Goal: Complete application form

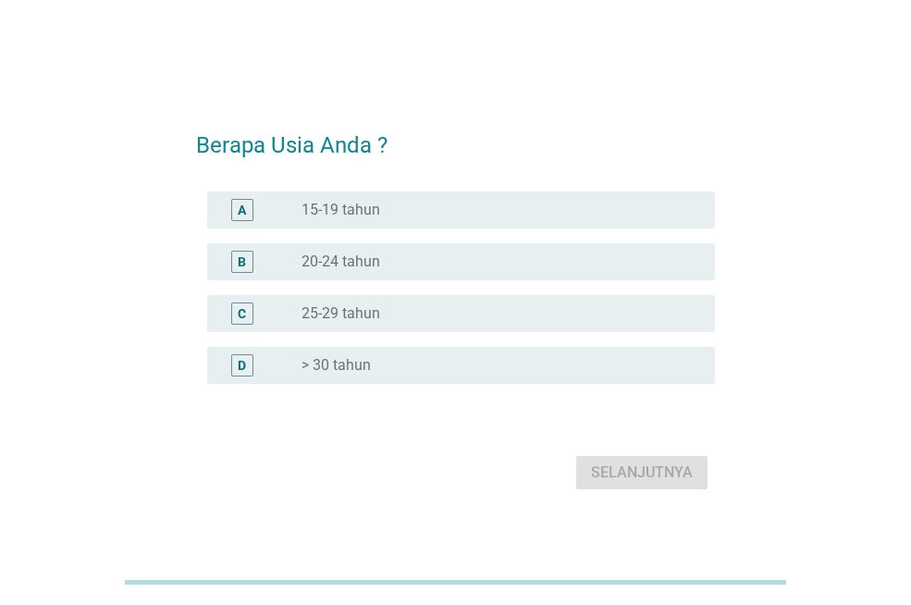
click at [439, 320] on div "radio_button_unchecked 25-29 tahun" at bounding box center [493, 313] width 384 height 18
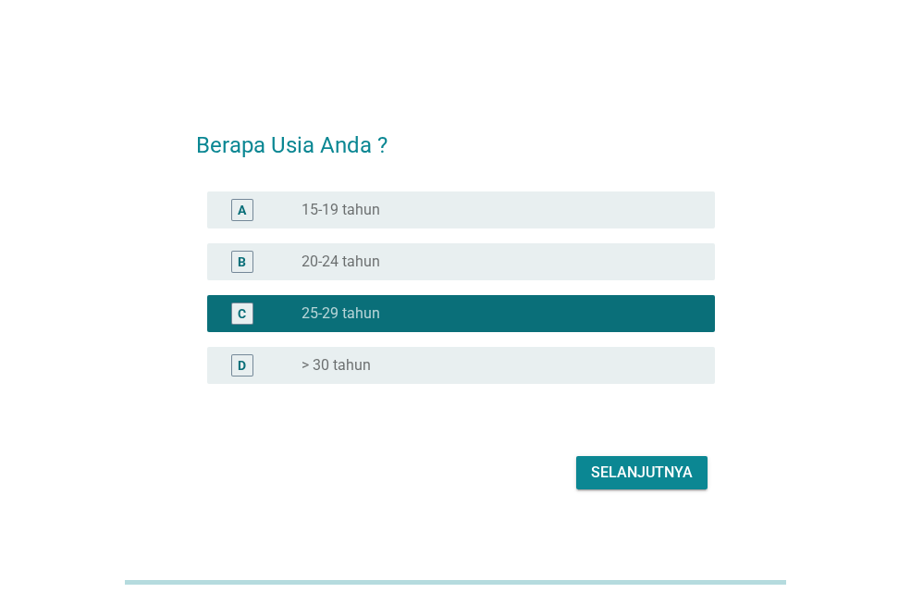
click at [426, 356] on div "radio_button_unchecked > 30 tahun" at bounding box center [493, 365] width 384 height 18
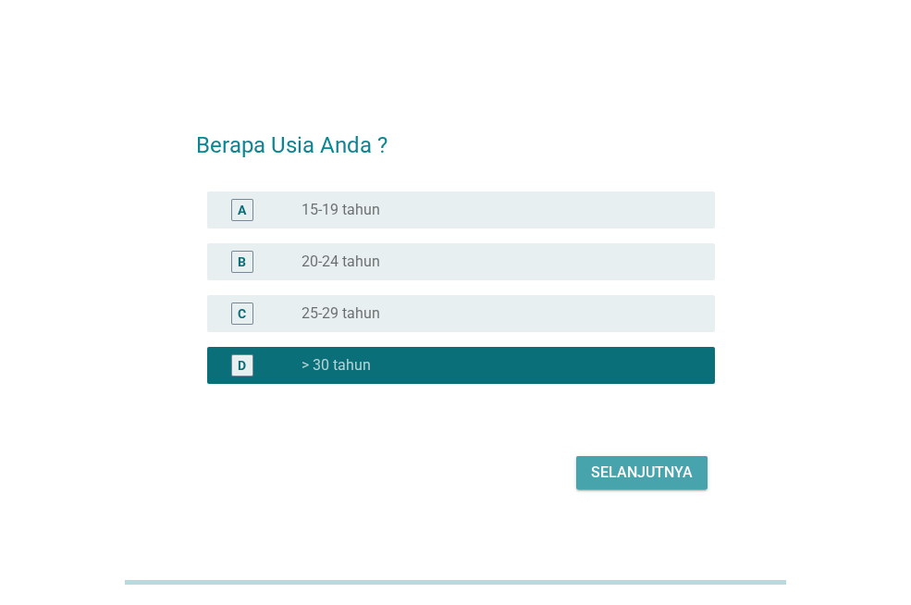
click at [605, 463] on div "Selanjutnya" at bounding box center [642, 472] width 102 height 22
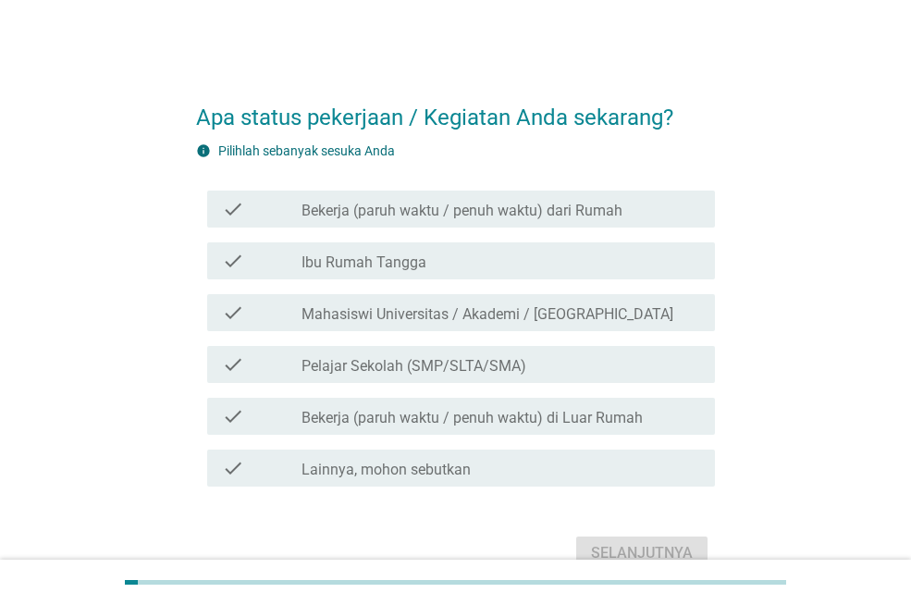
click at [409, 216] on label "Bekerja (paruh waktu / penuh waktu) dari Rumah" at bounding box center [461, 211] width 321 height 18
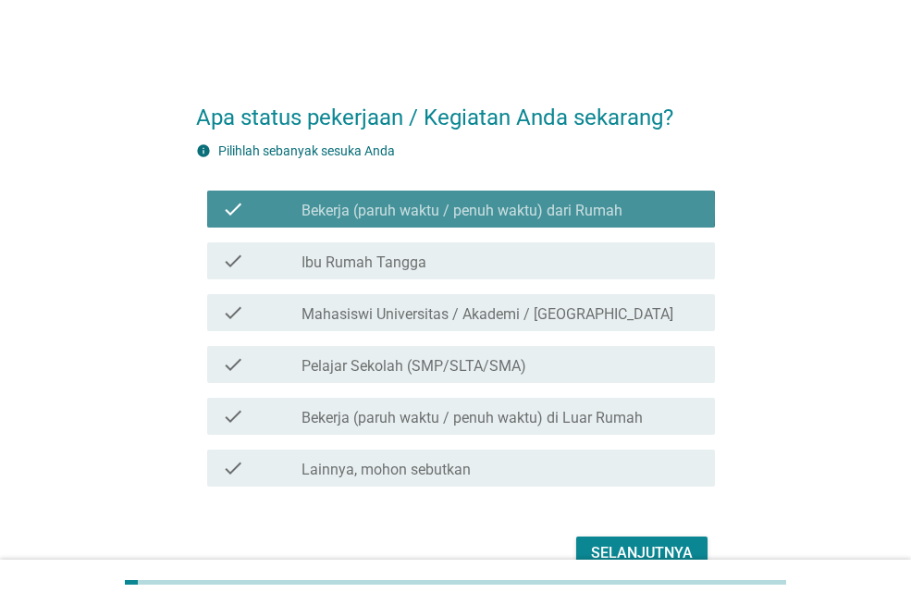
click at [406, 199] on div "check_box Bekerja (paruh waktu / penuh waktu) dari Rumah" at bounding box center [500, 209] width 398 height 22
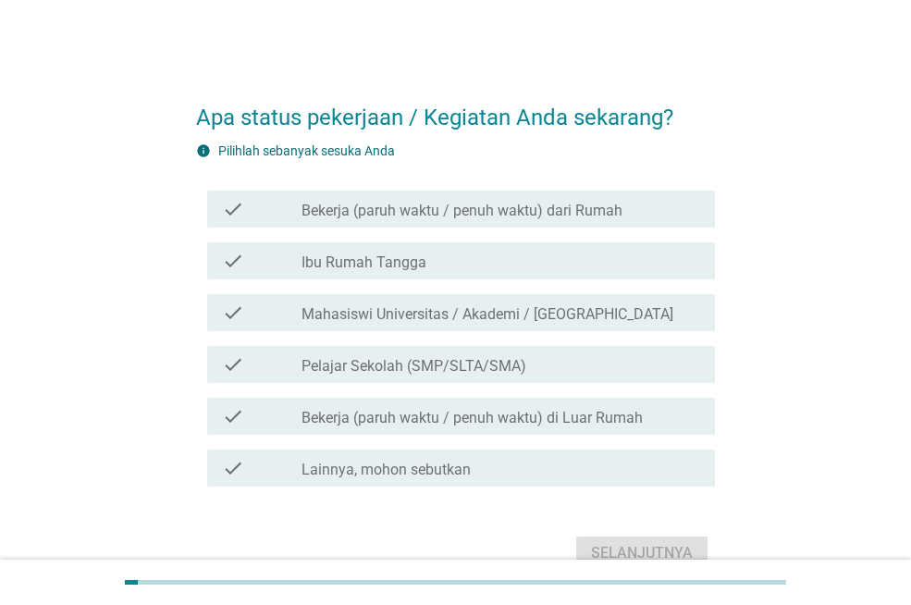
click at [397, 411] on label "Bekerja (paruh waktu / penuh waktu) di Luar Rumah" at bounding box center [471, 418] width 341 height 18
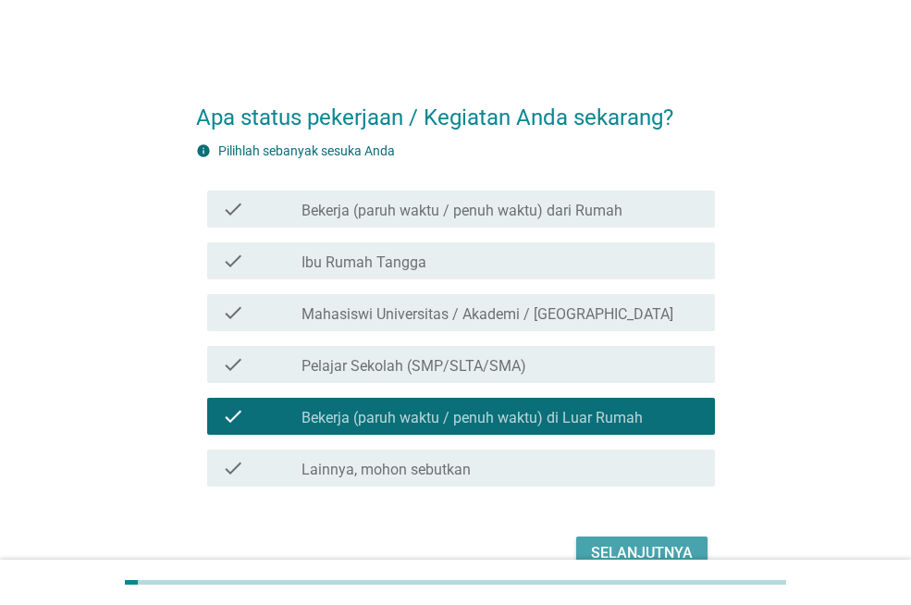
click at [623, 548] on div "Selanjutnya" at bounding box center [642, 553] width 102 height 22
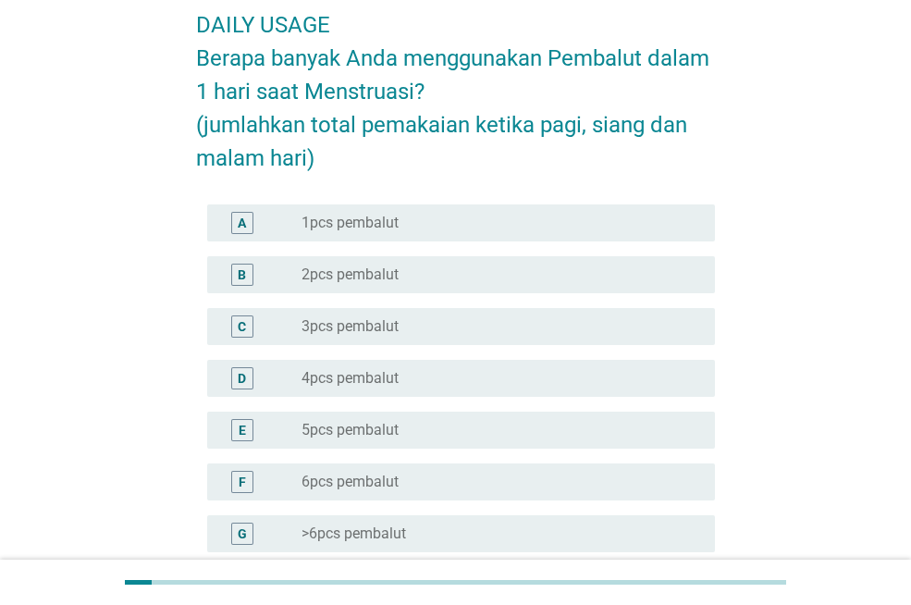
click at [443, 321] on div "radio_button_unchecked 3pcs pembalut" at bounding box center [493, 326] width 384 height 18
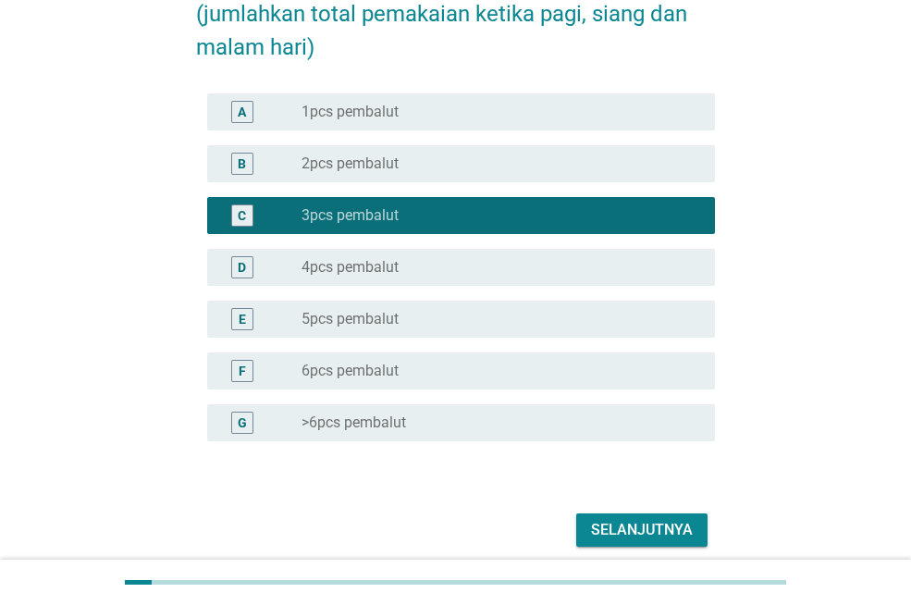
scroll to position [277, 0]
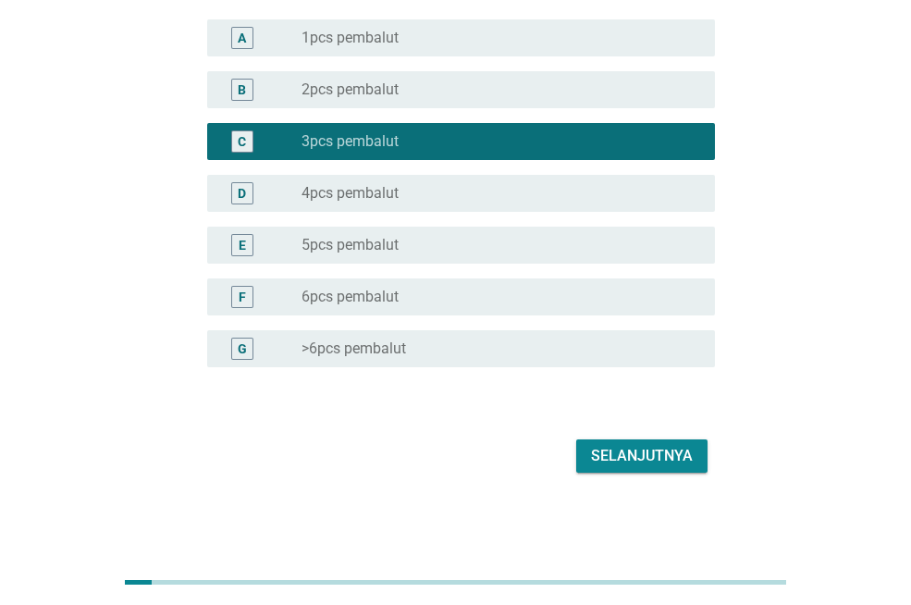
click at [632, 460] on div "Selanjutnya" at bounding box center [642, 456] width 102 height 22
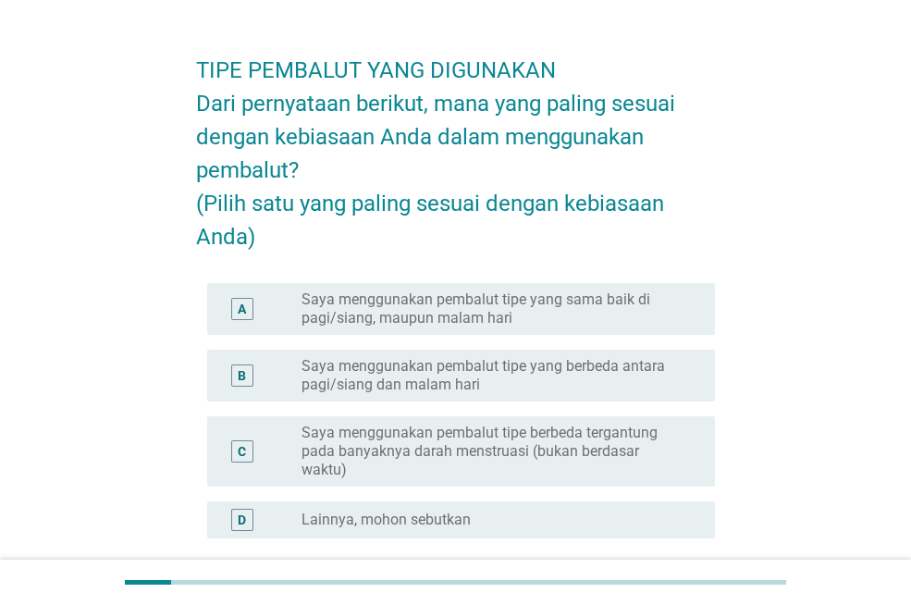
scroll to position [92, 0]
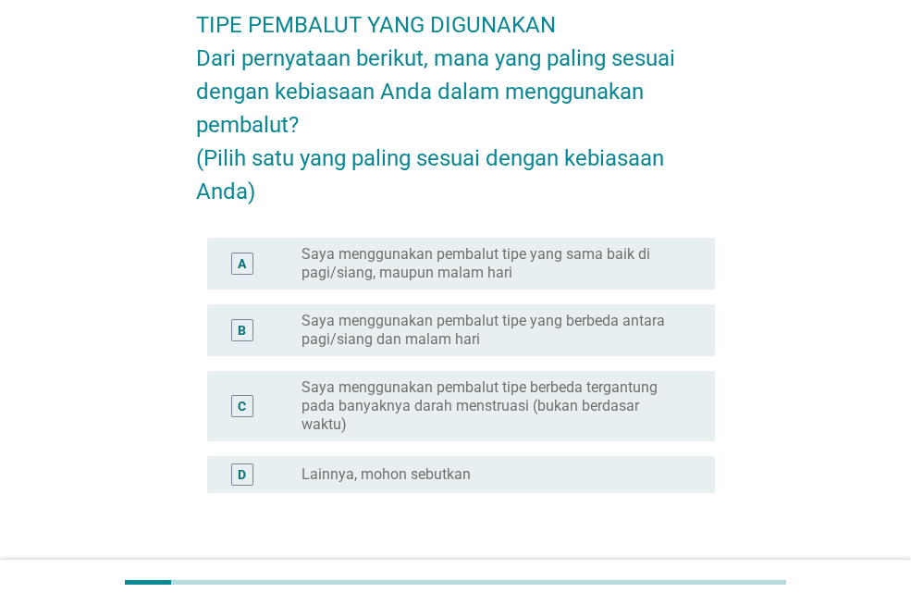
click at [377, 282] on label "Saya menggunakan pembalut tipe yang sama baik di pagi/siang, maupun malam hari" at bounding box center [493, 263] width 384 height 37
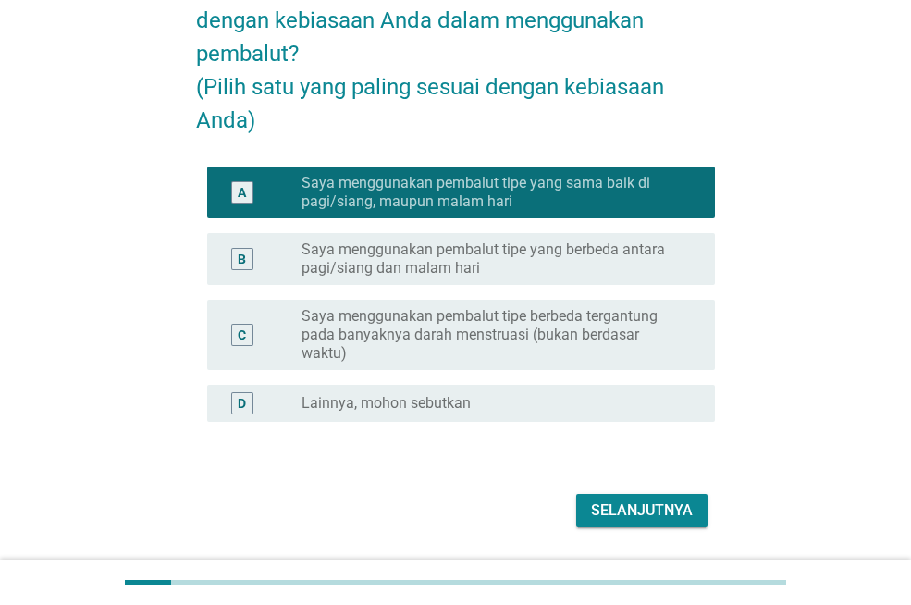
scroll to position [251, 0]
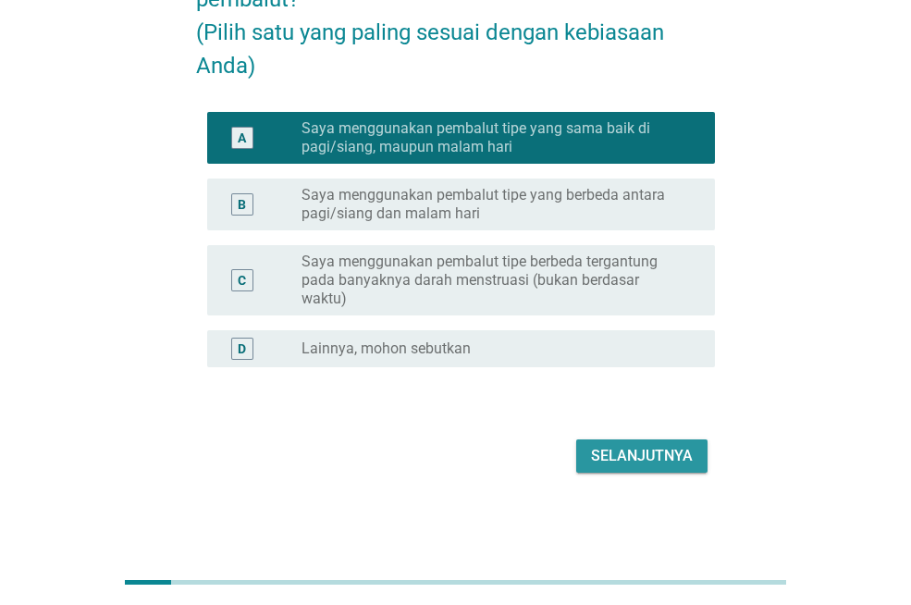
click at [668, 458] on div "Selanjutnya" at bounding box center [642, 456] width 102 height 22
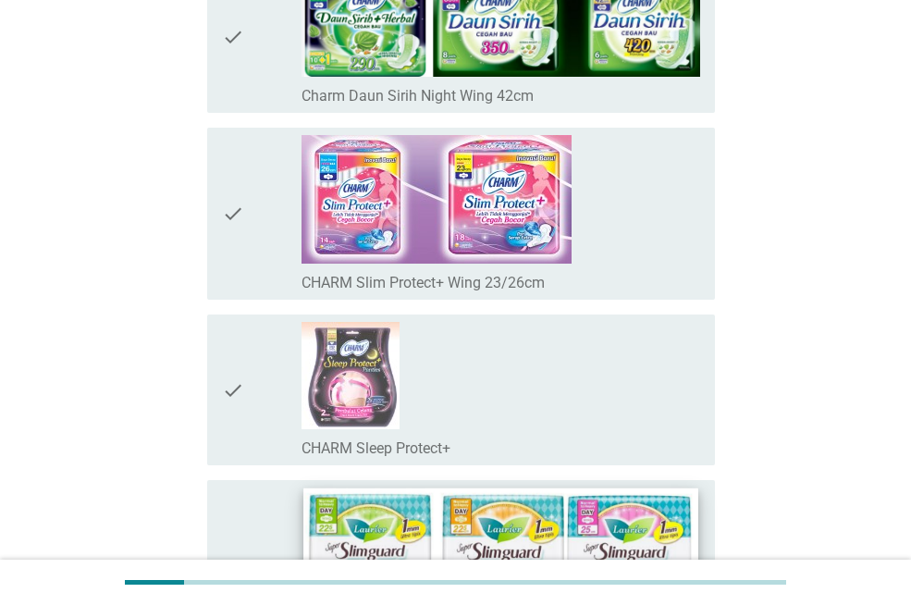
scroll to position [3236, 0]
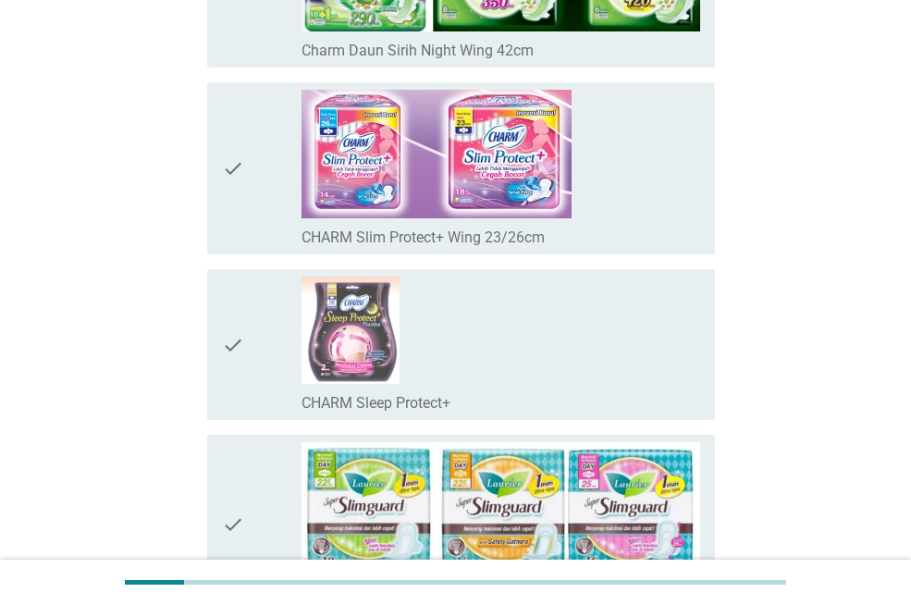
click at [297, 442] on div "check" at bounding box center [262, 524] width 80 height 165
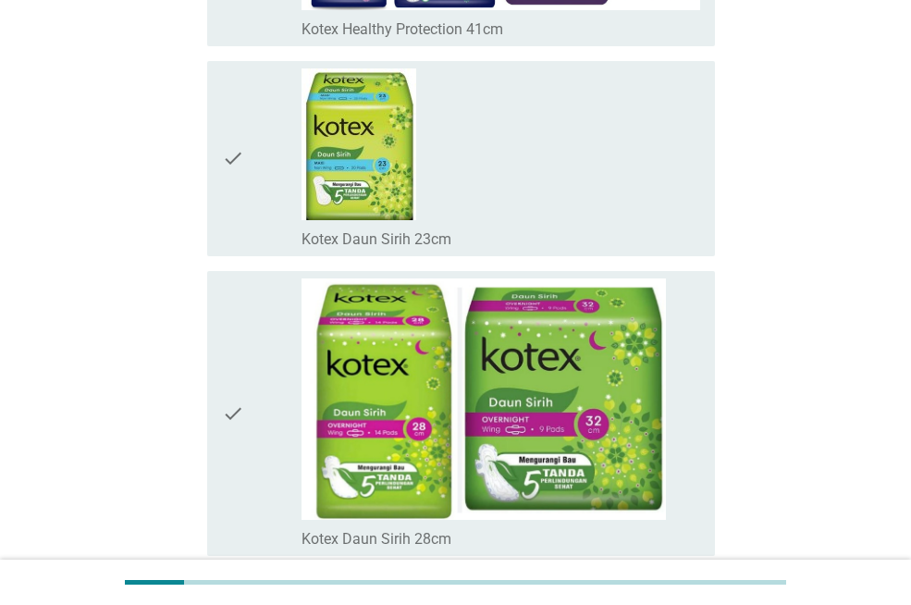
scroll to position [12647, 0]
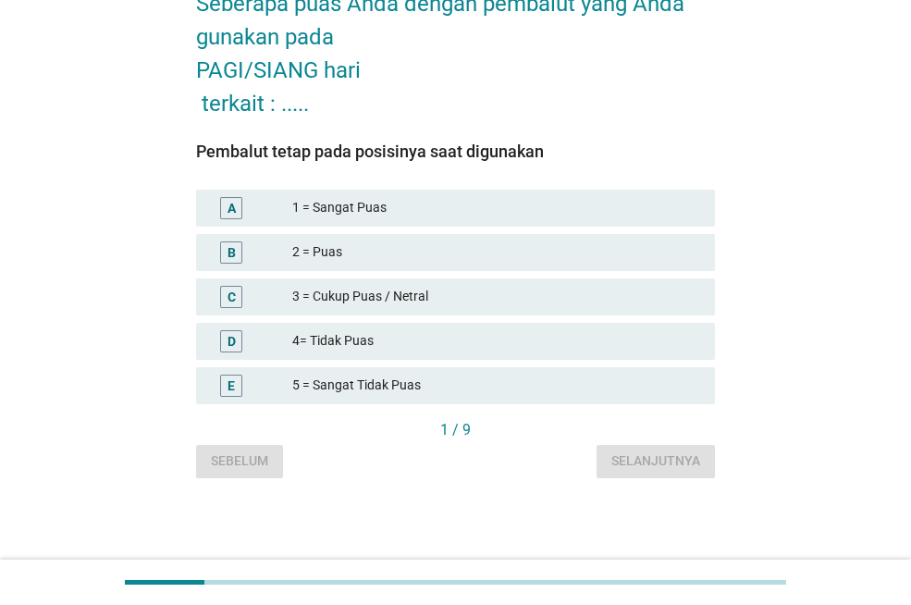
scroll to position [0, 0]
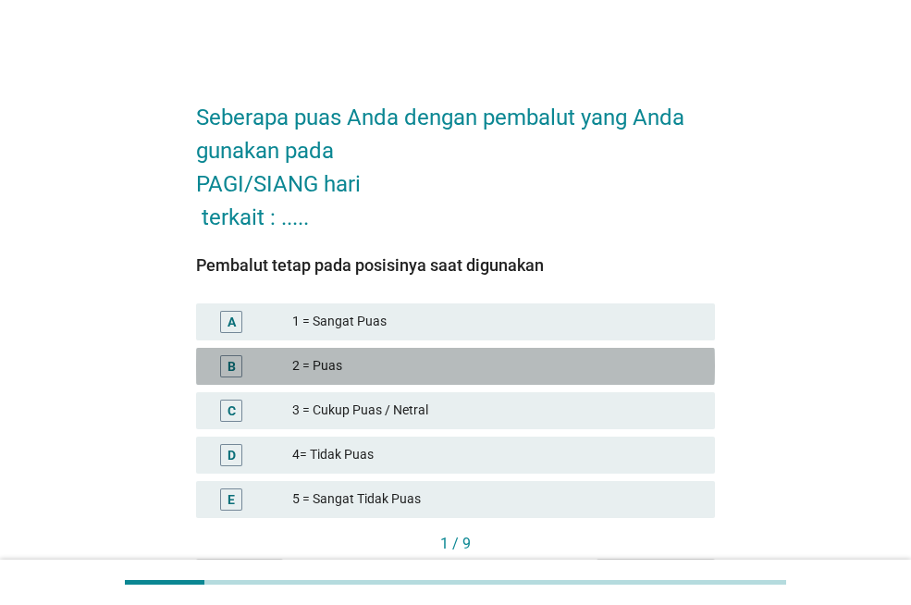
click at [370, 370] on div "2 = Puas" at bounding box center [496, 366] width 408 height 22
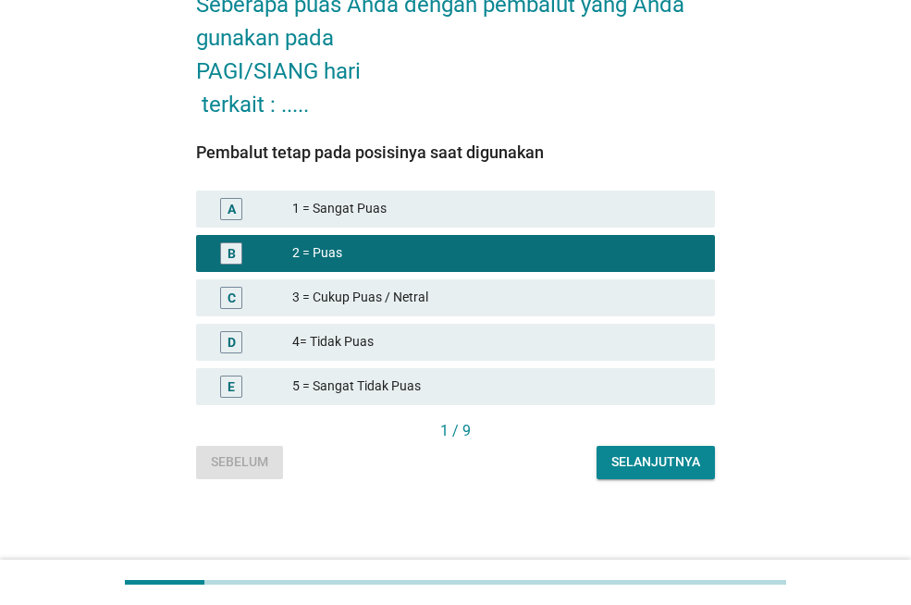
scroll to position [114, 0]
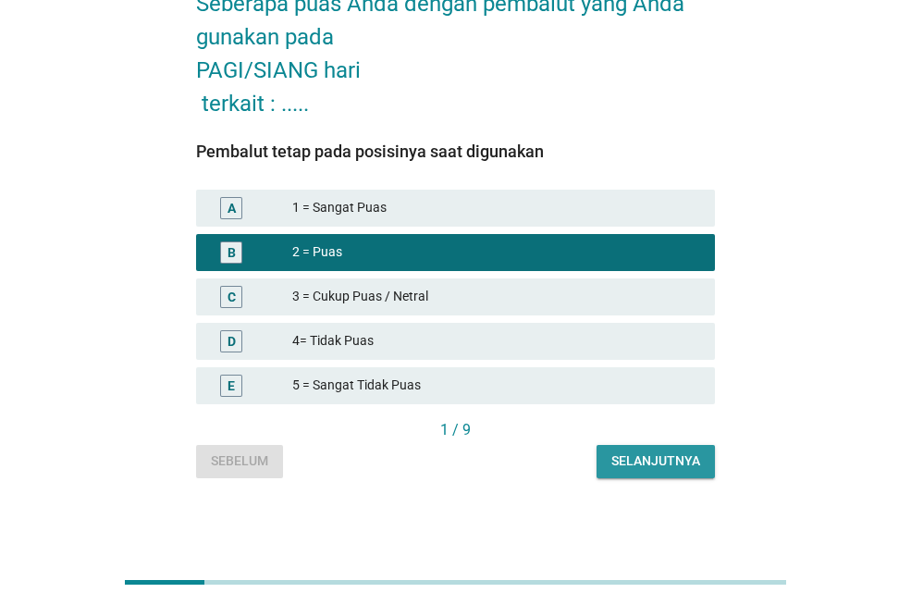
click at [706, 475] on button "Selanjutnya" at bounding box center [655, 461] width 118 height 33
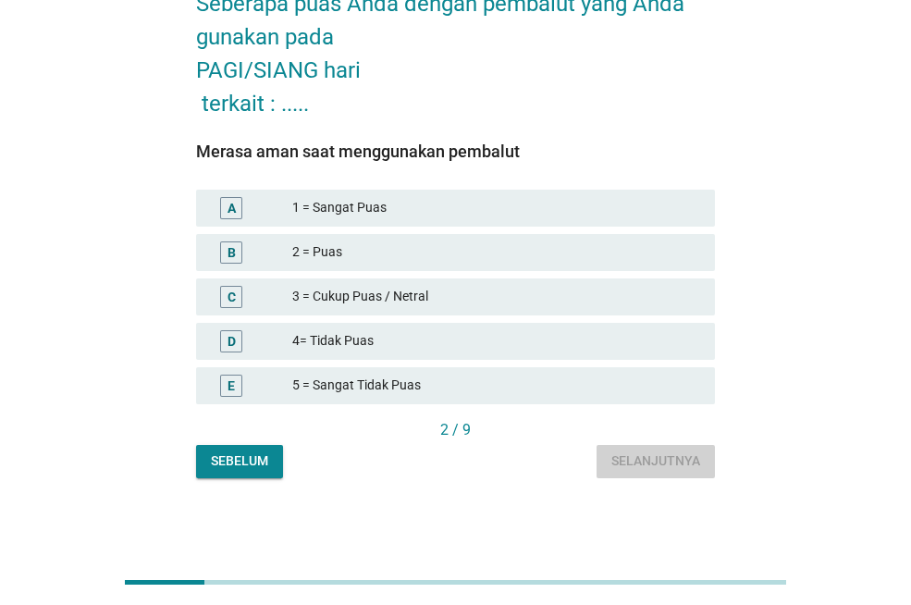
scroll to position [0, 0]
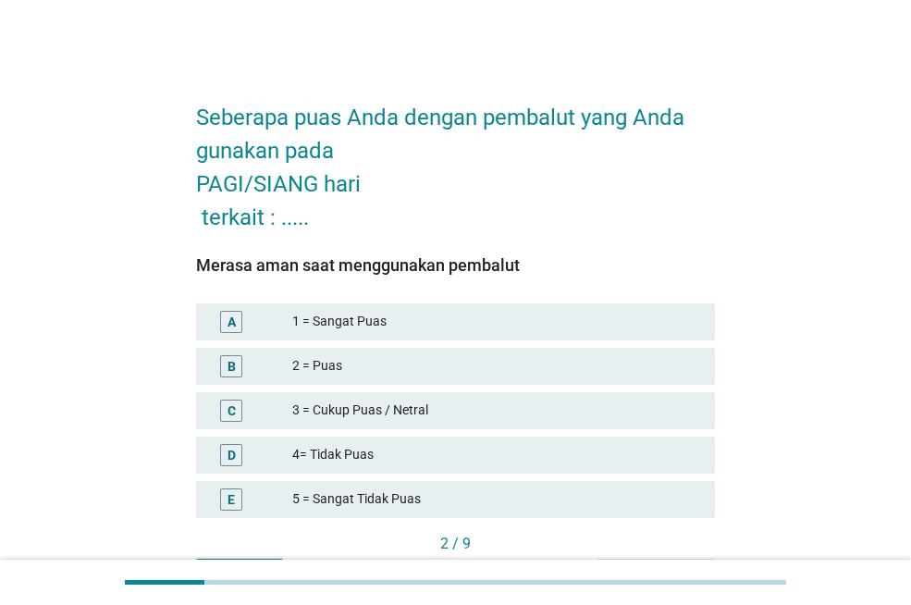
click at [399, 364] on div "2 = Puas" at bounding box center [496, 366] width 408 height 22
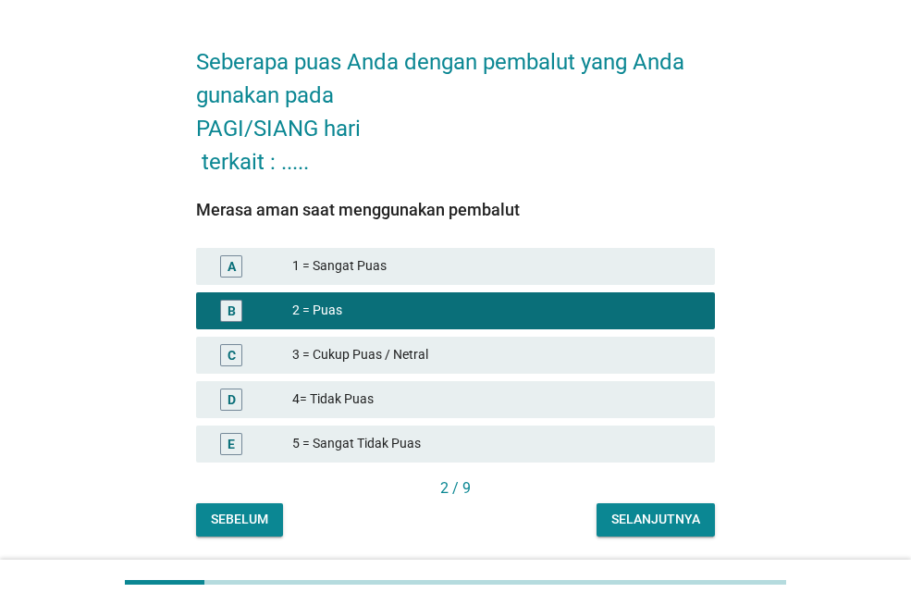
scroll to position [114, 0]
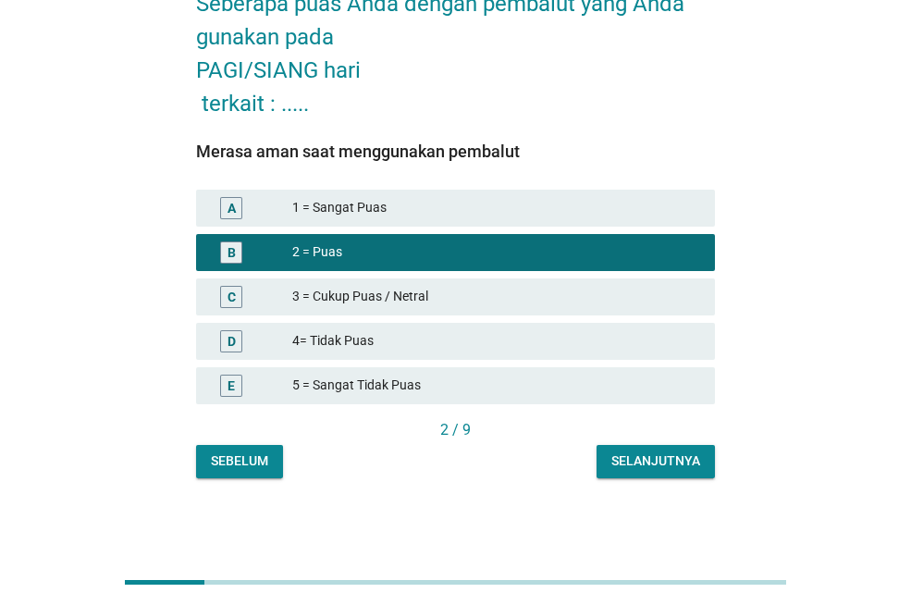
click at [686, 466] on div "Selanjutnya" at bounding box center [655, 460] width 89 height 19
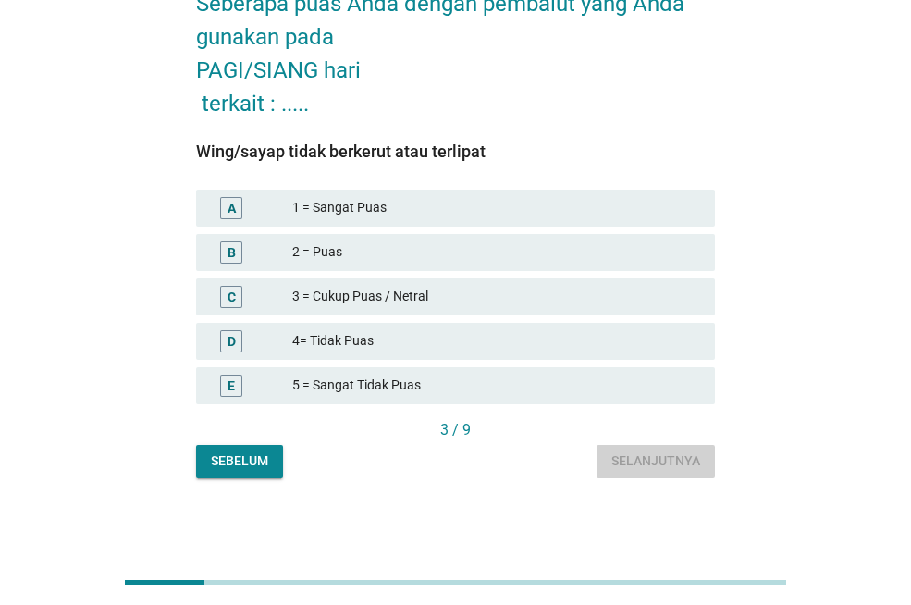
scroll to position [0, 0]
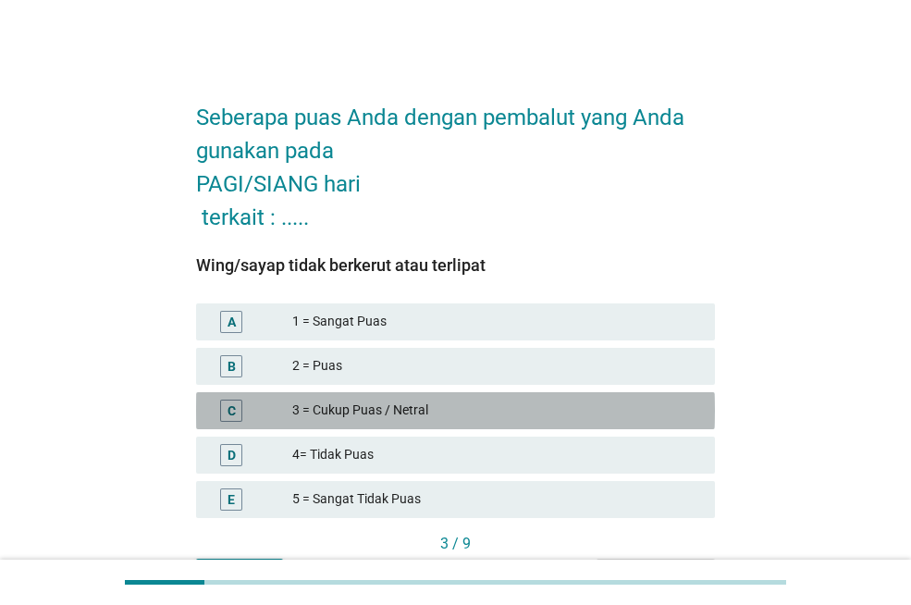
click at [428, 403] on div "3 = Cukup Puas / Netral" at bounding box center [496, 410] width 408 height 22
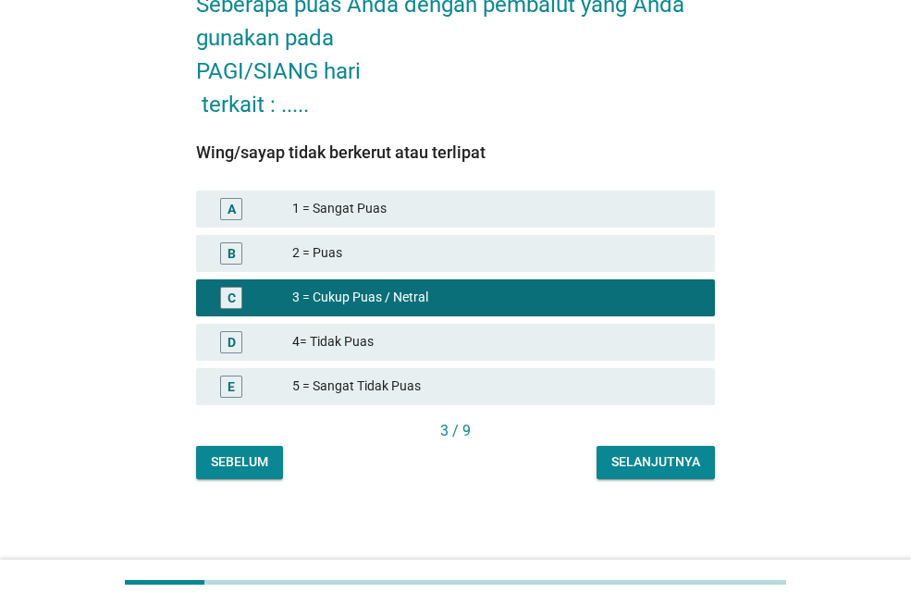
scroll to position [114, 0]
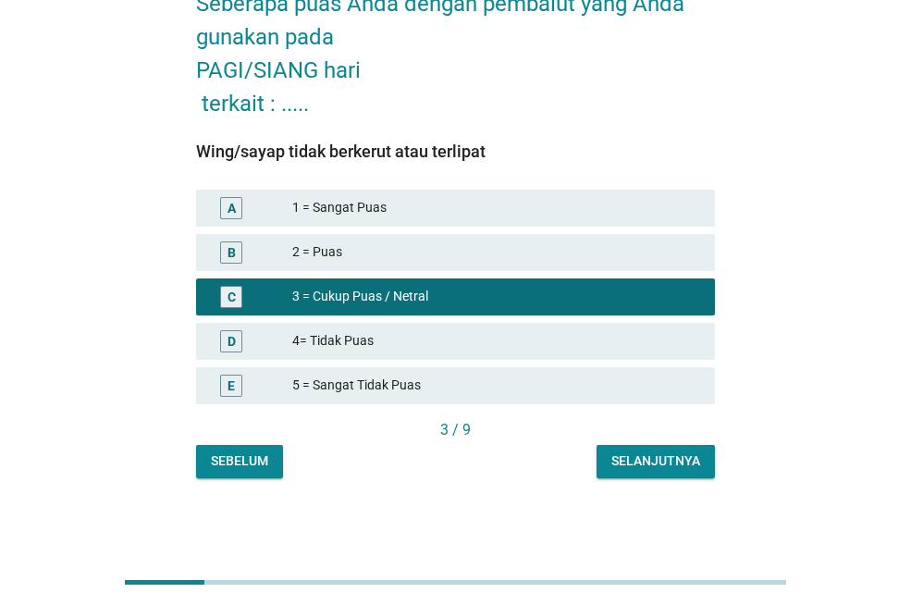
click at [675, 464] on div "Selanjutnya" at bounding box center [655, 460] width 89 height 19
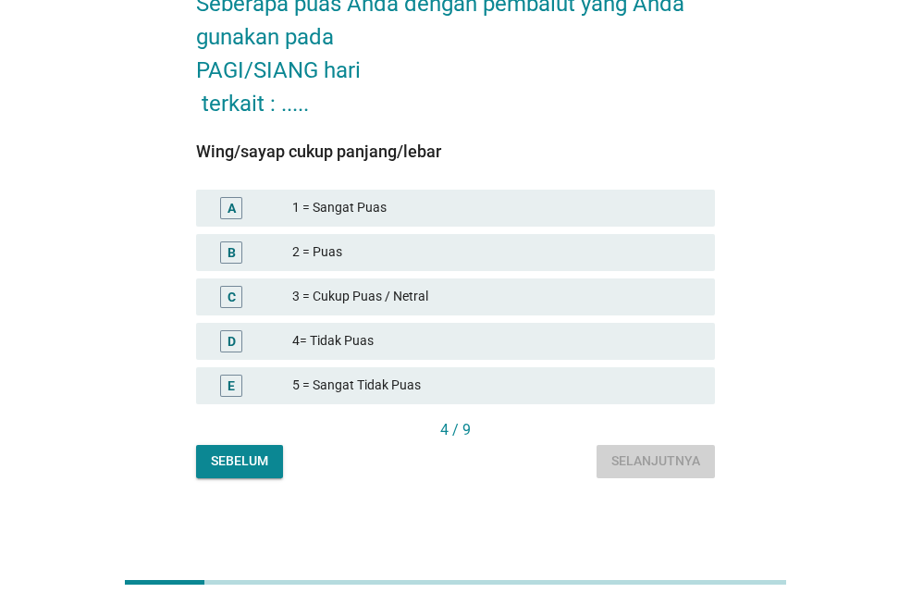
scroll to position [0, 0]
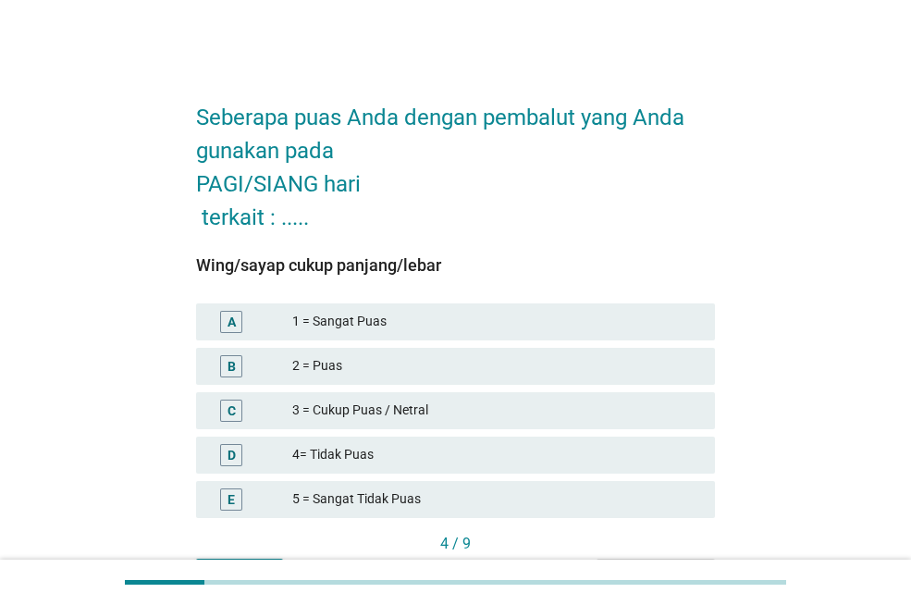
drag, startPoint x: 386, startPoint y: 404, endPoint x: 409, endPoint y: 419, distance: 27.4
click at [386, 405] on div "3 = Cukup Puas / Netral" at bounding box center [496, 410] width 408 height 22
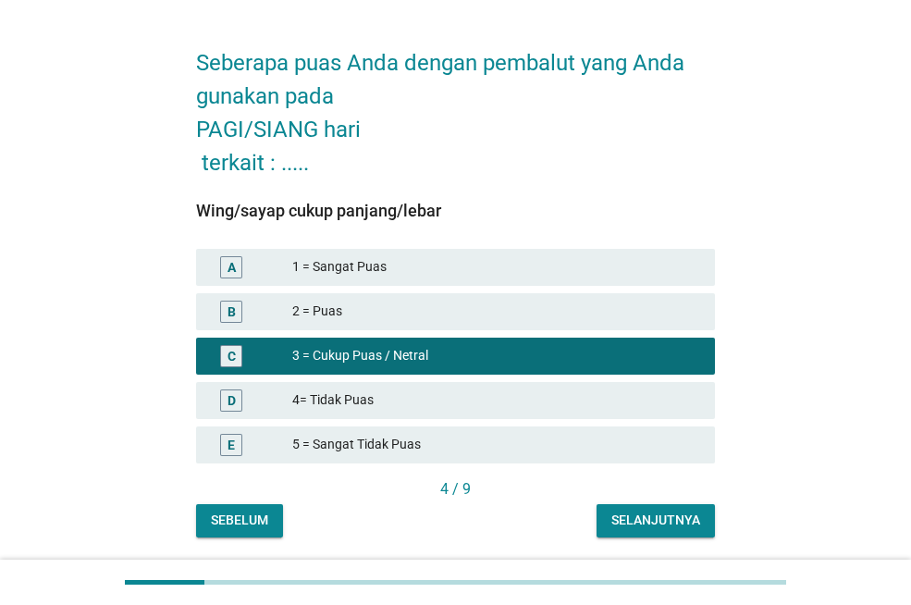
scroll to position [114, 0]
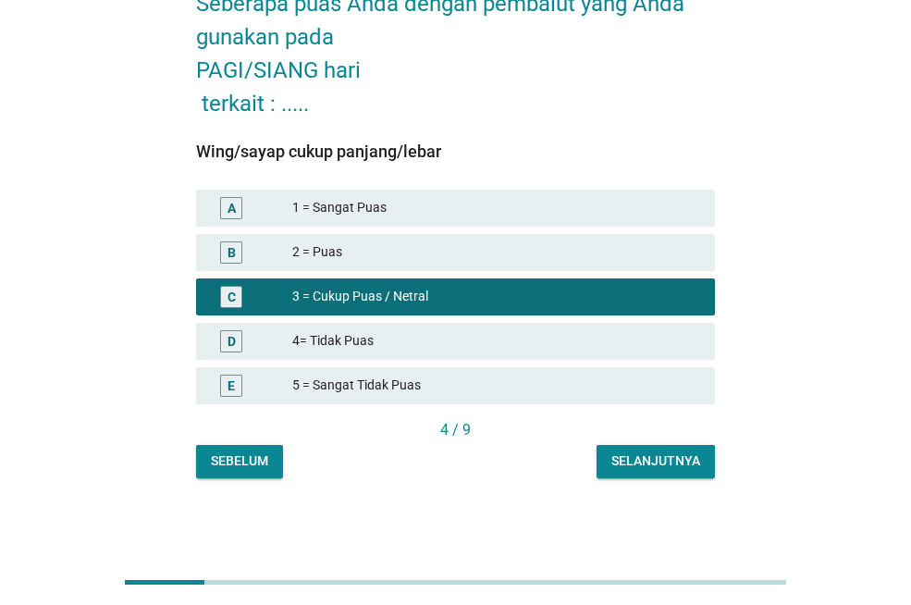
click at [691, 459] on div "Selanjutnya" at bounding box center [655, 460] width 89 height 19
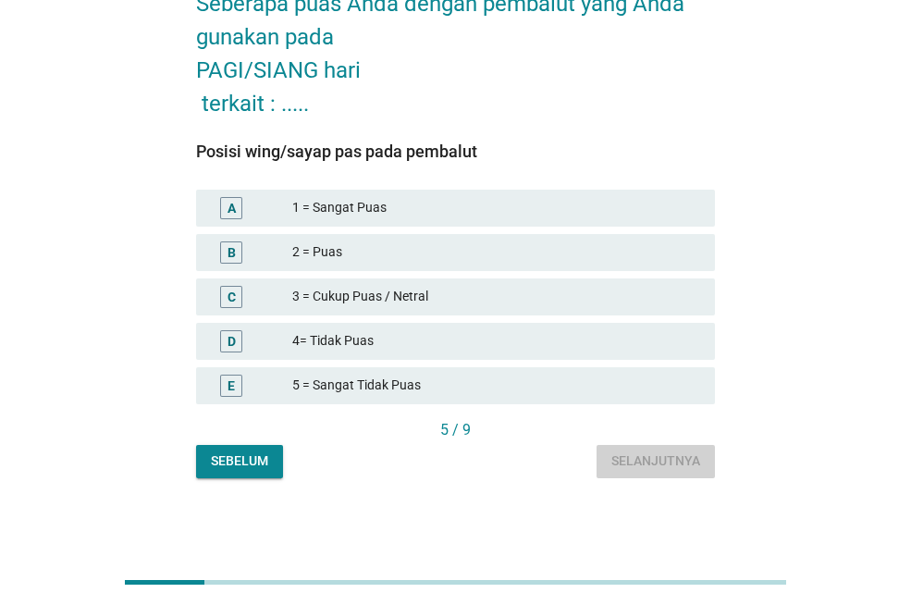
scroll to position [0, 0]
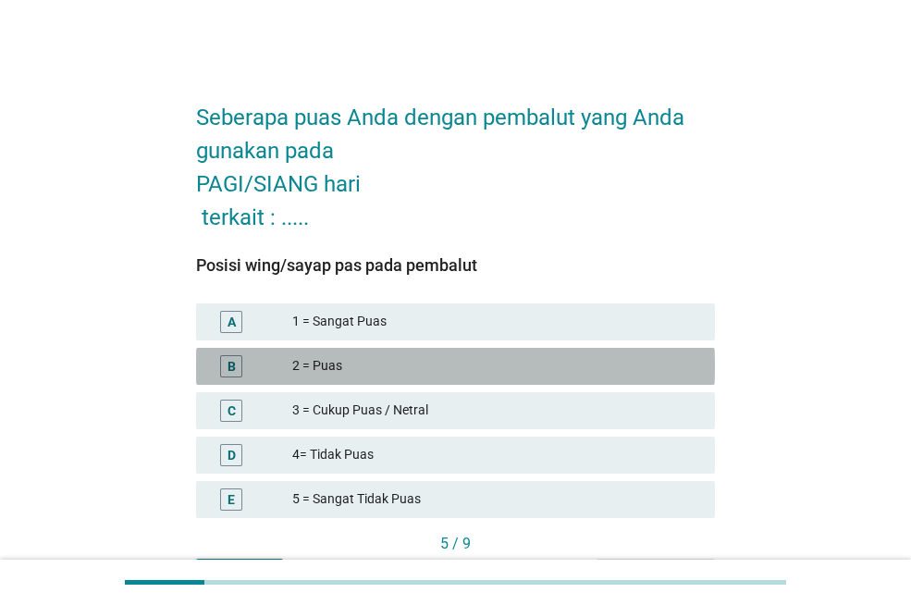
click at [394, 359] on div "2 = Puas" at bounding box center [496, 366] width 408 height 22
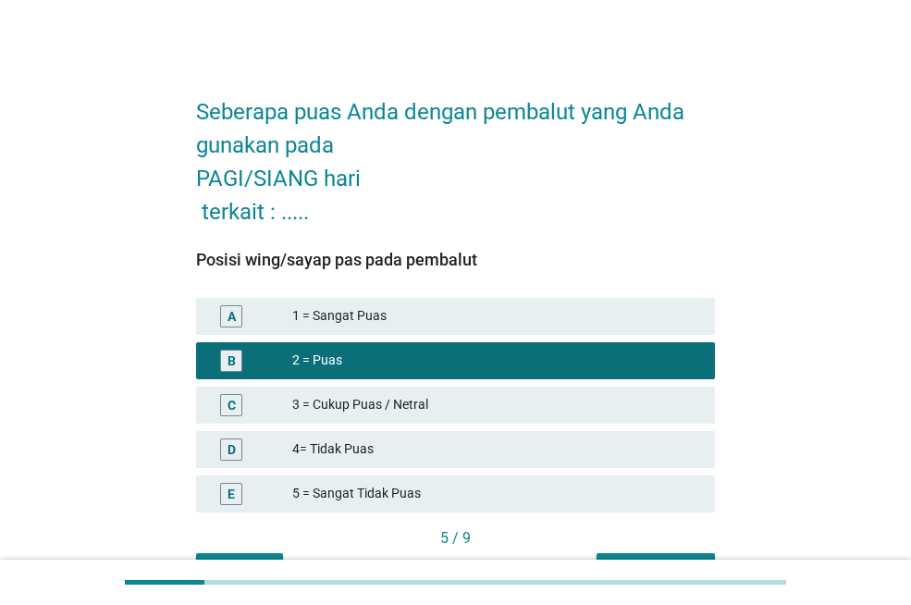
scroll to position [92, 0]
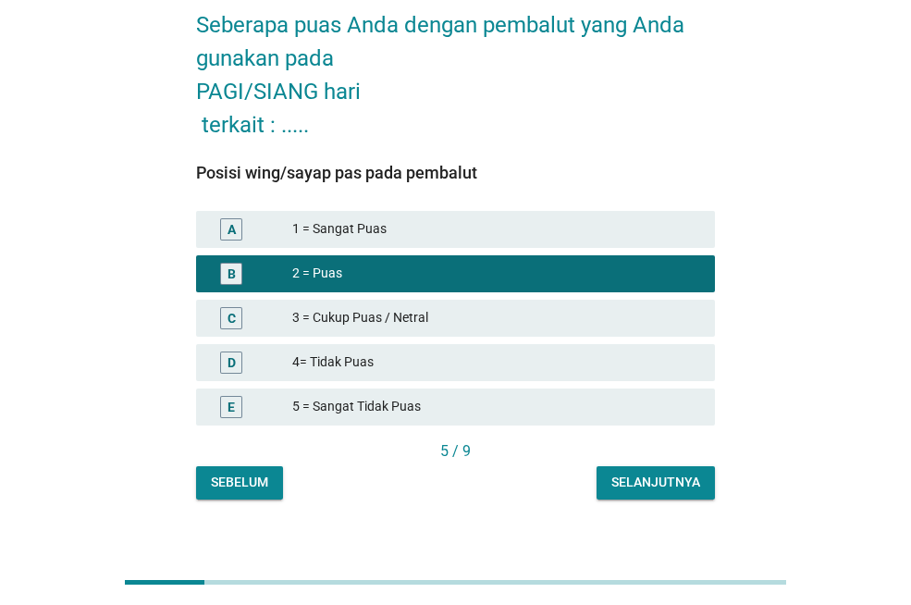
click at [670, 485] on div "Selanjutnya" at bounding box center [655, 481] width 89 height 19
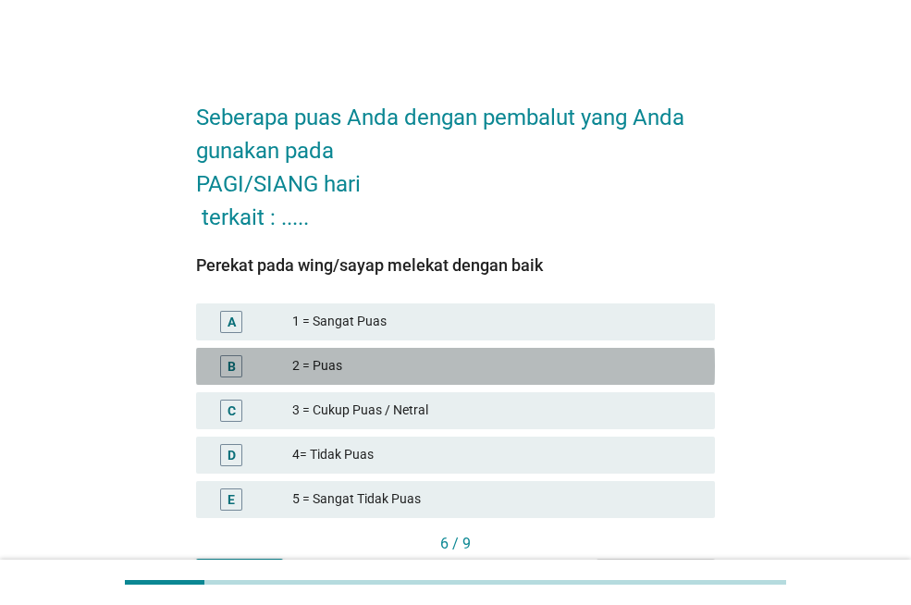
click at [436, 367] on div "2 = Puas" at bounding box center [496, 366] width 408 height 22
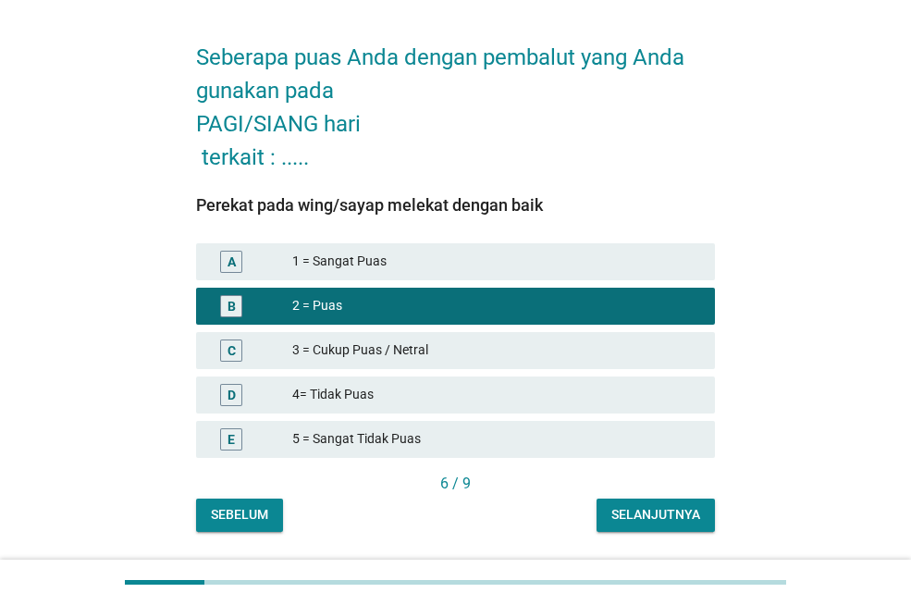
scroll to position [92, 0]
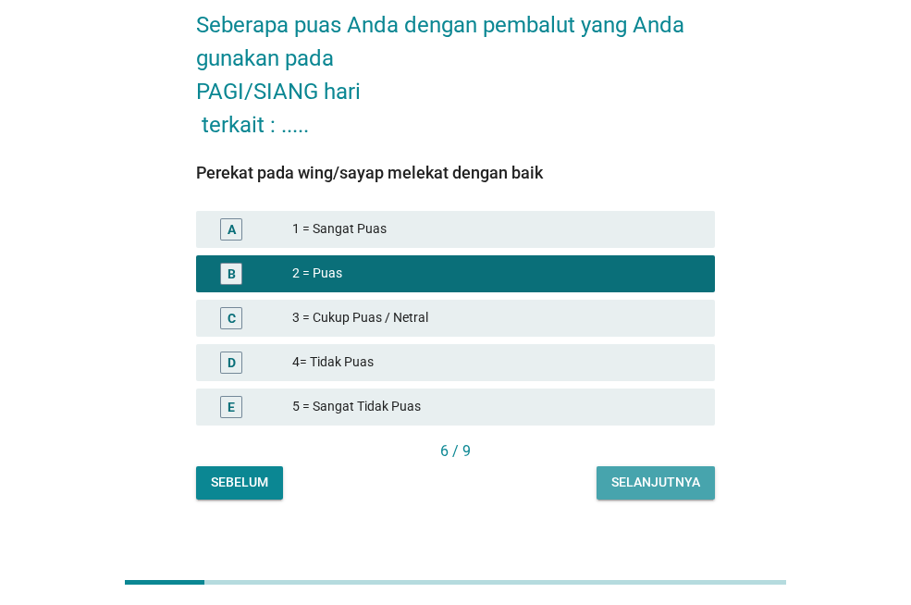
click at [690, 486] on div "Selanjutnya" at bounding box center [655, 481] width 89 height 19
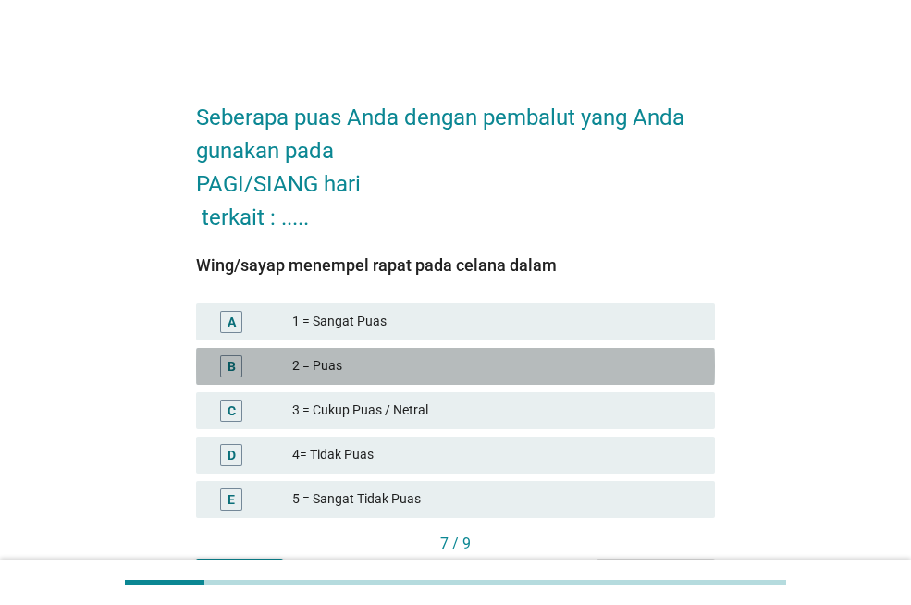
click at [367, 367] on div "2 = Puas" at bounding box center [496, 366] width 408 height 22
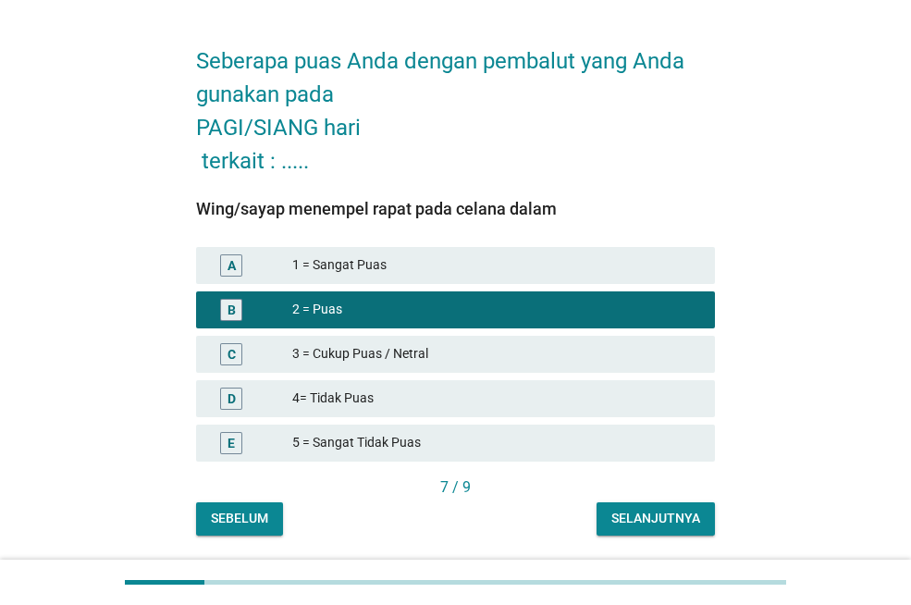
scroll to position [114, 0]
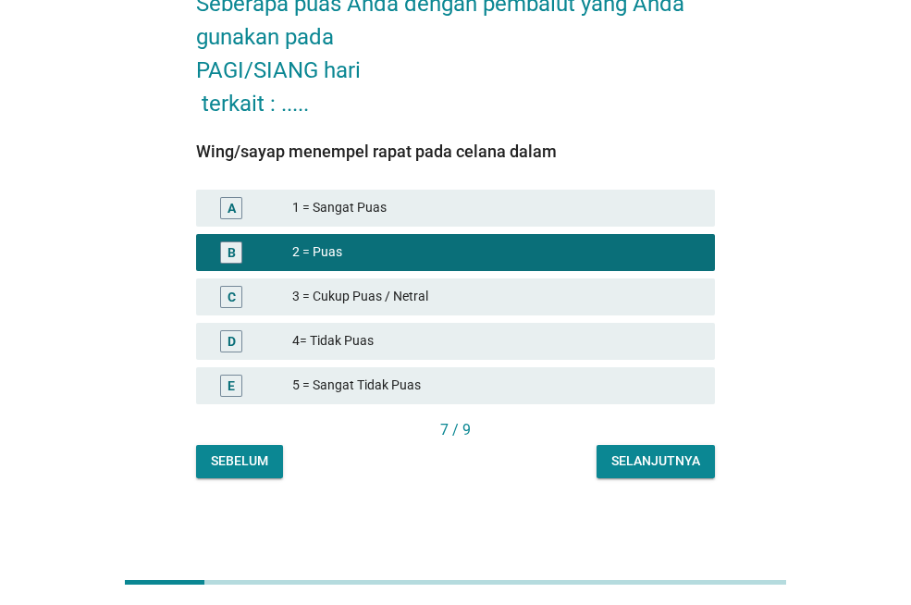
click at [638, 461] on div "Selanjutnya" at bounding box center [655, 460] width 89 height 19
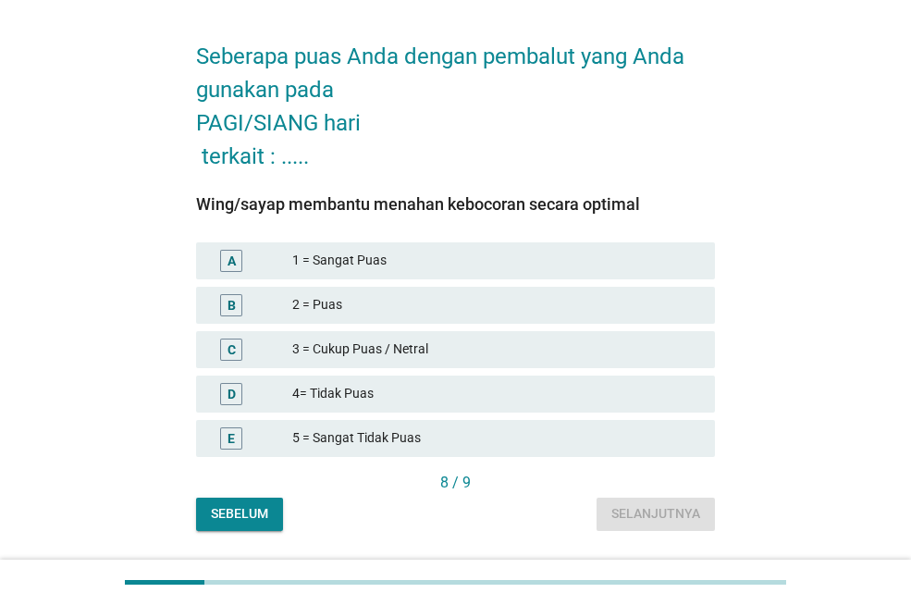
scroll to position [92, 0]
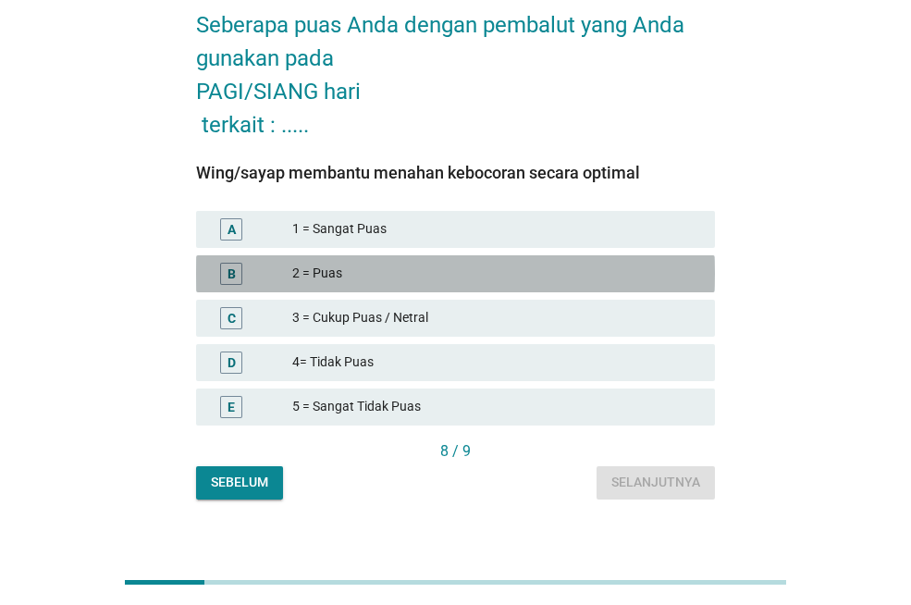
click at [312, 275] on div "2 = Puas" at bounding box center [496, 274] width 408 height 22
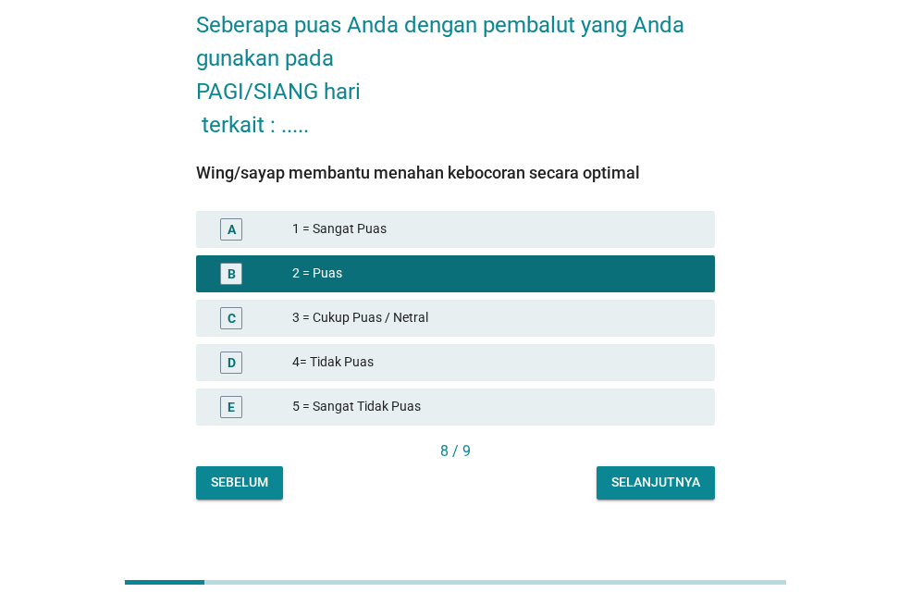
click at [653, 495] on button "Selanjutnya" at bounding box center [655, 482] width 118 height 33
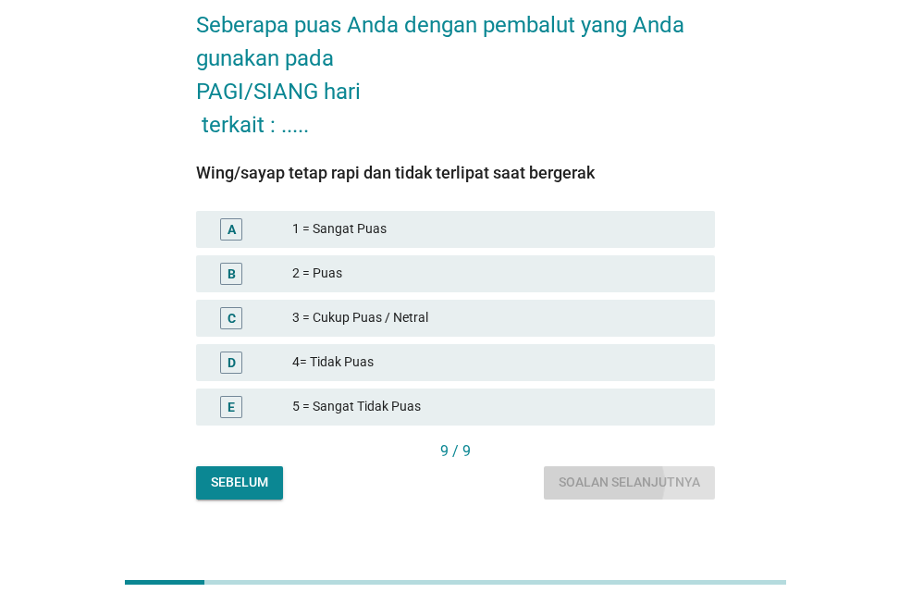
scroll to position [0, 0]
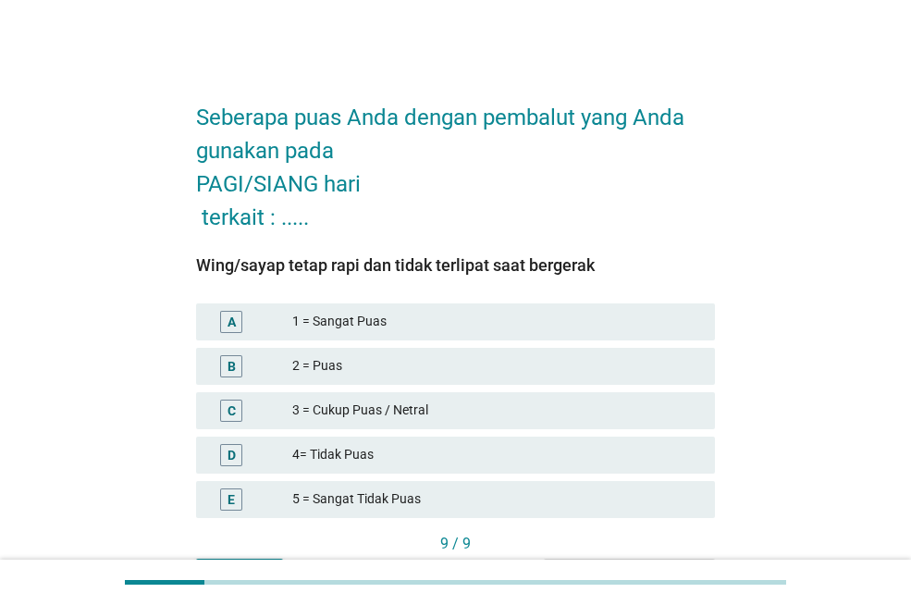
click at [393, 371] on div "2 = Puas" at bounding box center [496, 366] width 408 height 22
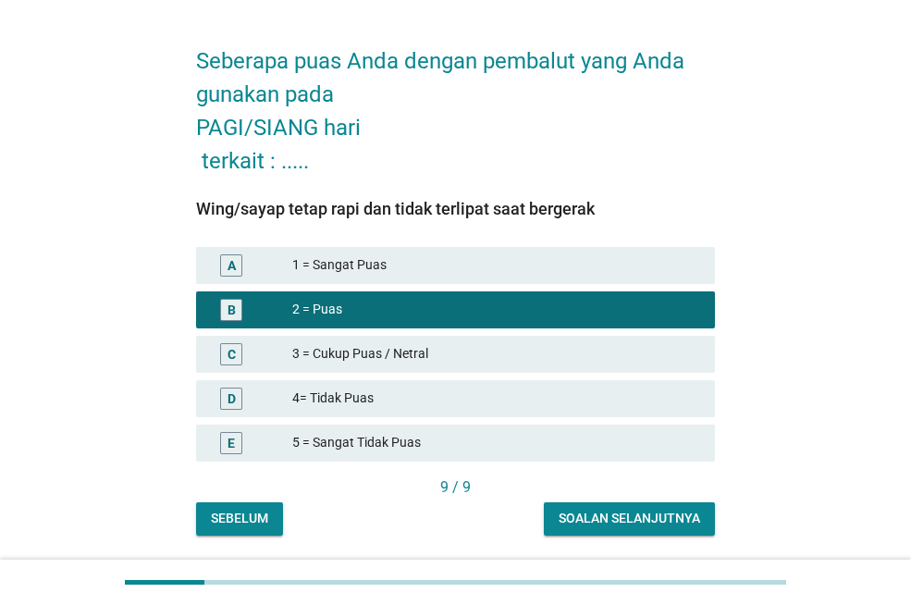
scroll to position [114, 0]
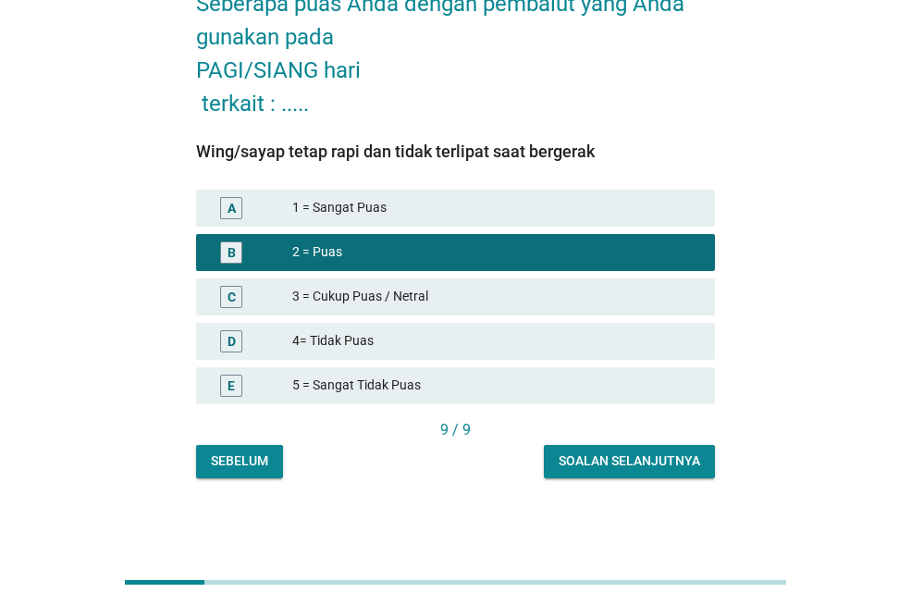
click at [621, 468] on div "Soalan selanjutnya" at bounding box center [628, 460] width 141 height 19
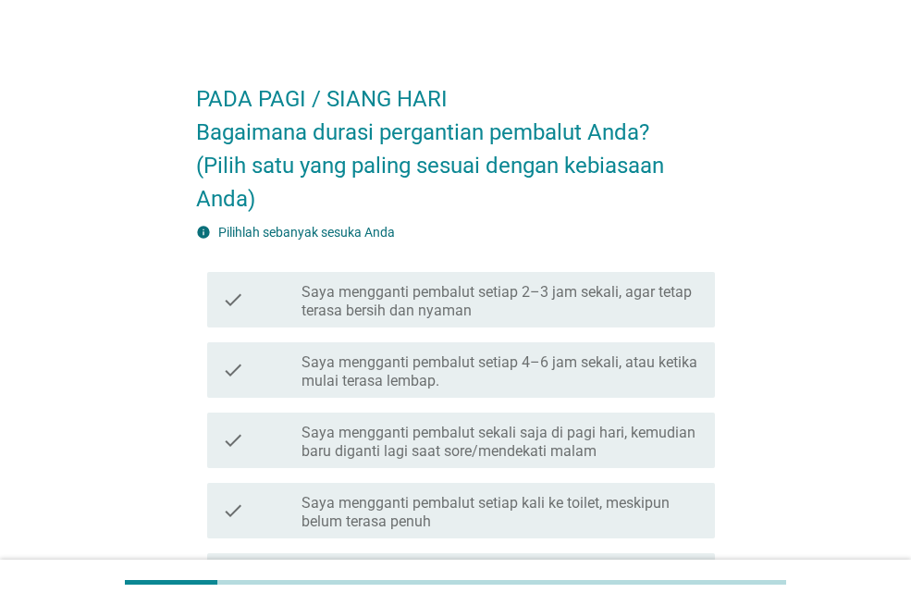
scroll to position [0, 0]
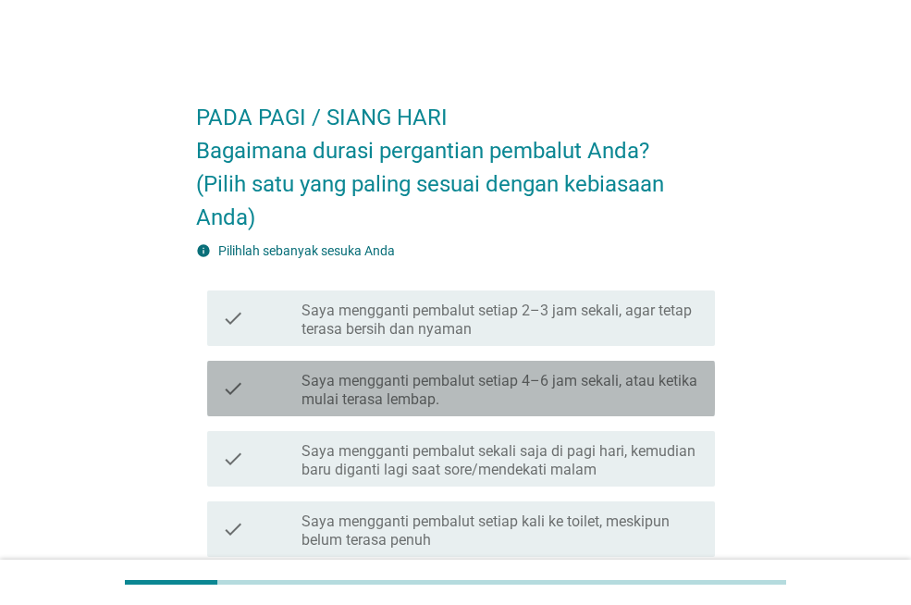
click at [452, 396] on label "Saya mengganti pembalut setiap 4–6 jam sekali, atau ketika mulai terasa lembap." at bounding box center [500, 390] width 398 height 37
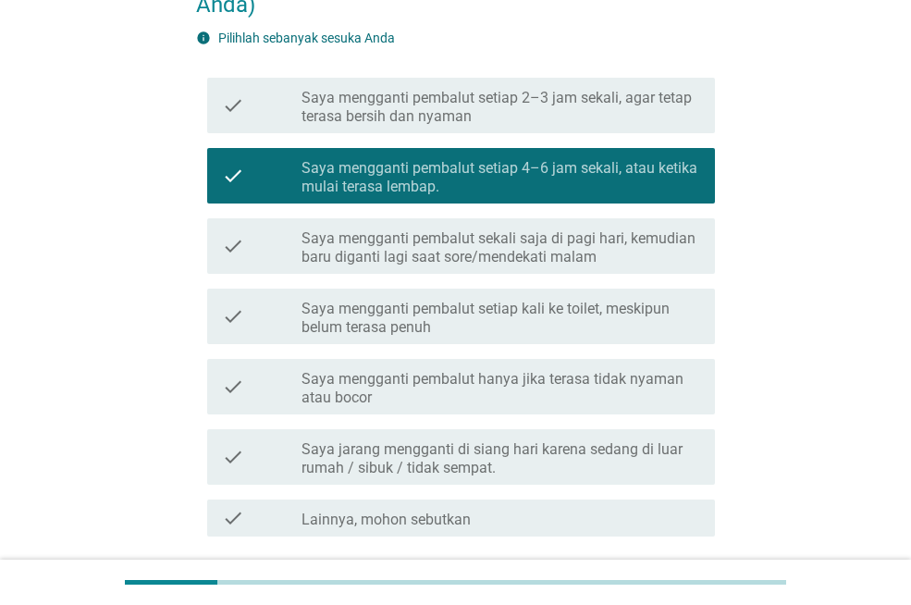
scroll to position [277, 0]
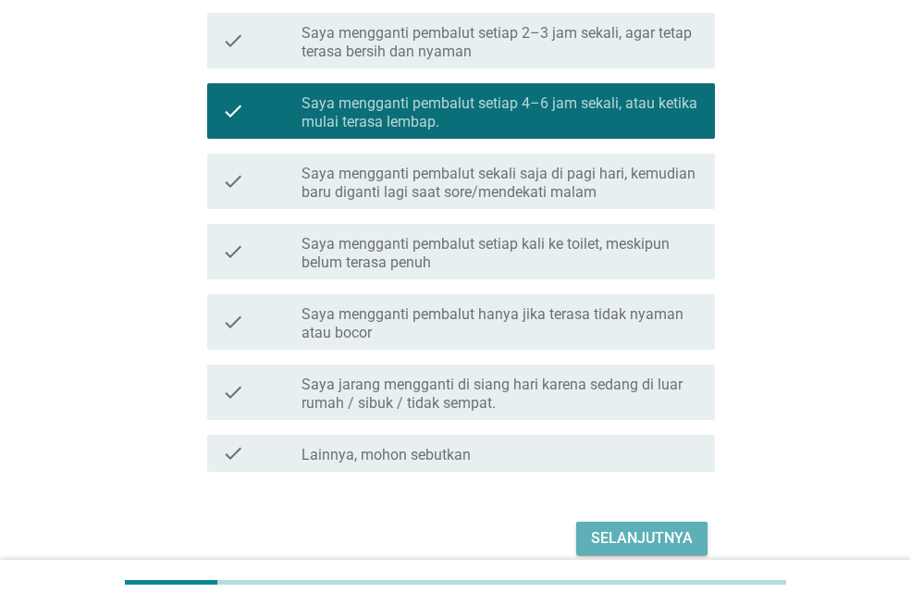
drag, startPoint x: 657, startPoint y: 544, endPoint x: 535, endPoint y: 434, distance: 164.3
click at [657, 543] on div "Selanjutnya" at bounding box center [642, 538] width 102 height 22
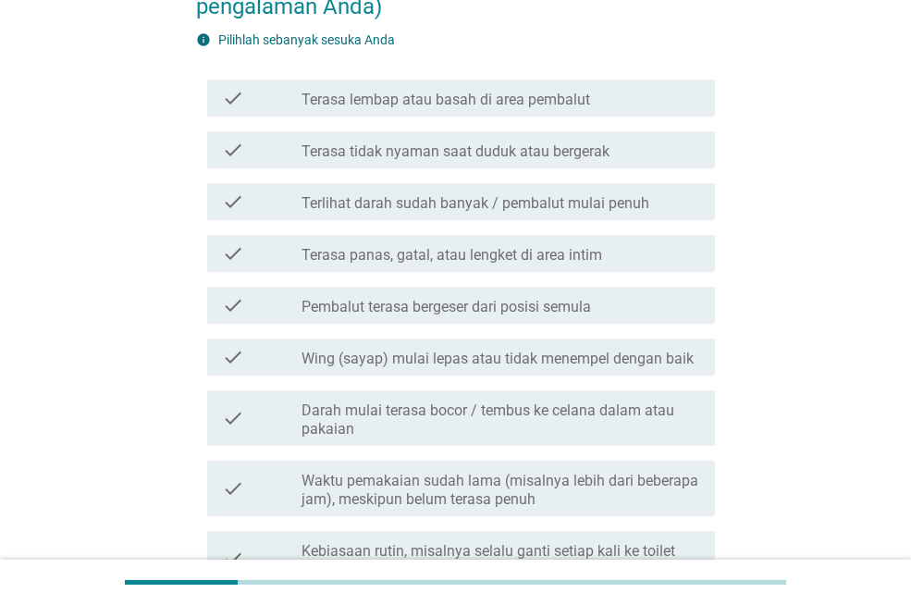
scroll to position [0, 0]
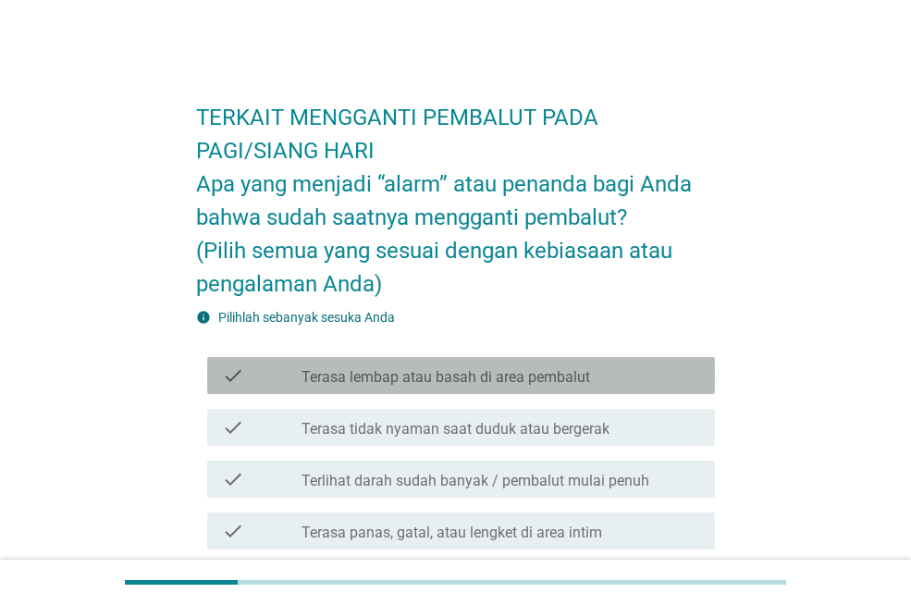
click at [399, 381] on label "Terasa lembap atau basah di area pembalut" at bounding box center [445, 377] width 288 height 18
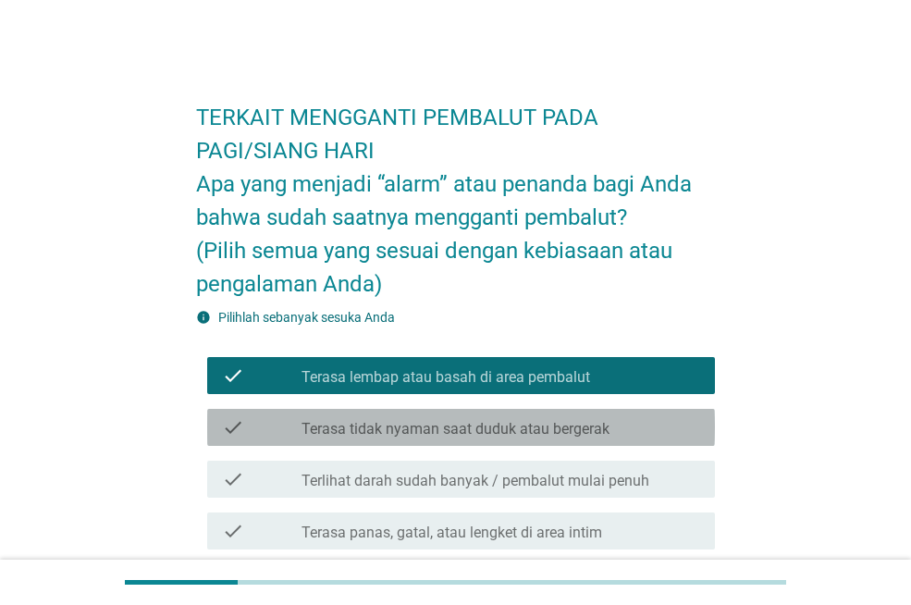
click at [428, 425] on label "Terasa tidak nyaman saat duduk atau bergerak" at bounding box center [455, 429] width 308 height 18
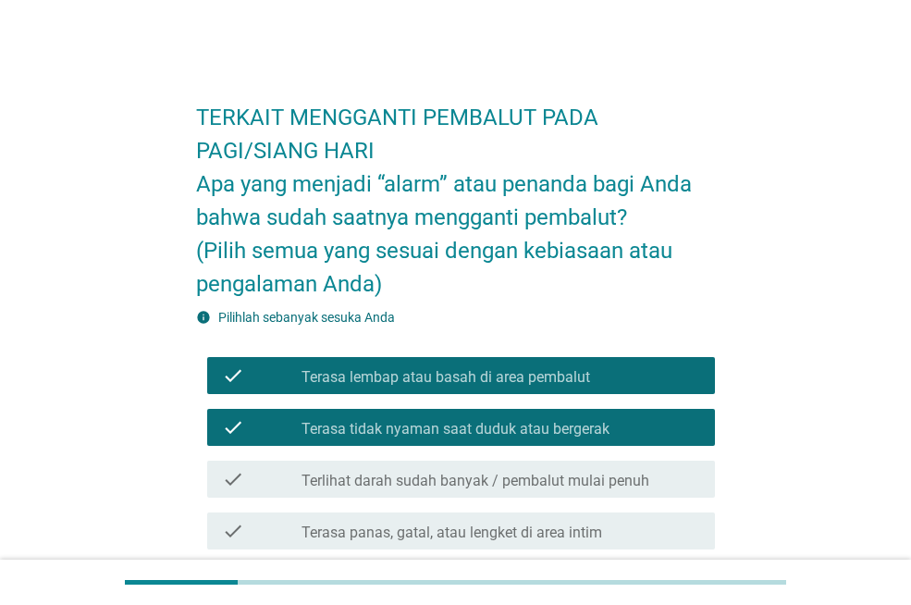
click at [424, 483] on label "Terlihat darah sudah banyak / pembalut mulai penuh" at bounding box center [475, 481] width 348 height 18
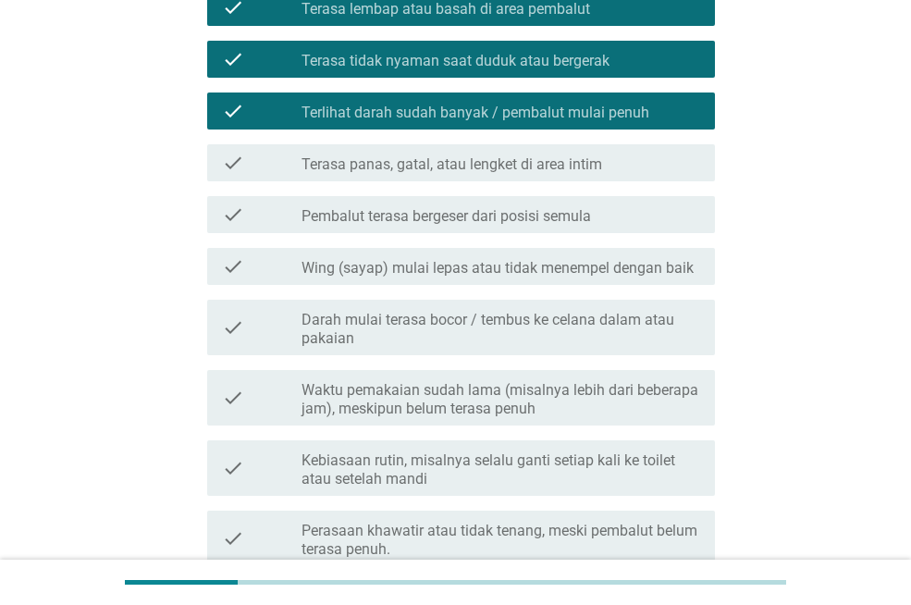
scroll to position [277, 0]
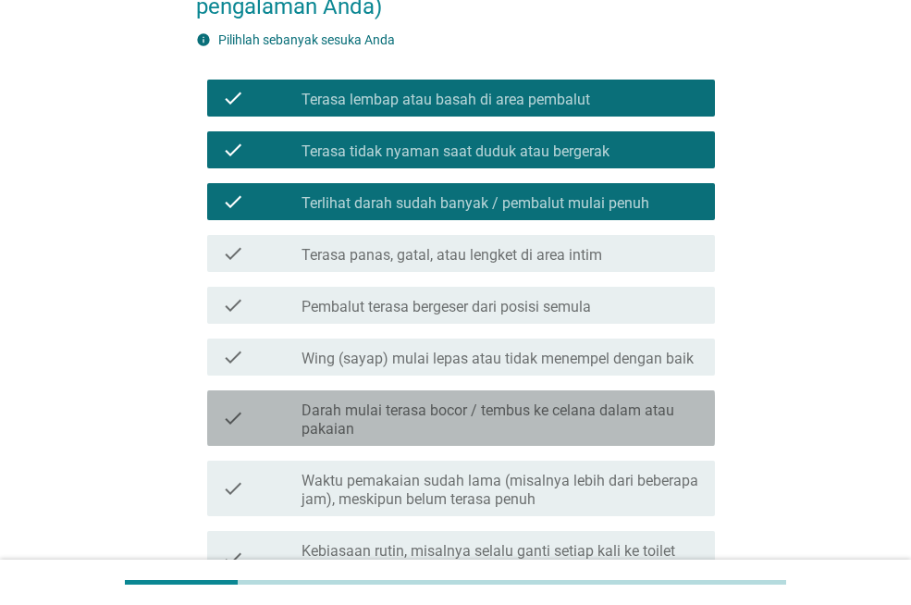
click at [433, 410] on label "Darah mulai terasa bocor / tembus ke celana dalam atau pakaian" at bounding box center [500, 419] width 398 height 37
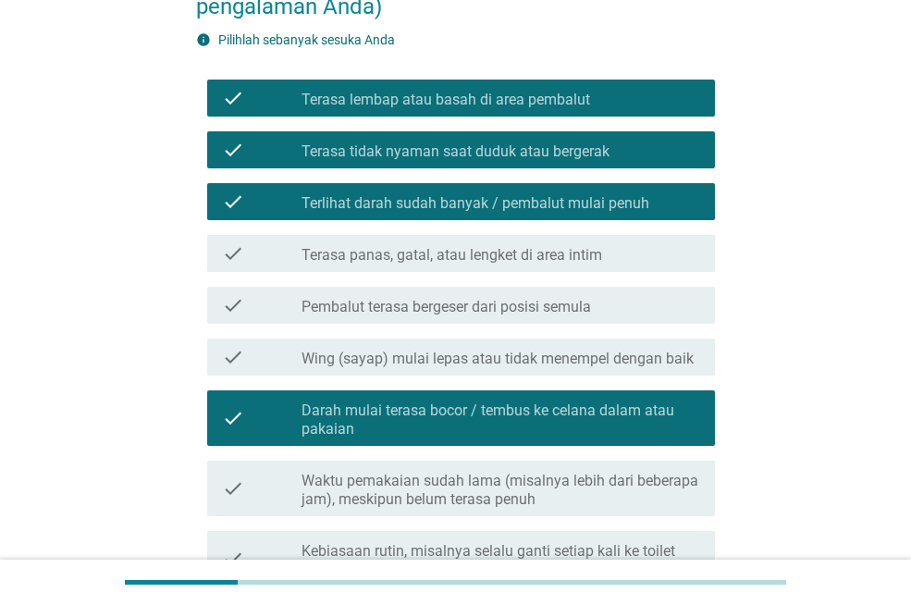
click at [452, 489] on label "Waktu pemakaian sudah lama (misalnya lebih dari beberapa jam), meskipun belum t…" at bounding box center [500, 490] width 398 height 37
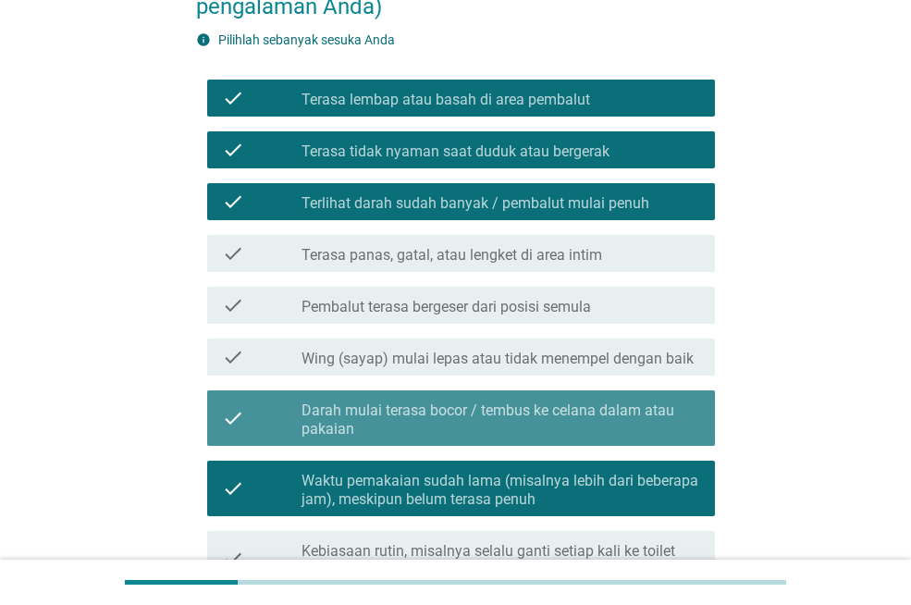
click at [457, 412] on label "Darah mulai terasa bocor / tembus ke celana dalam atau pakaian" at bounding box center [500, 419] width 398 height 37
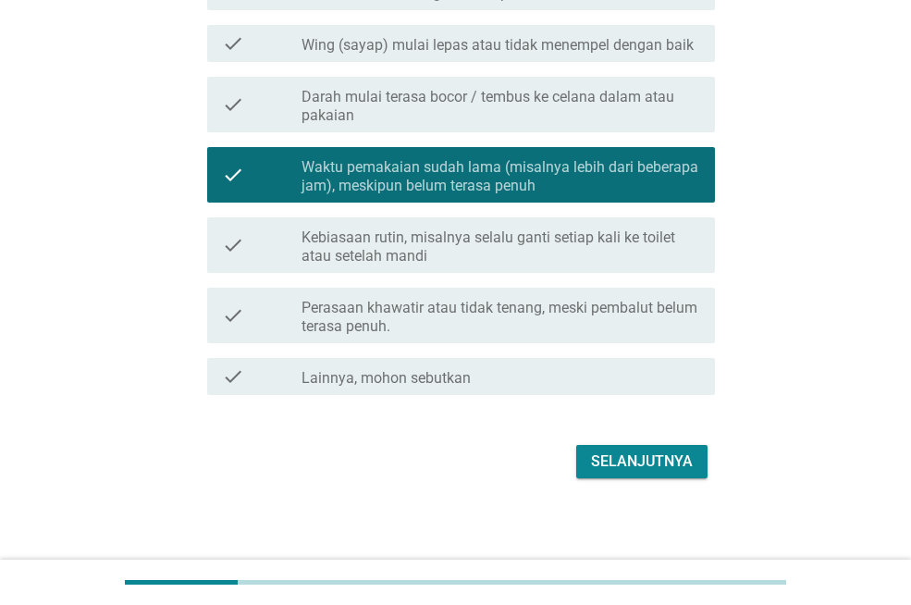
scroll to position [596, 0]
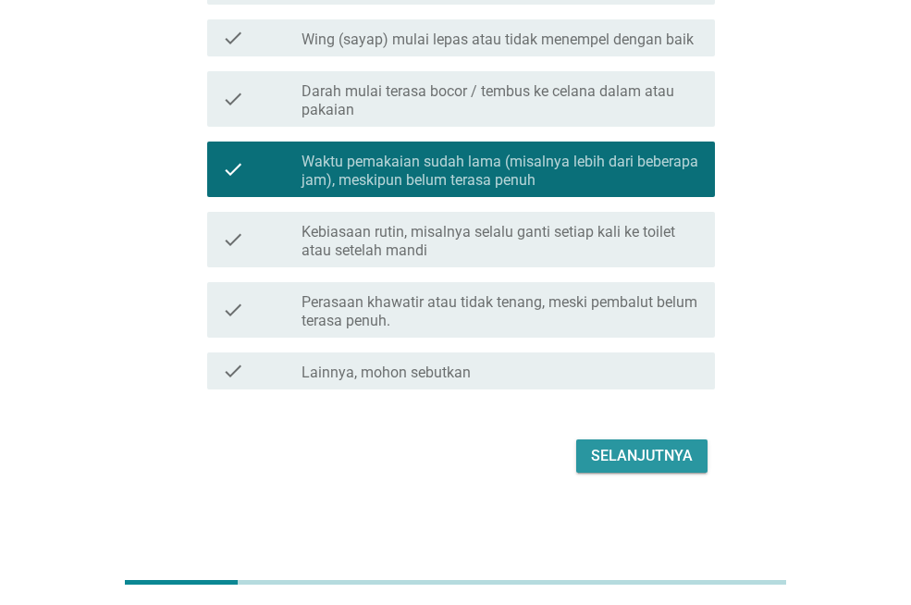
click at [634, 466] on button "Selanjutnya" at bounding box center [641, 455] width 131 height 33
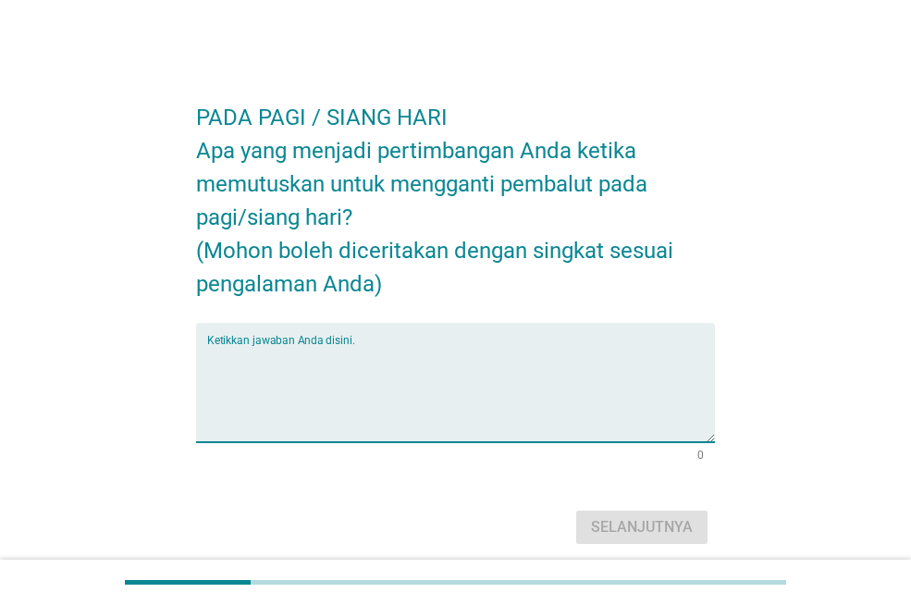
click at [400, 387] on textarea "Ketikkan jawaban Anda disini." at bounding box center [461, 393] width 508 height 97
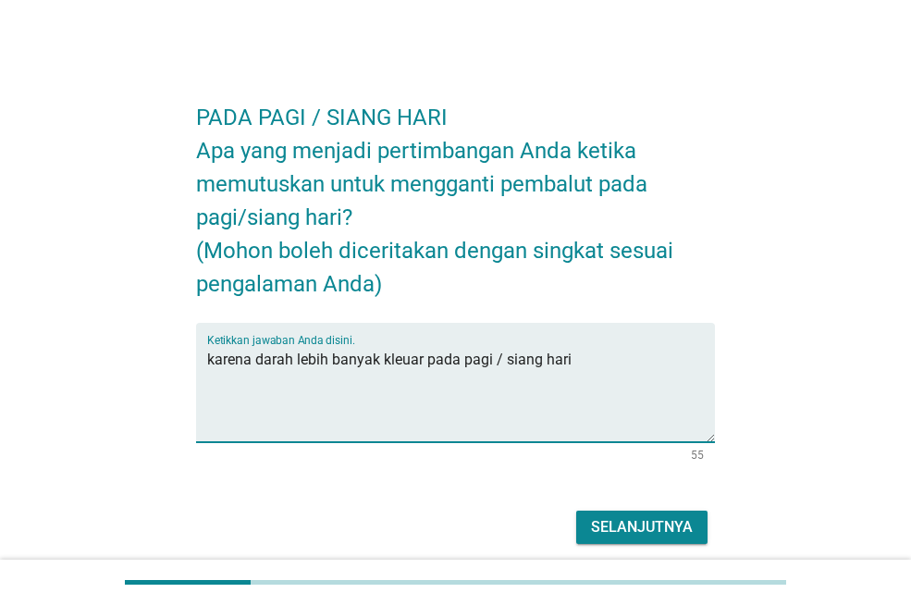
type textarea "karena darah lebih banyak kleuar pada pagi / siang hari"
click at [679, 514] on button "Selanjutnya" at bounding box center [641, 526] width 131 height 33
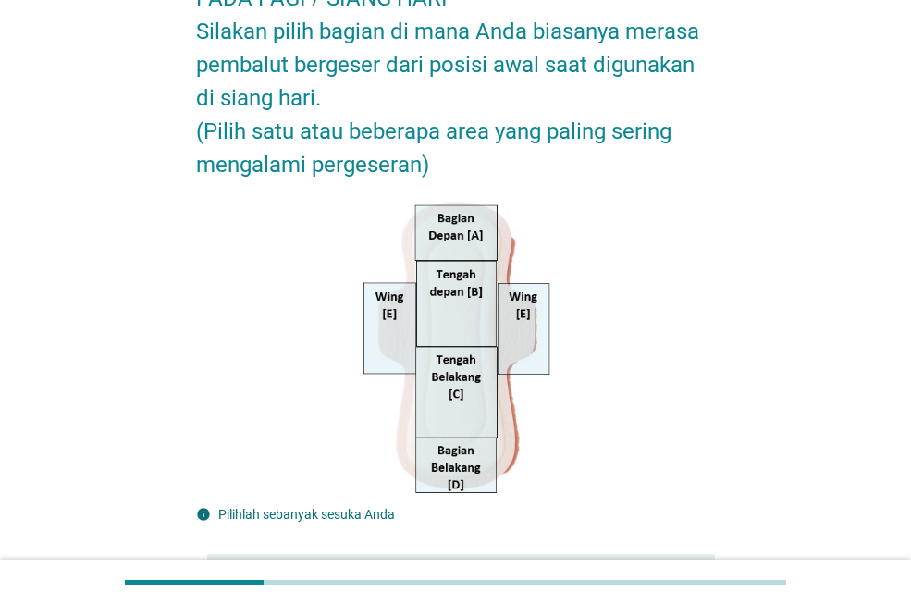
scroll to position [185, 0]
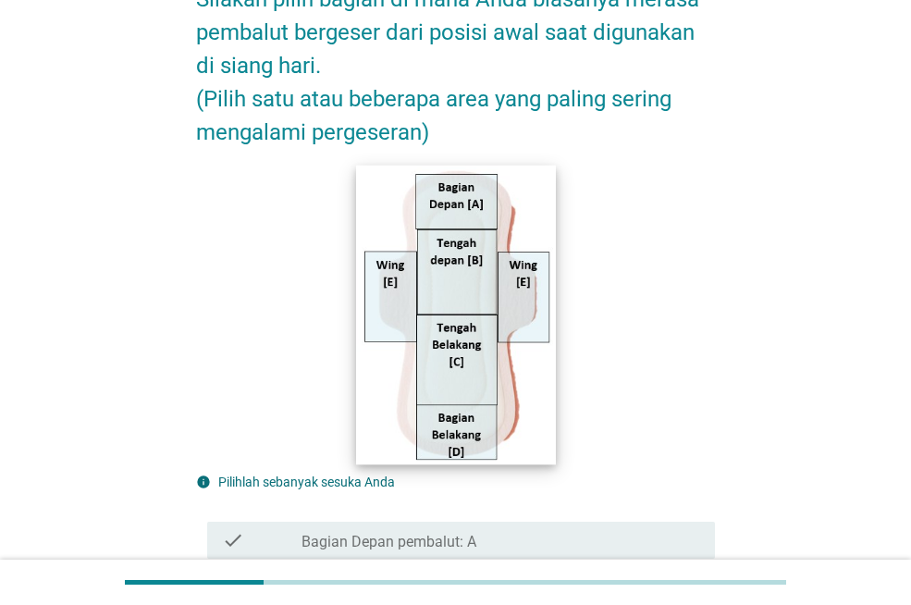
click at [488, 295] on img at bounding box center [455, 315] width 199 height 300
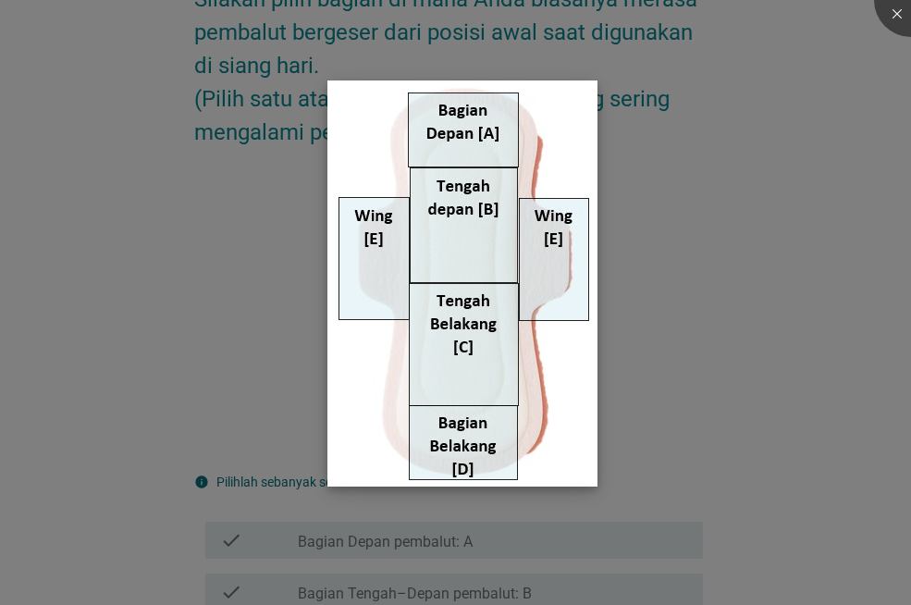
click at [501, 249] on img at bounding box center [462, 283] width 270 height 406
click at [501, 250] on img at bounding box center [462, 283] width 270 height 406
click at [717, 435] on div at bounding box center [455, 302] width 911 height 605
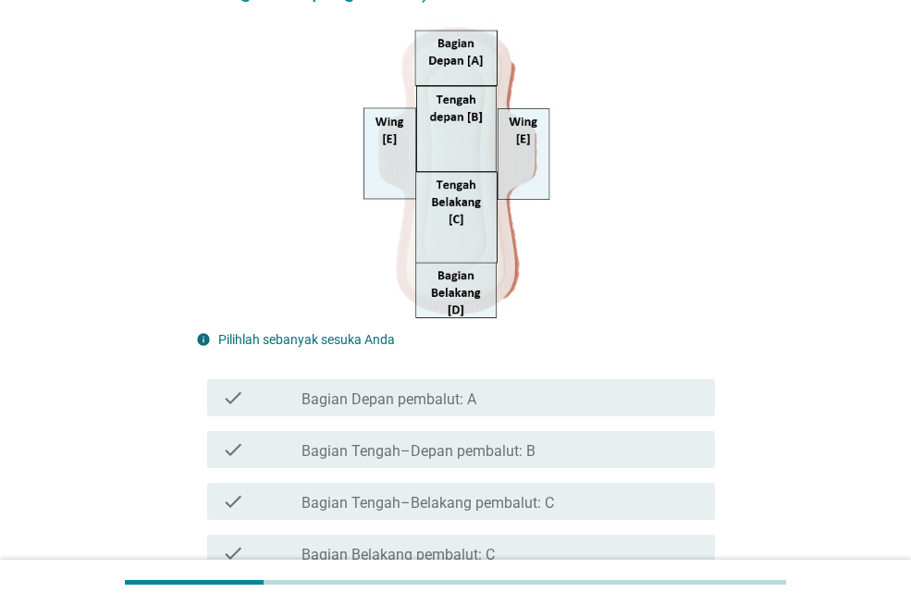
scroll to position [370, 0]
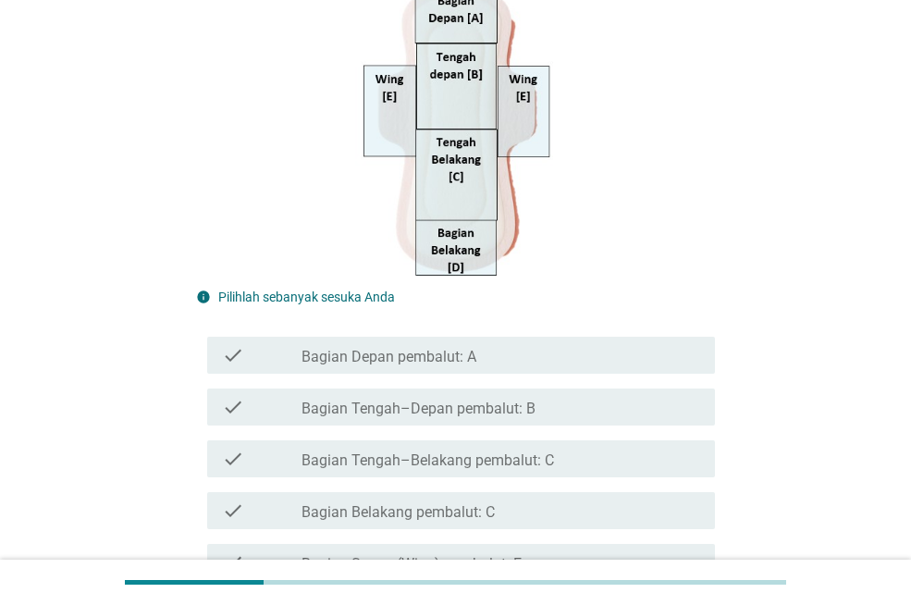
click at [429, 412] on label "Bagian Tengah–Depan pembalut: B" at bounding box center [418, 408] width 234 height 18
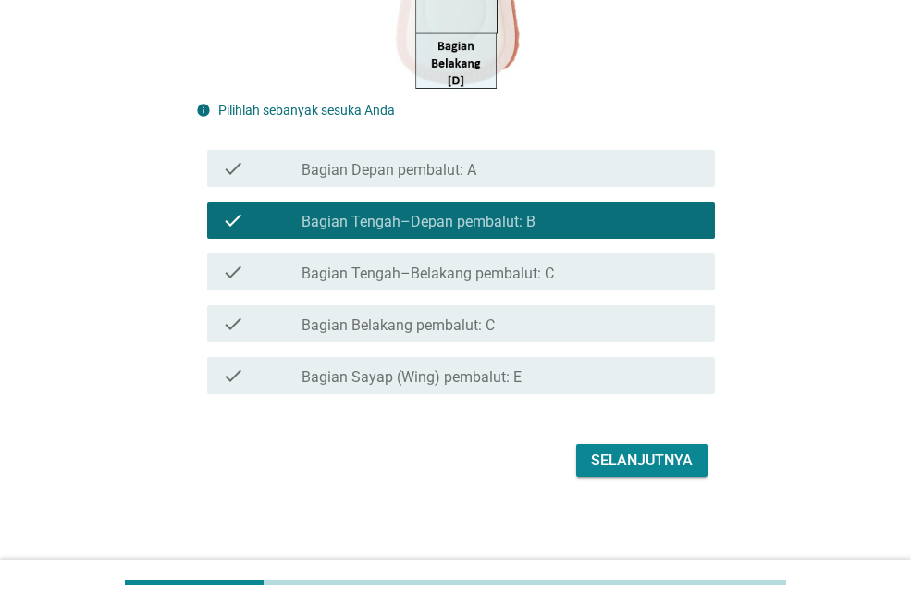
scroll to position [562, 0]
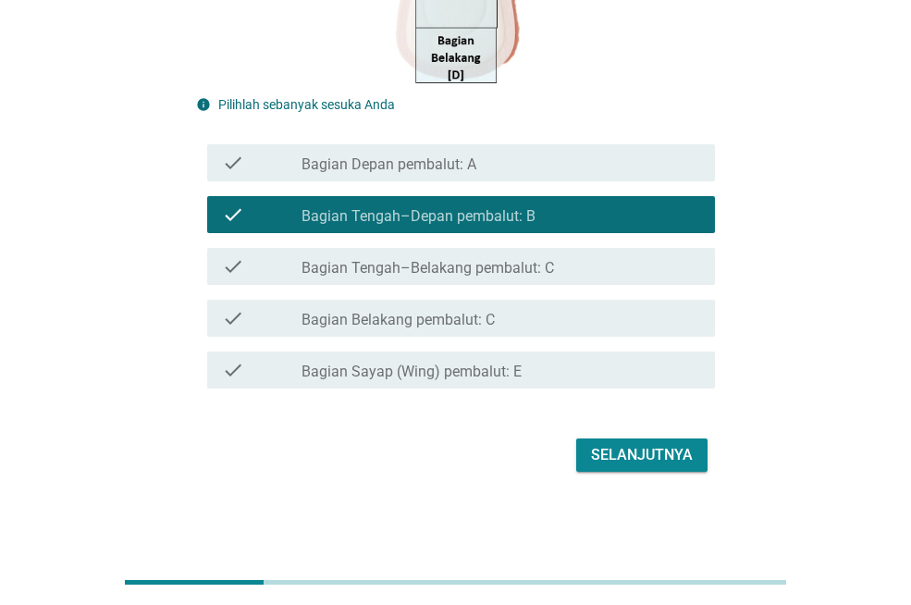
click at [634, 458] on div "Selanjutnya" at bounding box center [642, 455] width 102 height 22
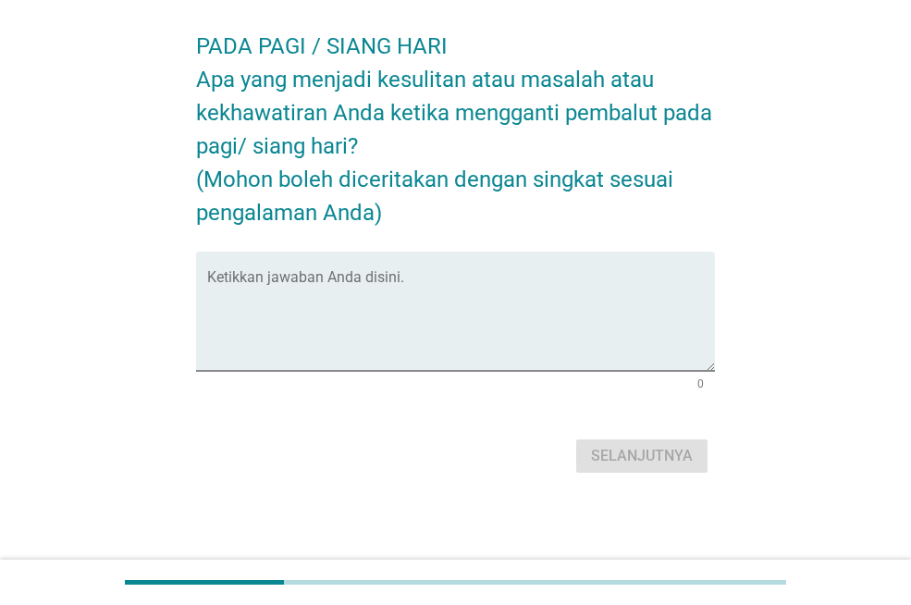
scroll to position [0, 0]
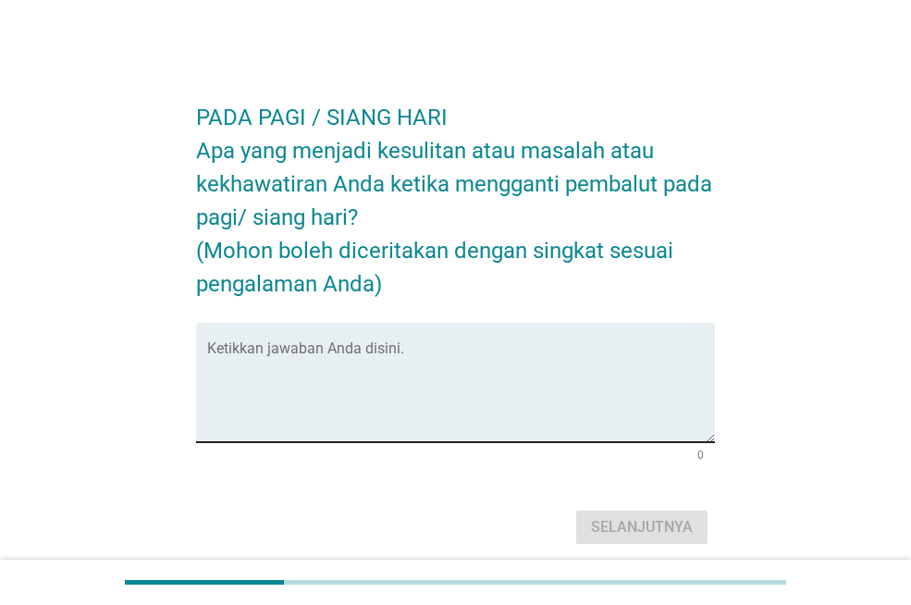
click at [434, 407] on textarea "Ketikkan jawaban Anda disini." at bounding box center [461, 393] width 508 height 97
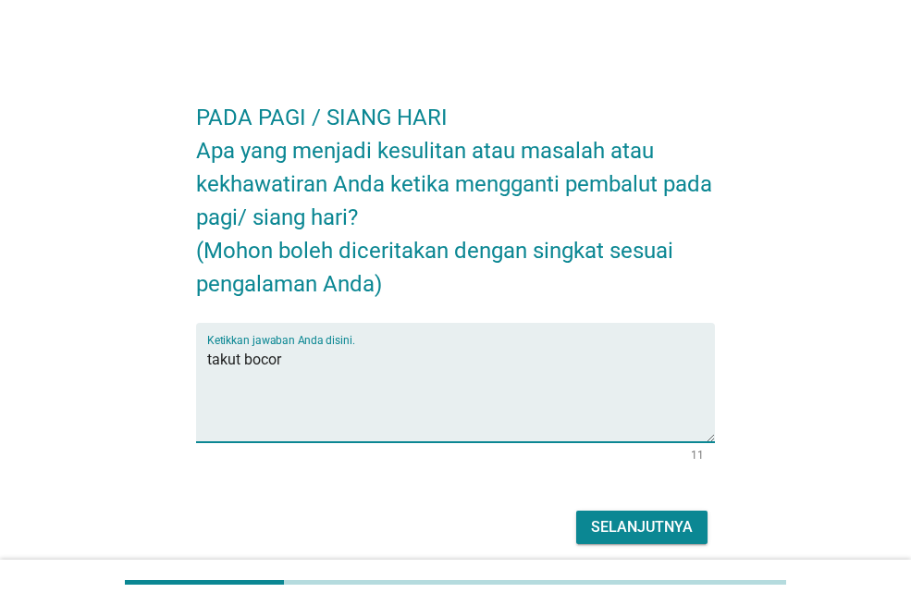
type textarea "takut bocor"
click at [676, 533] on div "Selanjutnya" at bounding box center [642, 527] width 102 height 22
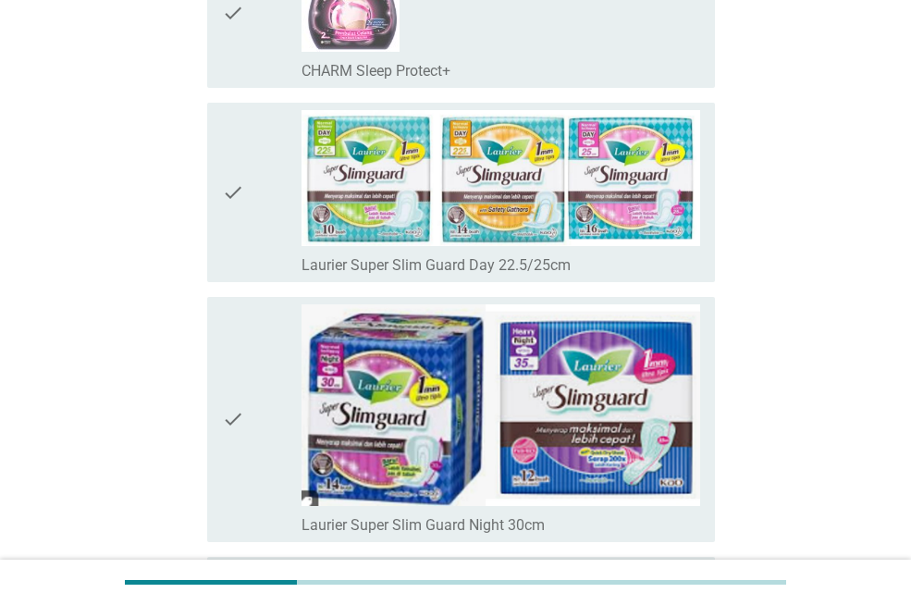
scroll to position [3606, 0]
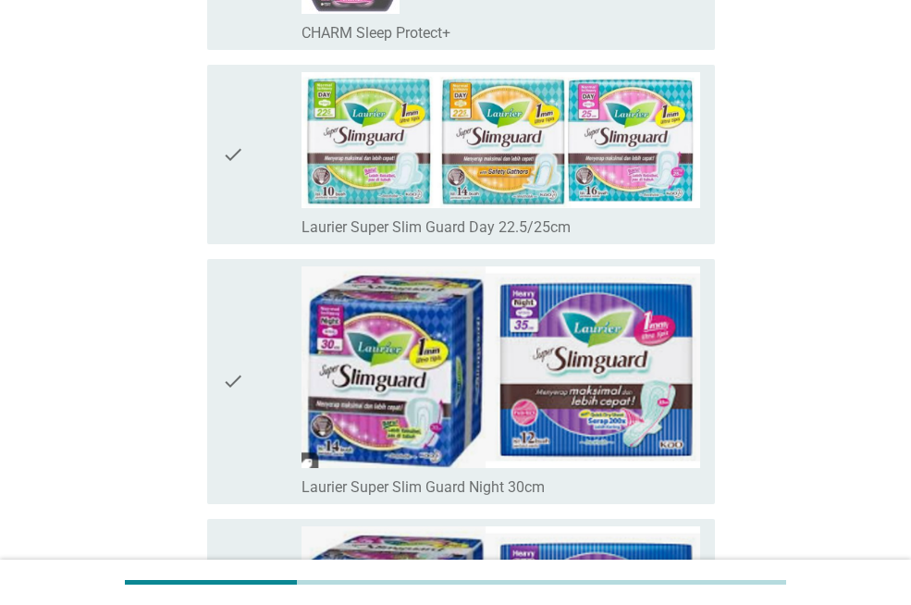
click at [226, 170] on icon "check" at bounding box center [233, 154] width 22 height 165
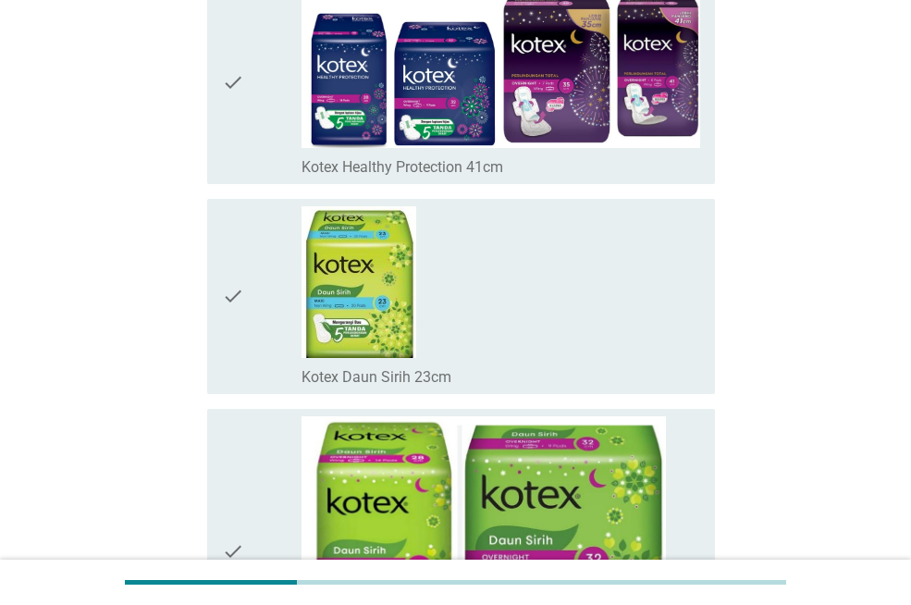
scroll to position [13134, 0]
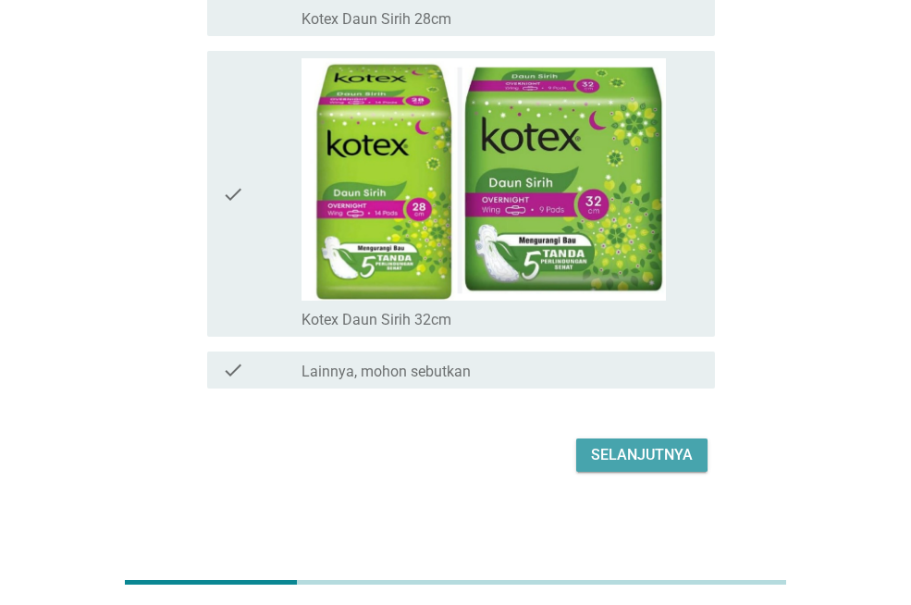
click at [655, 461] on div "Selanjutnya" at bounding box center [642, 455] width 102 height 22
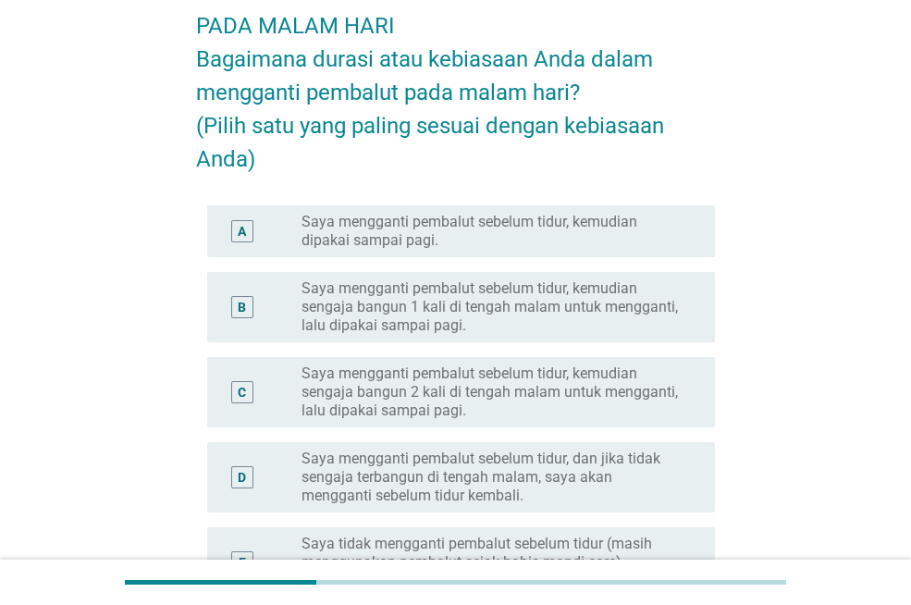
scroll to position [92, 0]
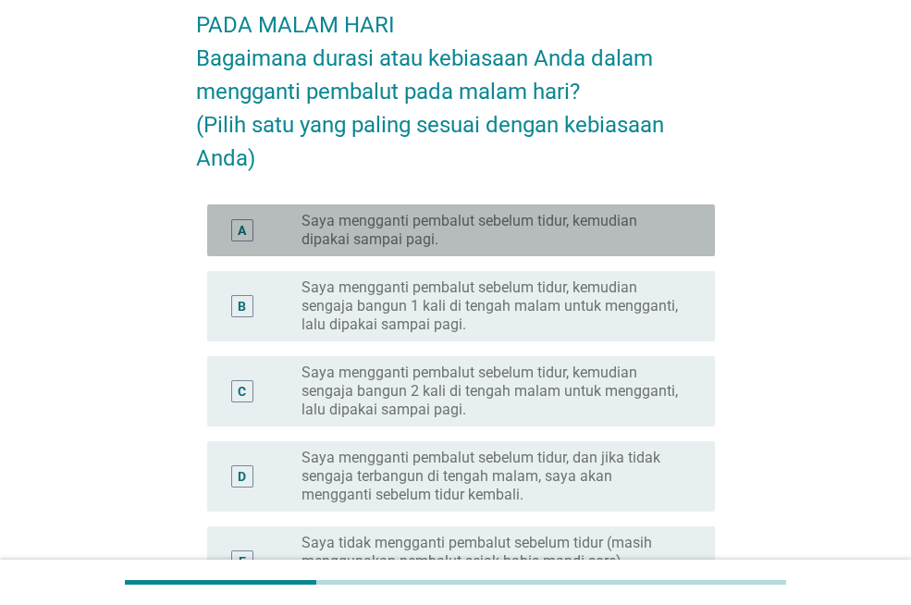
click at [386, 251] on div "A radio_button_unchecked Saya mengganti pembalut sebelum tidur, kemudian dipaka…" at bounding box center [461, 230] width 508 height 52
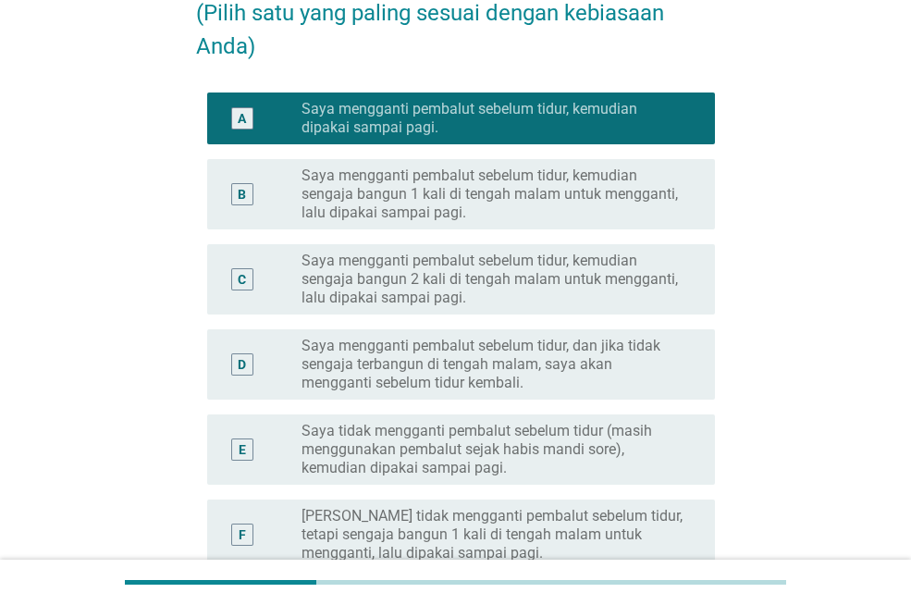
scroll to position [577, 0]
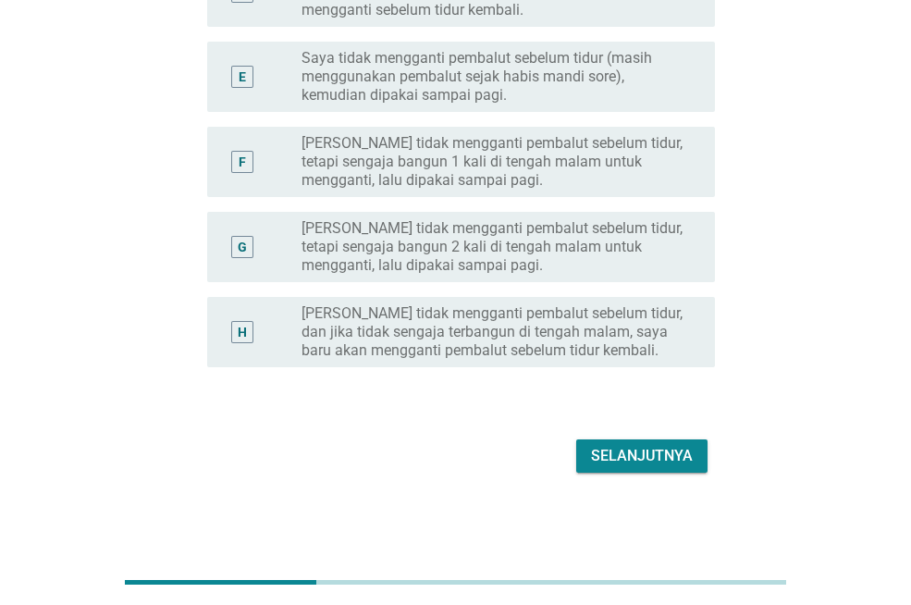
drag, startPoint x: 647, startPoint y: 451, endPoint x: 511, endPoint y: 358, distance: 164.9
click at [647, 450] on div "Selanjutnya" at bounding box center [642, 456] width 102 height 22
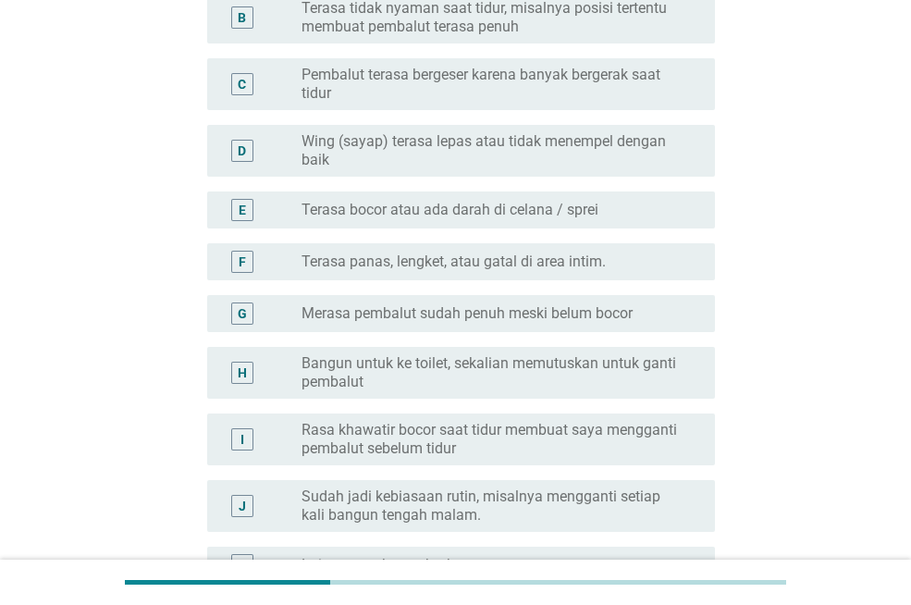
scroll to position [370, 0]
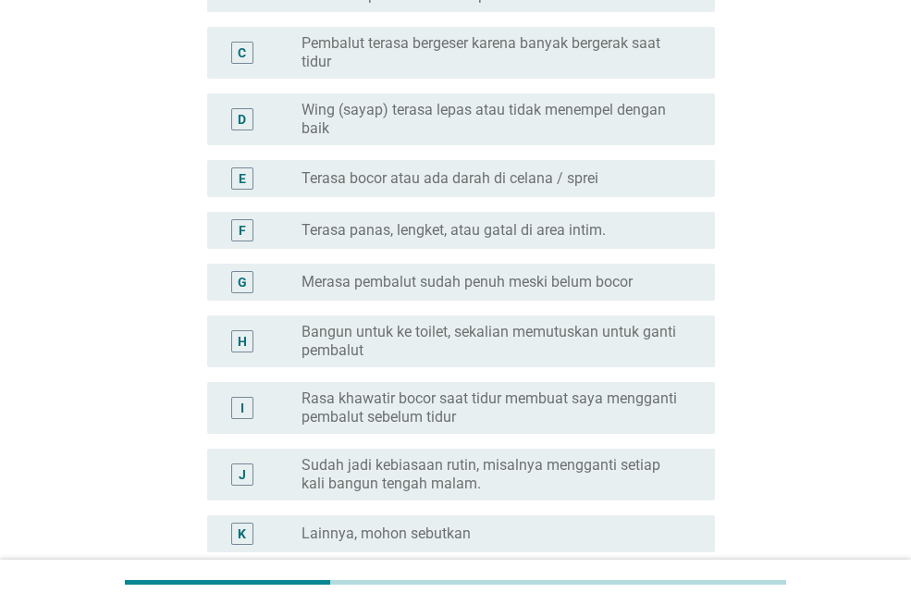
click at [383, 338] on label "Bangun untuk ke toilet, sekalian memutuskan untuk ganti pembalut" at bounding box center [493, 341] width 384 height 37
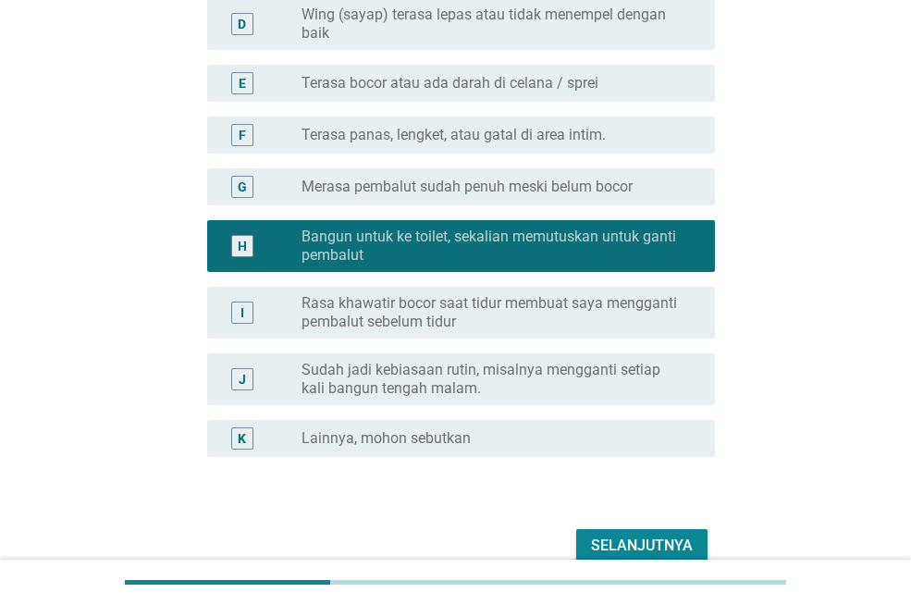
scroll to position [555, 0]
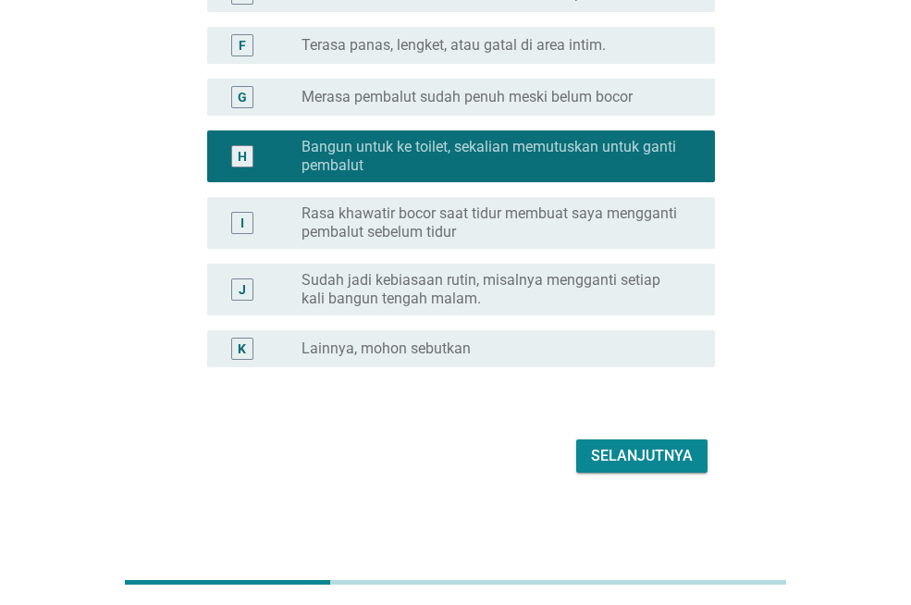
click at [648, 459] on div "Selanjutnya" at bounding box center [642, 456] width 102 height 22
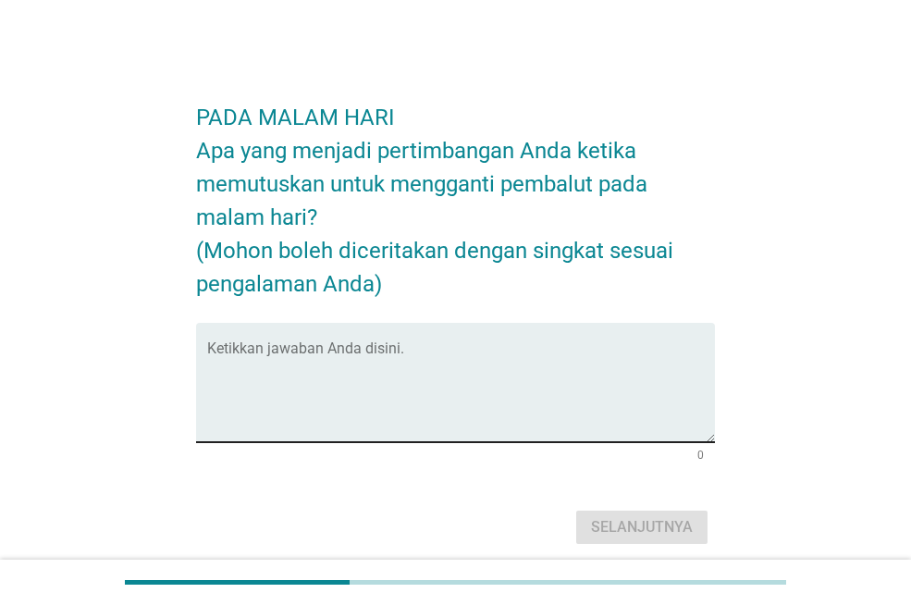
click at [398, 366] on textarea "Ketikkan jawaban Anda disini." at bounding box center [461, 393] width 508 height 97
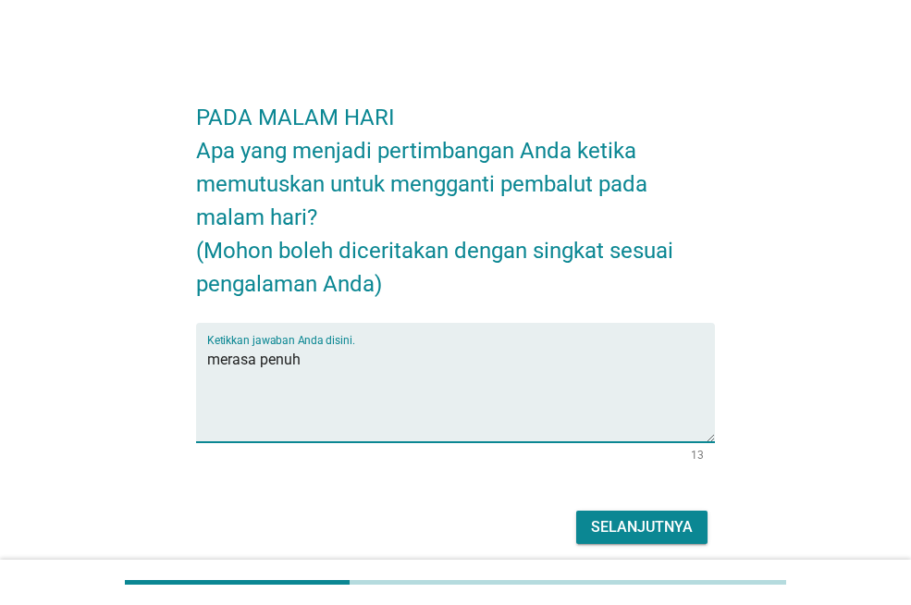
type textarea "merasa penuh"
click at [640, 535] on div "Selanjutnya" at bounding box center [642, 527] width 102 height 22
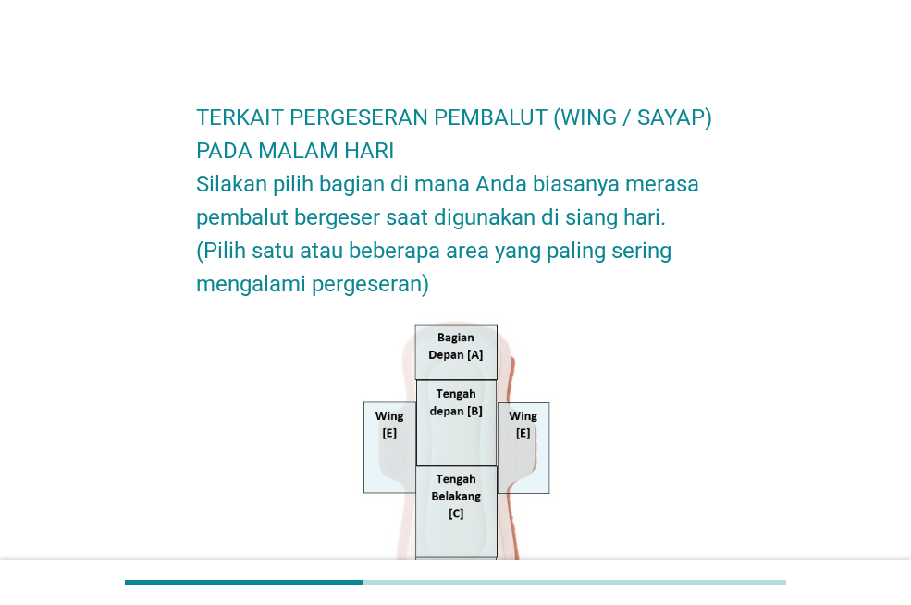
scroll to position [92, 0]
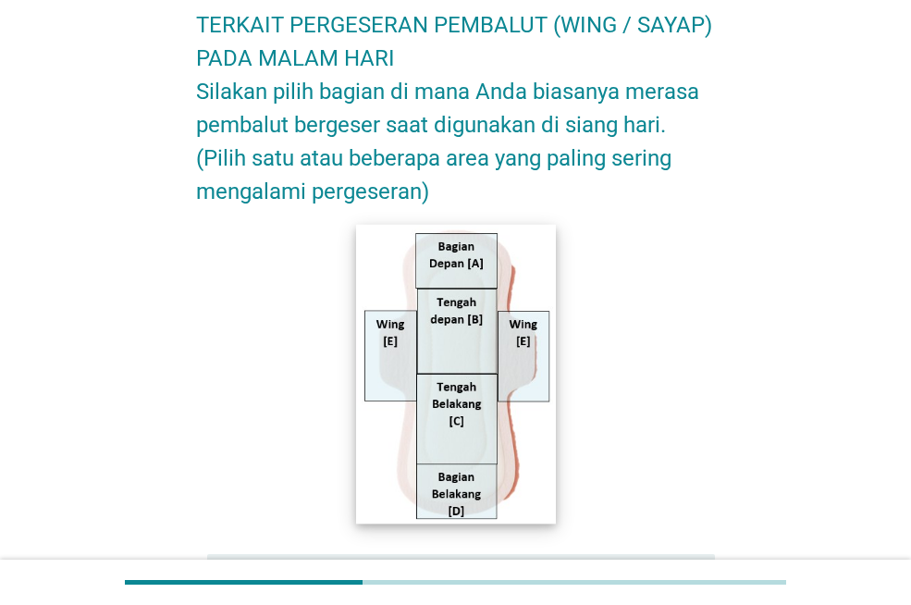
click at [464, 492] on img at bounding box center [455, 374] width 199 height 300
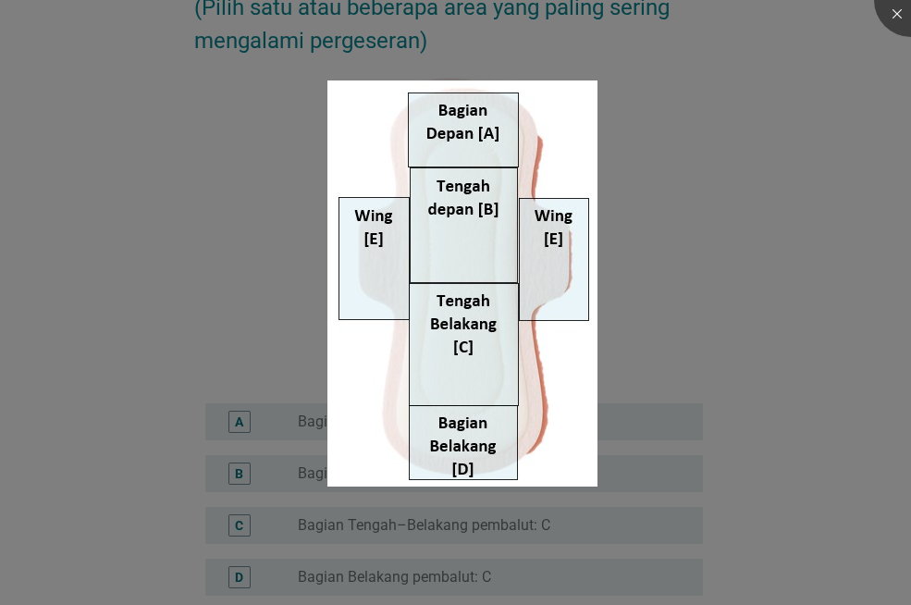
scroll to position [277, 0]
click at [743, 368] on div at bounding box center [455, 302] width 911 height 605
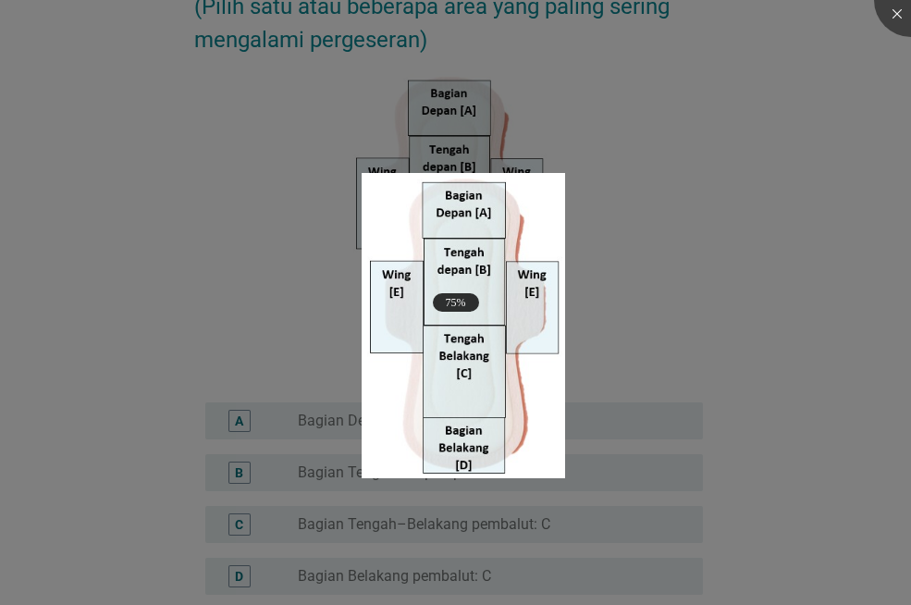
click at [358, 589] on div at bounding box center [455, 597] width 911 height 16
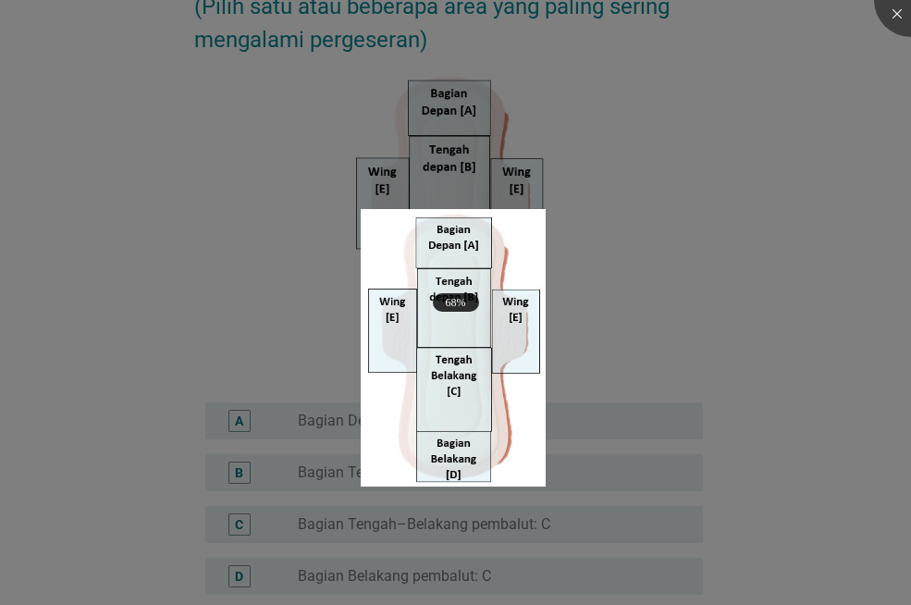
click at [297, 276] on div at bounding box center [455, 302] width 911 height 605
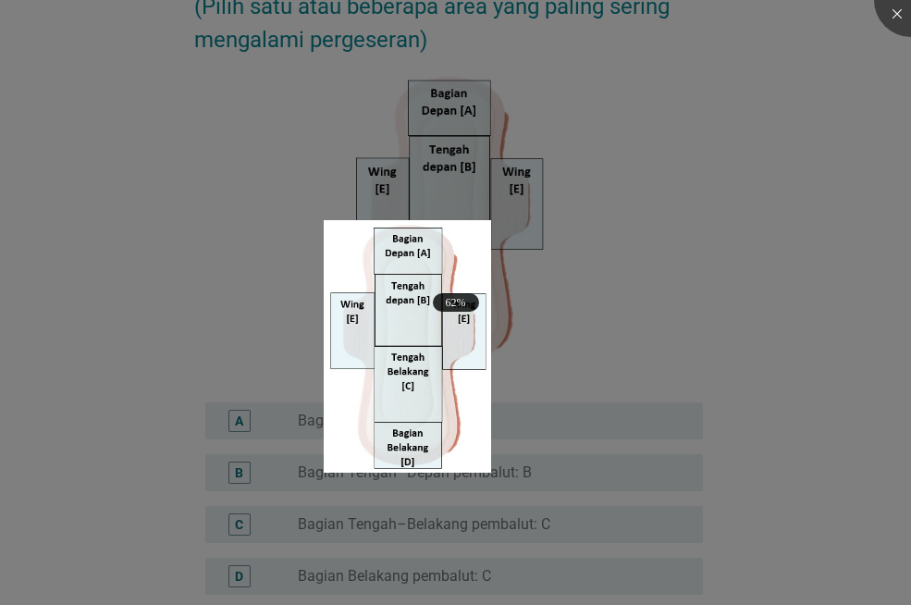
click at [828, 232] on div at bounding box center [455, 302] width 911 height 605
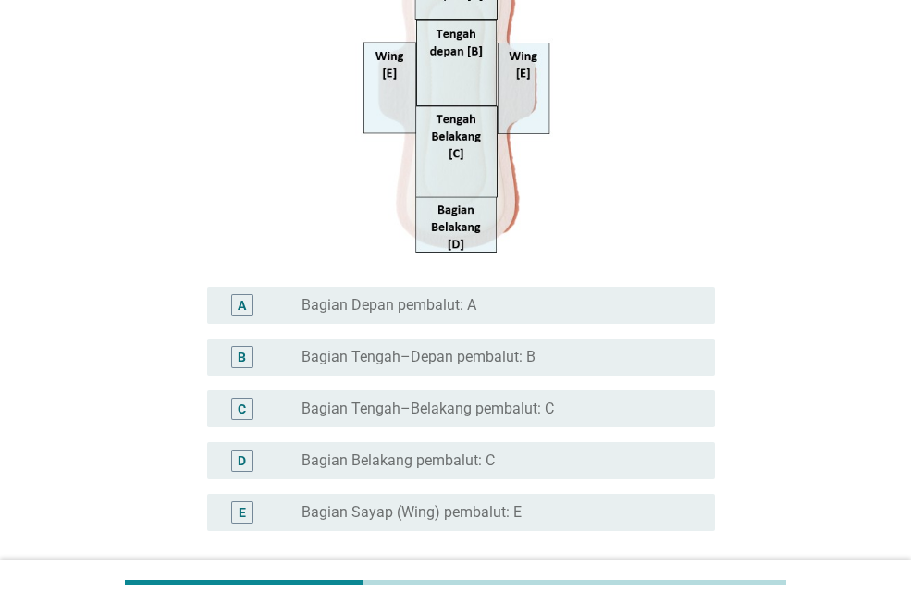
scroll to position [462, 0]
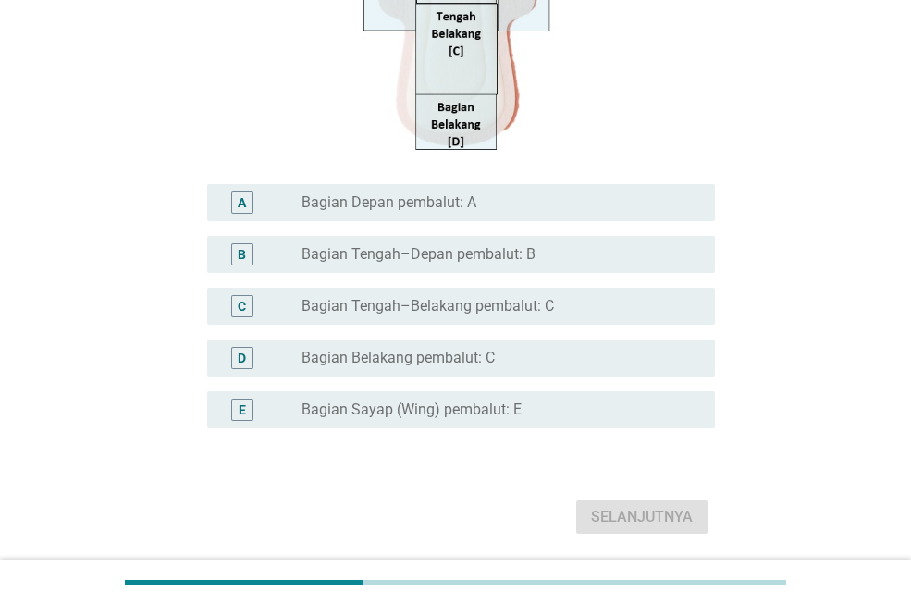
drag, startPoint x: 431, startPoint y: 297, endPoint x: 432, endPoint y: 270, distance: 26.8
click at [431, 291] on div "C radio_button_unchecked Bagian Tengah–Belakang pembalut: C" at bounding box center [461, 306] width 508 height 37
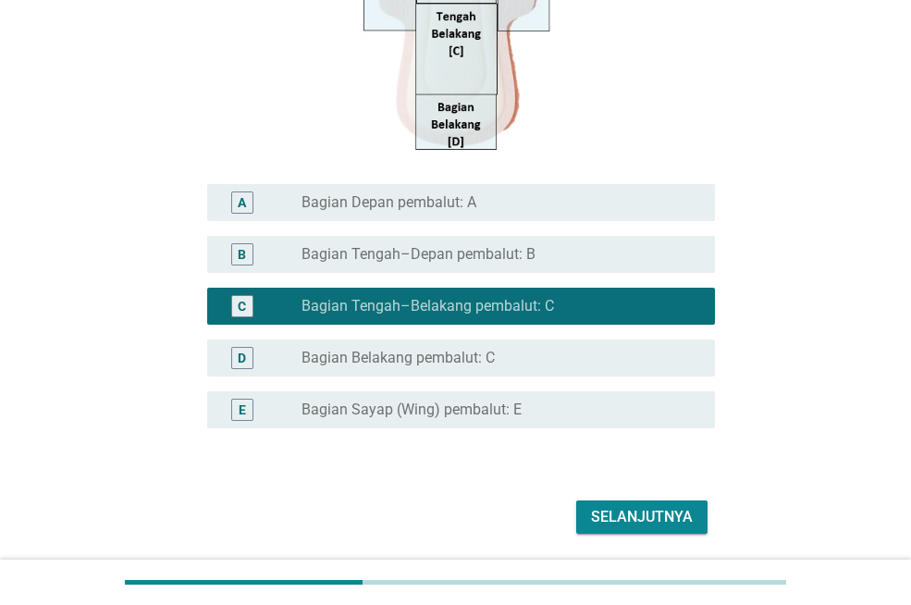
click at [440, 295] on div "radio_button_checked Bagian Tengah–Belakang pembalut: C" at bounding box center [500, 306] width 398 height 22
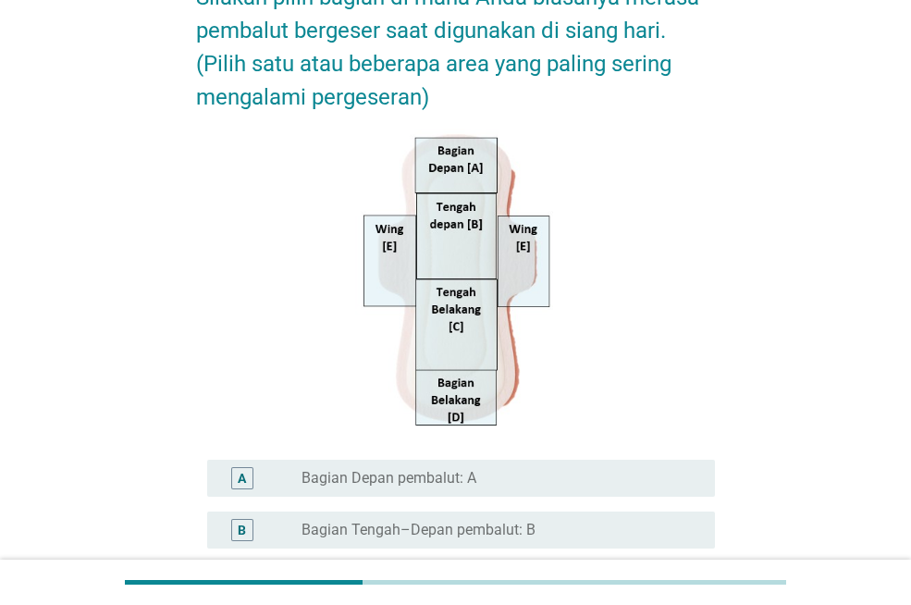
scroll to position [185, 0]
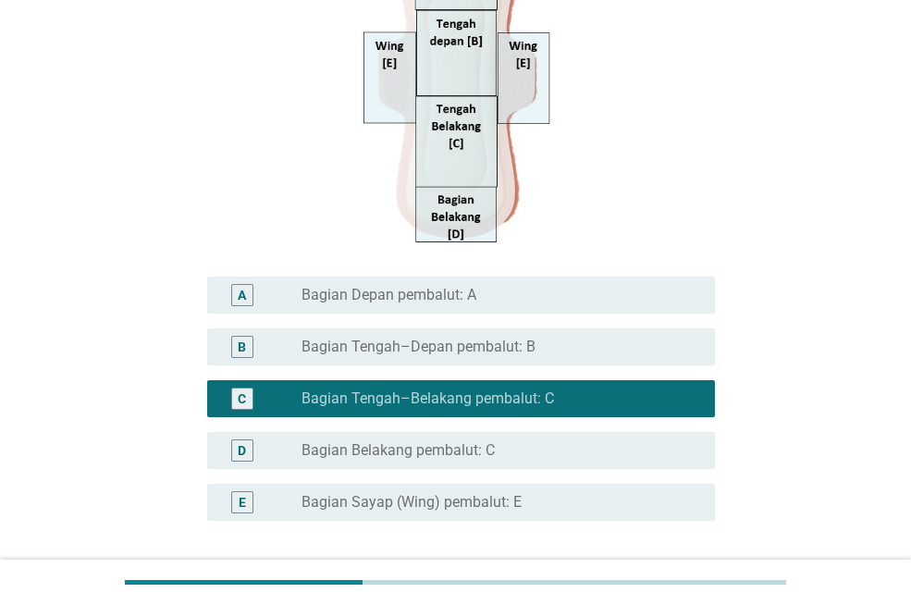
click at [472, 438] on div "D radio_button_unchecked Bagian Belakang pembalut: C" at bounding box center [461, 450] width 508 height 37
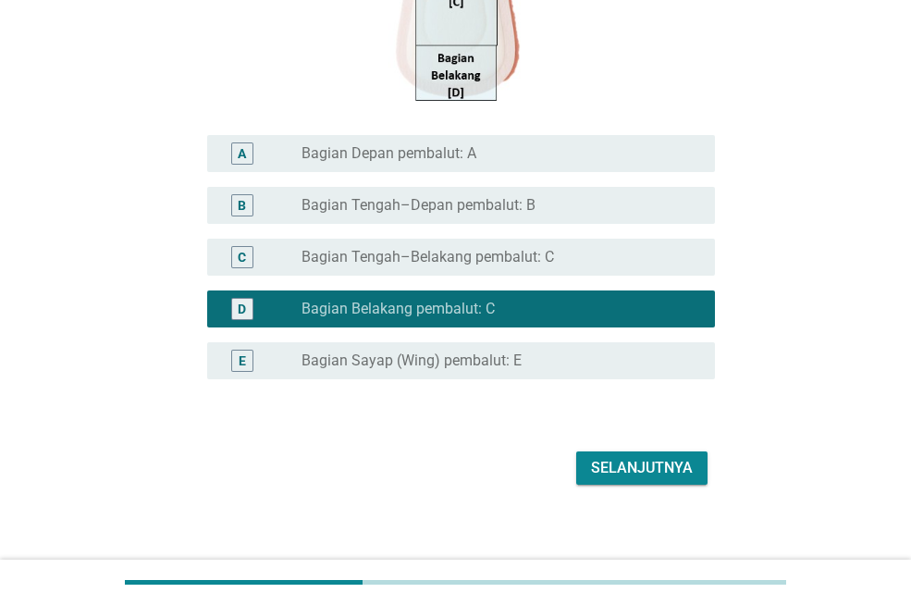
scroll to position [524, 0]
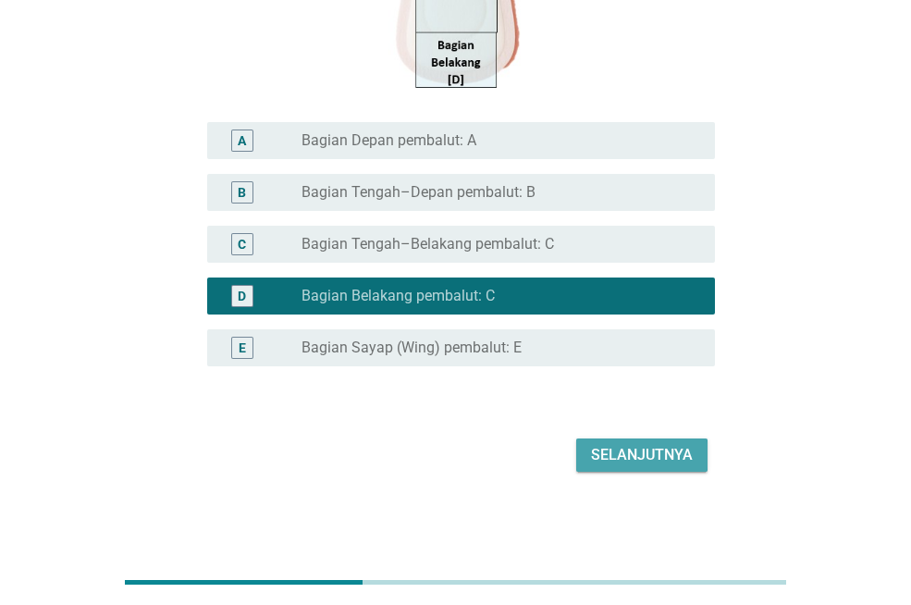
click at [647, 444] on button "Selanjutnya" at bounding box center [641, 454] width 131 height 33
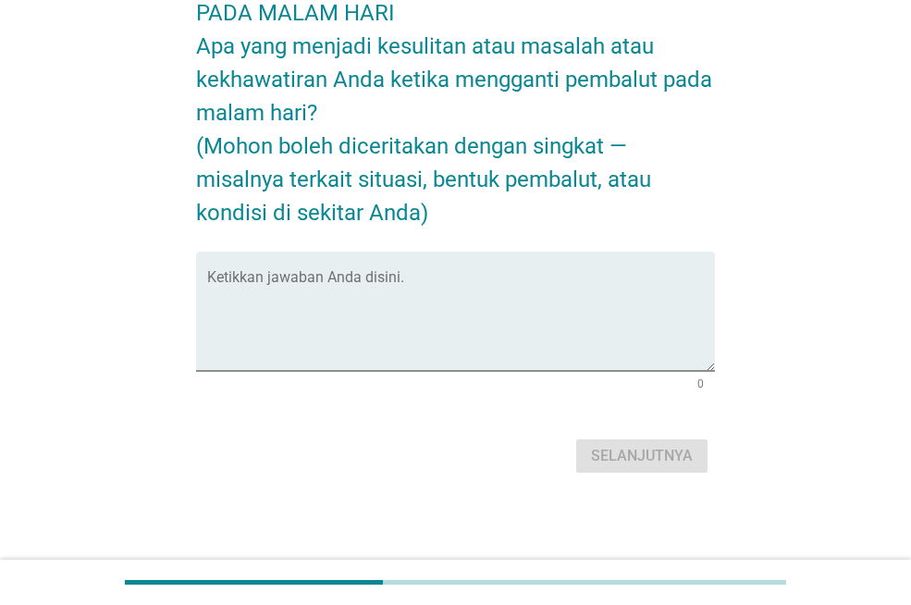
scroll to position [0, 0]
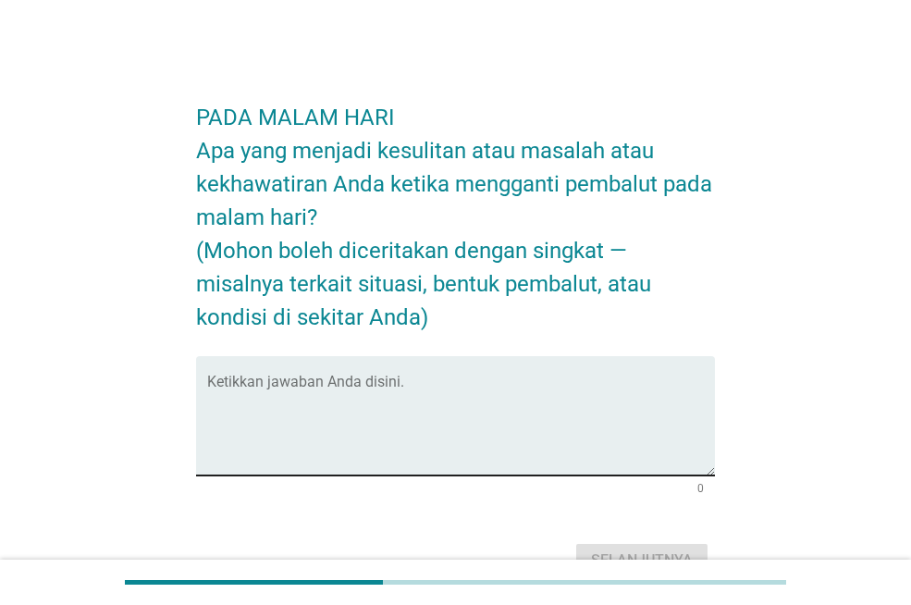
click at [301, 423] on textarea "Ketikkan jawaban Anda disini." at bounding box center [461, 426] width 508 height 97
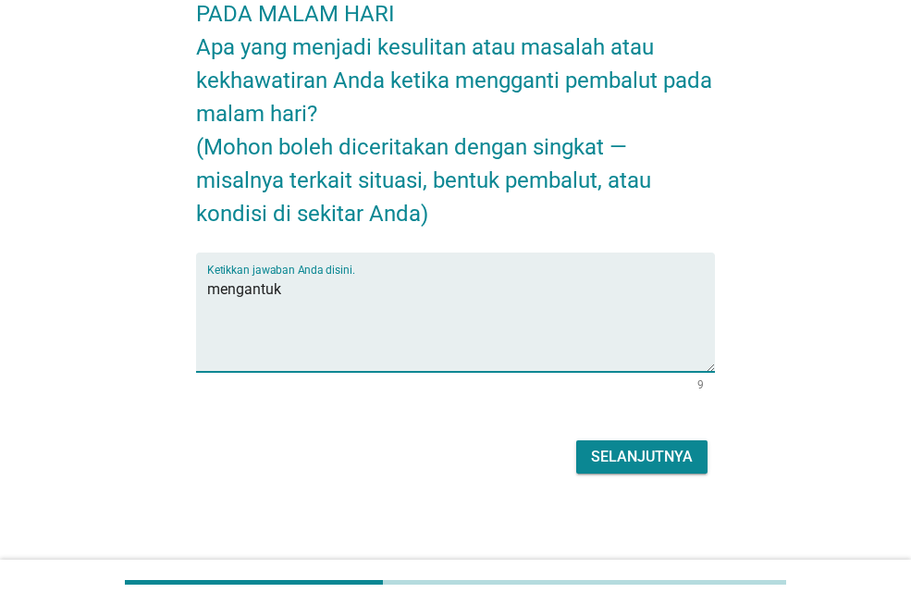
scroll to position [104, 0]
type textarea "mengantuk"
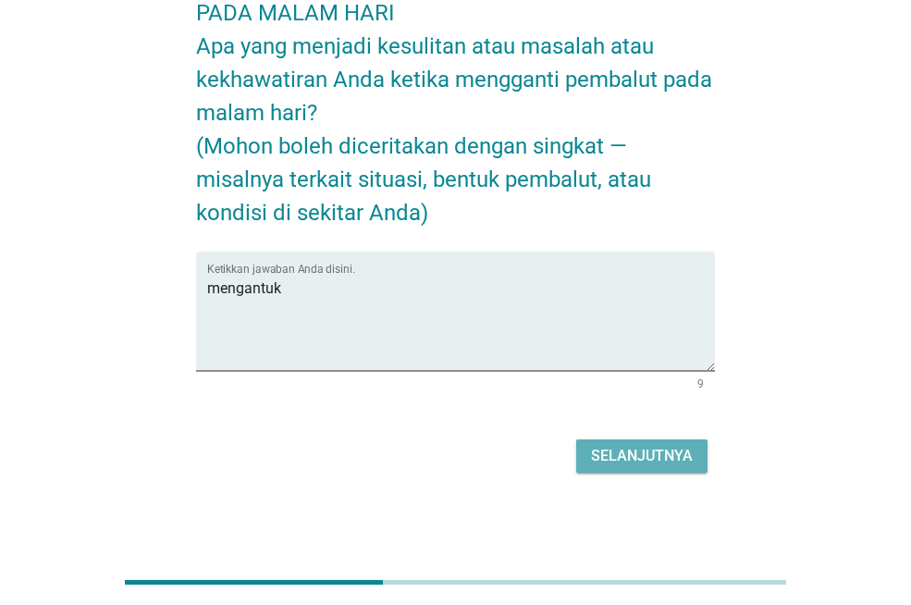
drag, startPoint x: 596, startPoint y: 456, endPoint x: 577, endPoint y: 443, distance: 23.3
click at [596, 455] on div "Selanjutnya" at bounding box center [642, 456] width 102 height 22
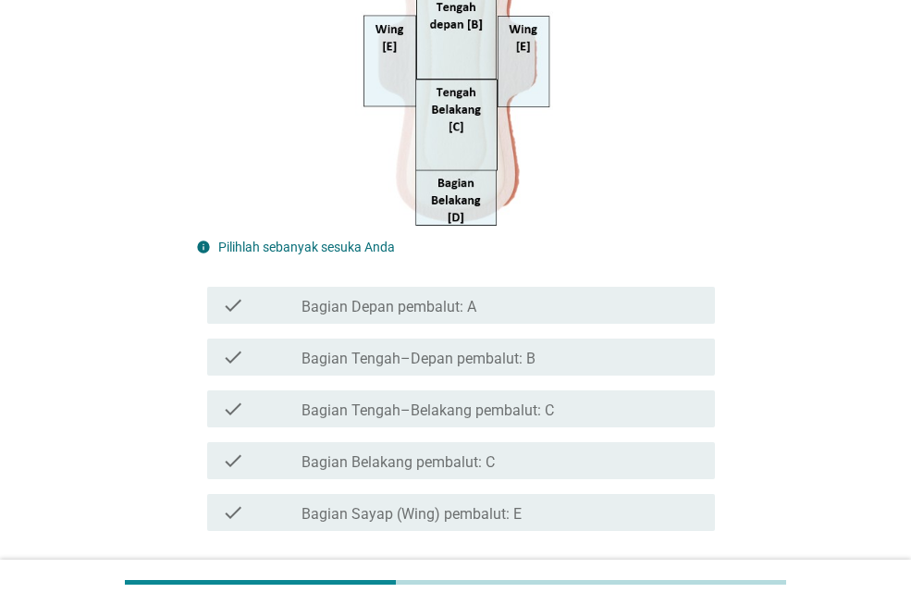
scroll to position [462, 0]
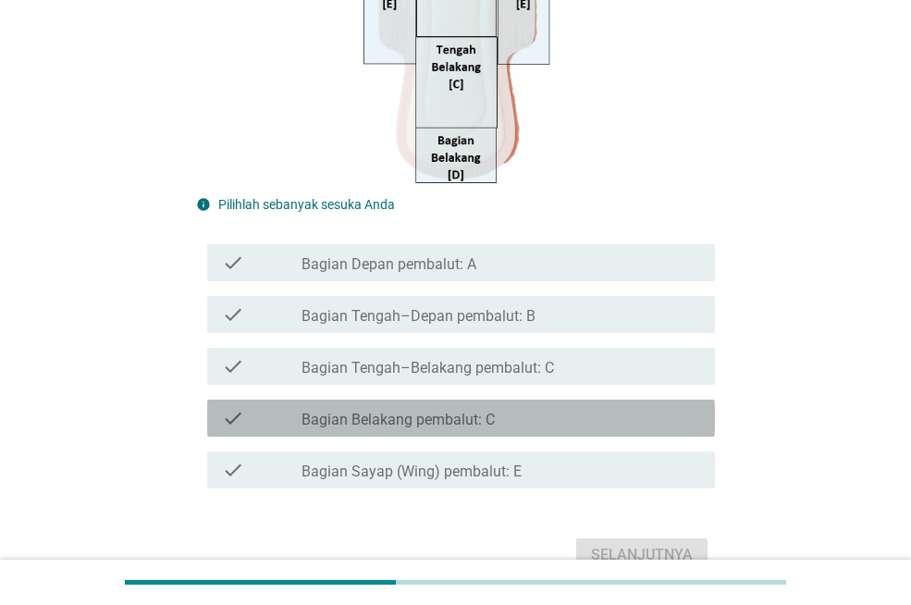
click at [416, 426] on label "Bagian Belakang pembalut: C" at bounding box center [397, 419] width 193 height 18
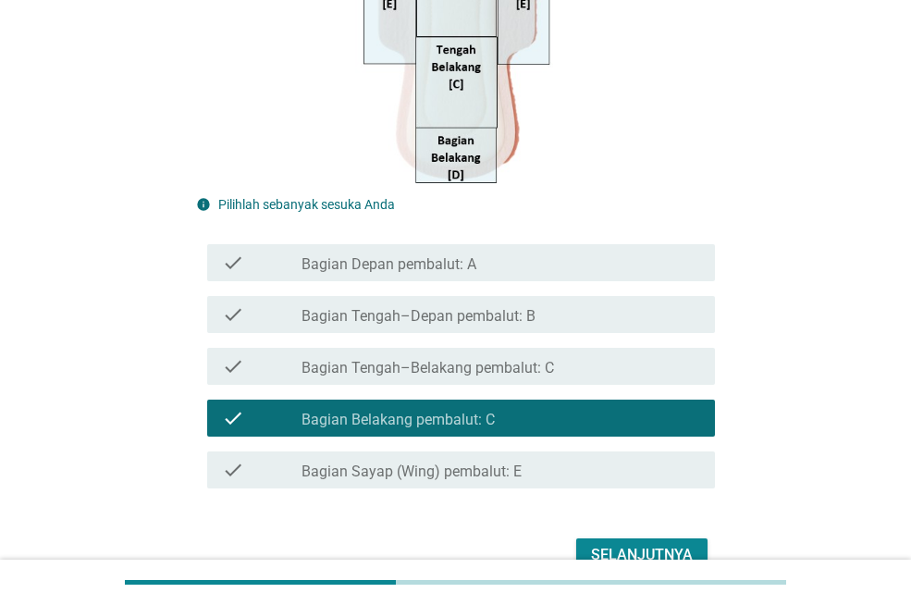
click at [658, 550] on div "Selanjutnya" at bounding box center [642, 555] width 102 height 22
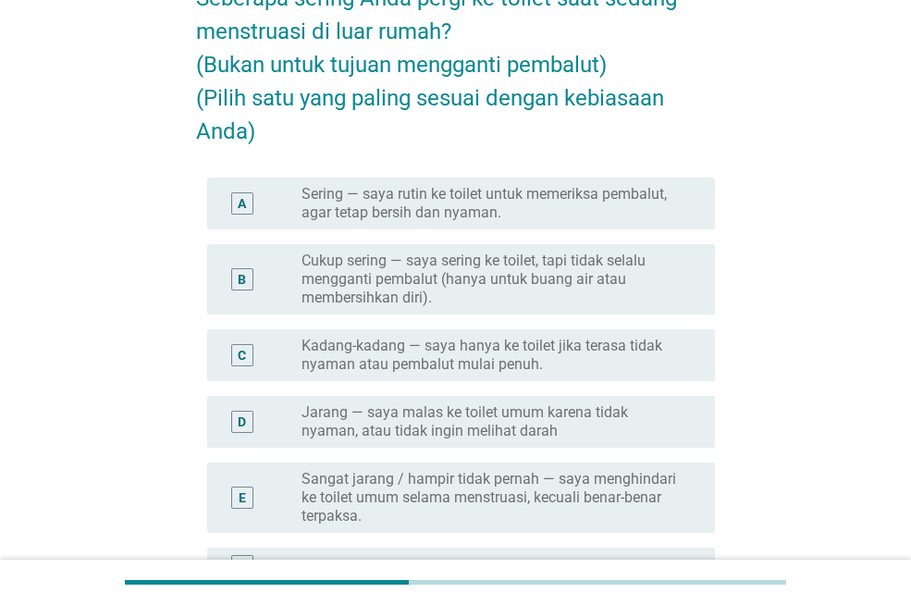
scroll to position [185, 0]
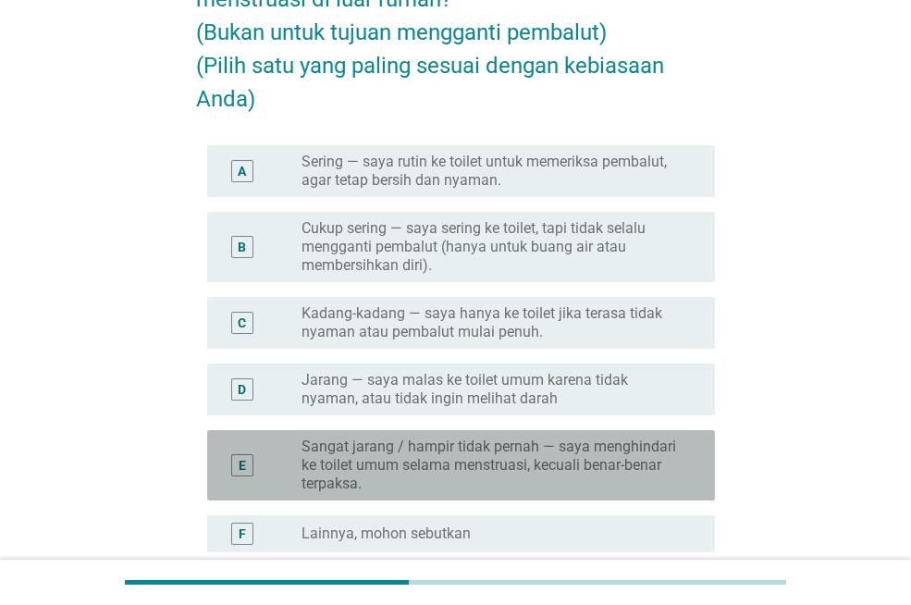
click at [395, 453] on label "Sangat jarang / hampir tidak pernah — saya menghindari ke toilet umum selama me…" at bounding box center [493, 464] width 384 height 55
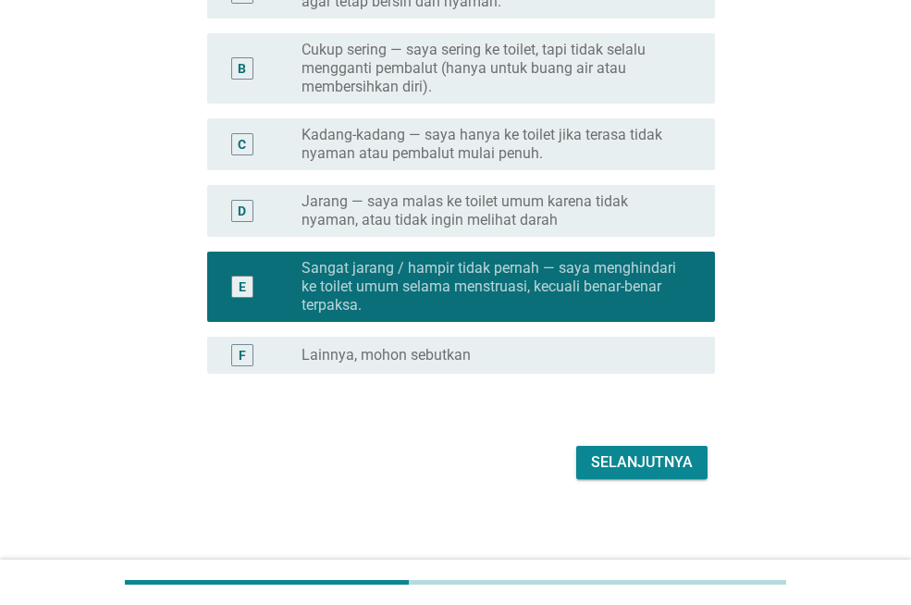
scroll to position [370, 0]
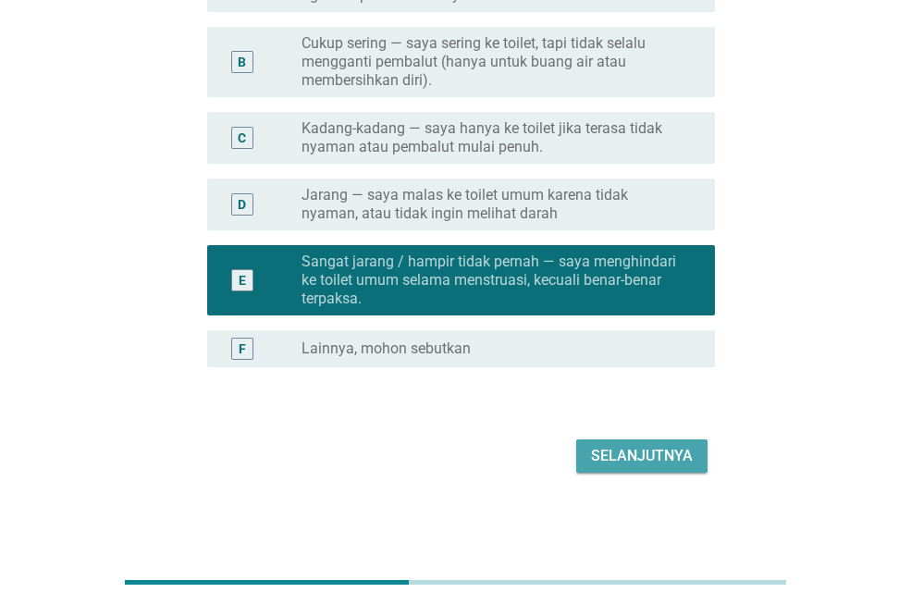
click at [651, 463] on div "Selanjutnya" at bounding box center [642, 456] width 102 height 22
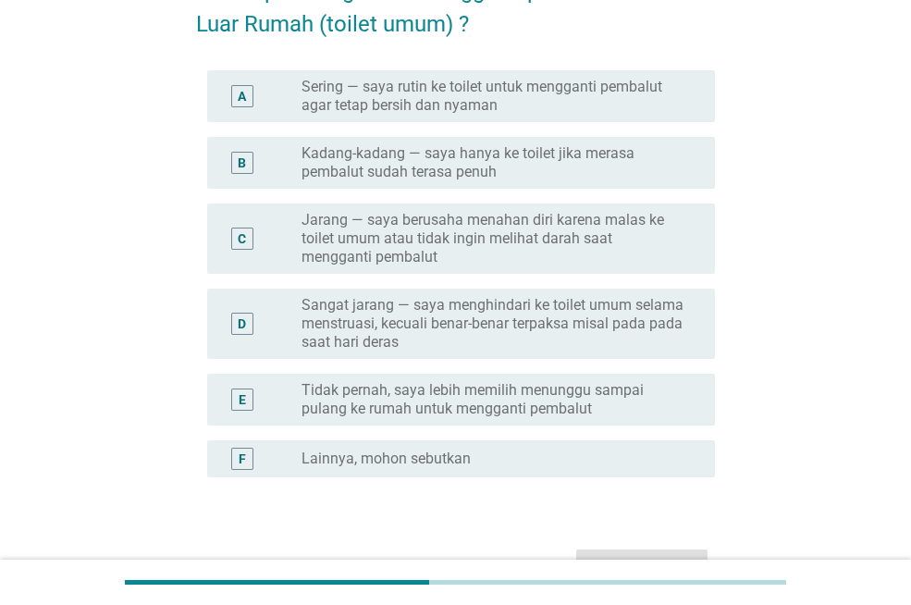
scroll to position [185, 0]
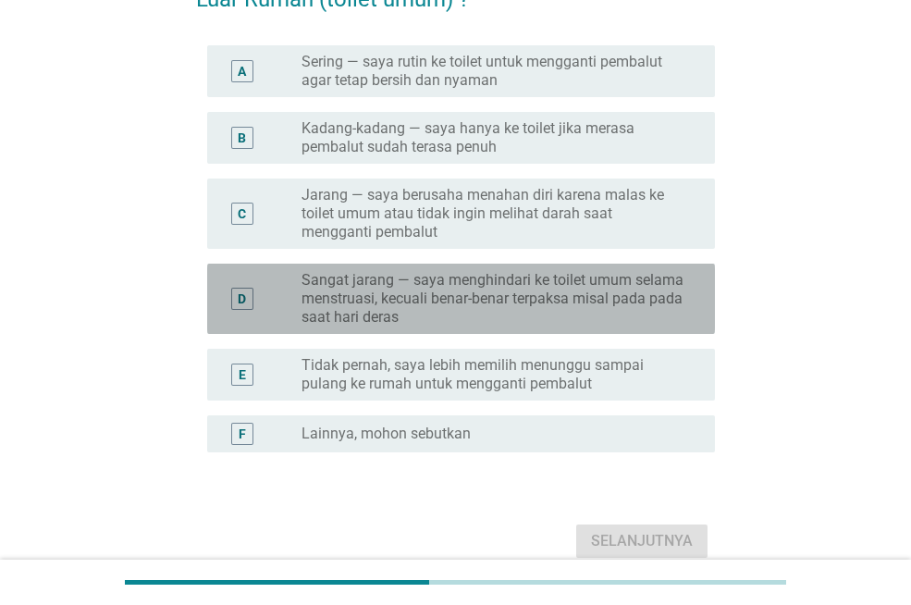
click at [462, 317] on label "Sangat jarang — saya menghindari ke toilet umum selama menstruasi, kecuali bena…" at bounding box center [493, 298] width 384 height 55
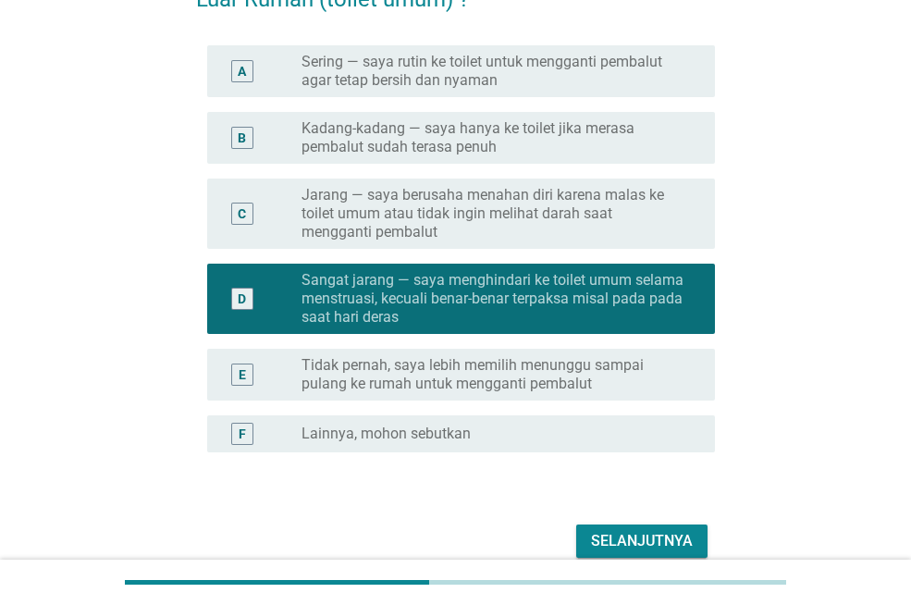
click at [608, 540] on div "Selanjutnya" at bounding box center [642, 541] width 102 height 22
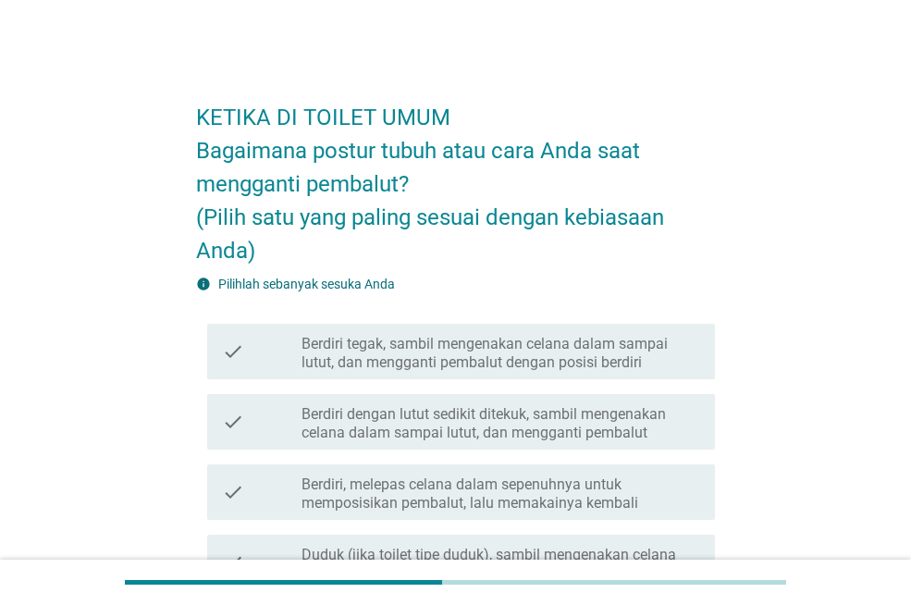
scroll to position [92, 0]
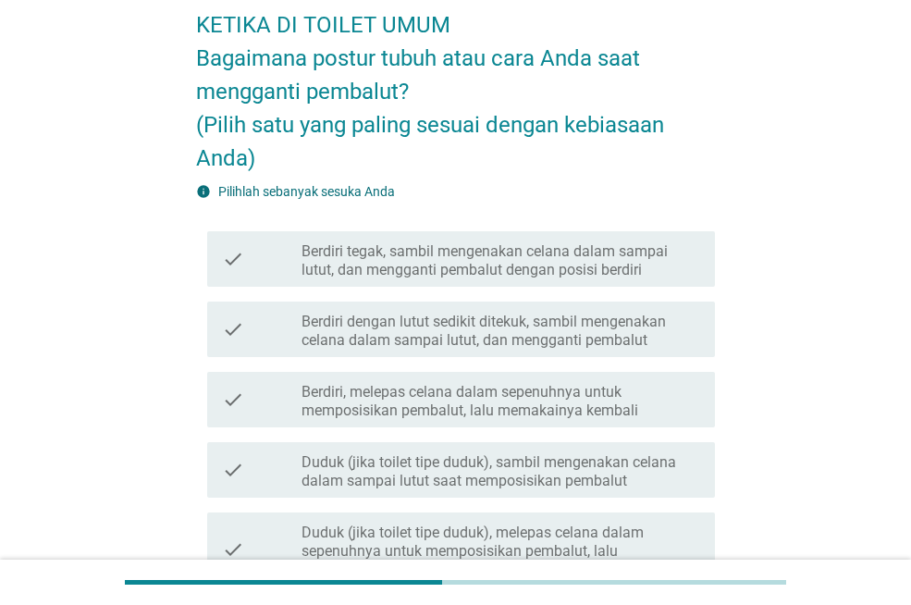
click at [415, 272] on label "Berdiri tegak, sambil mengenakan celana dalam sampai lutut, dan mengganti pemba…" at bounding box center [500, 260] width 398 height 37
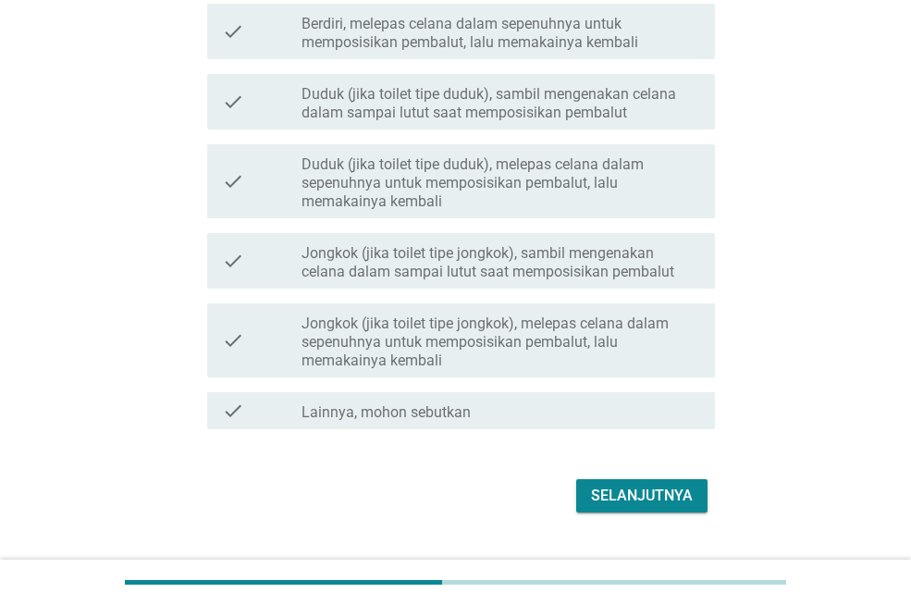
scroll to position [462, 0]
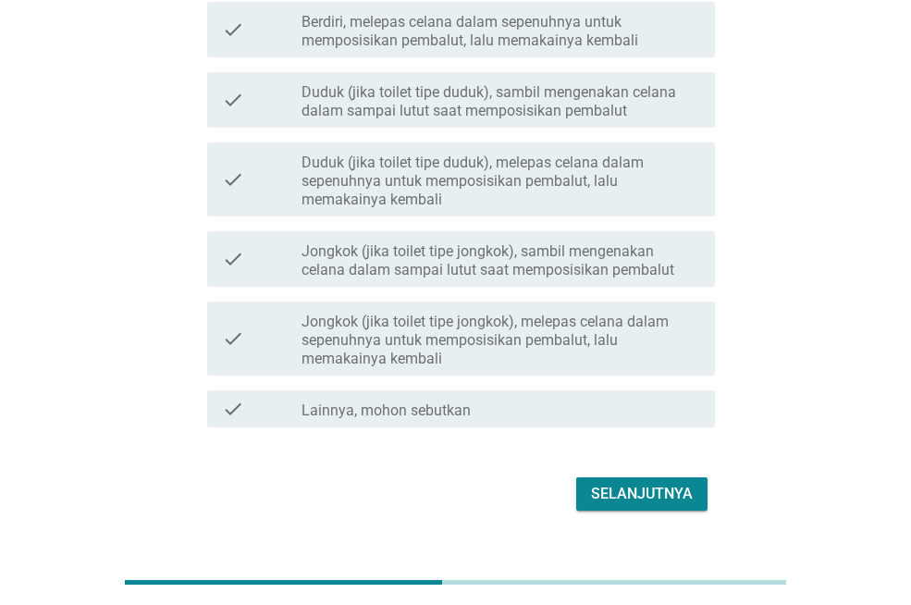
click at [616, 494] on div "Selanjutnya" at bounding box center [642, 494] width 102 height 22
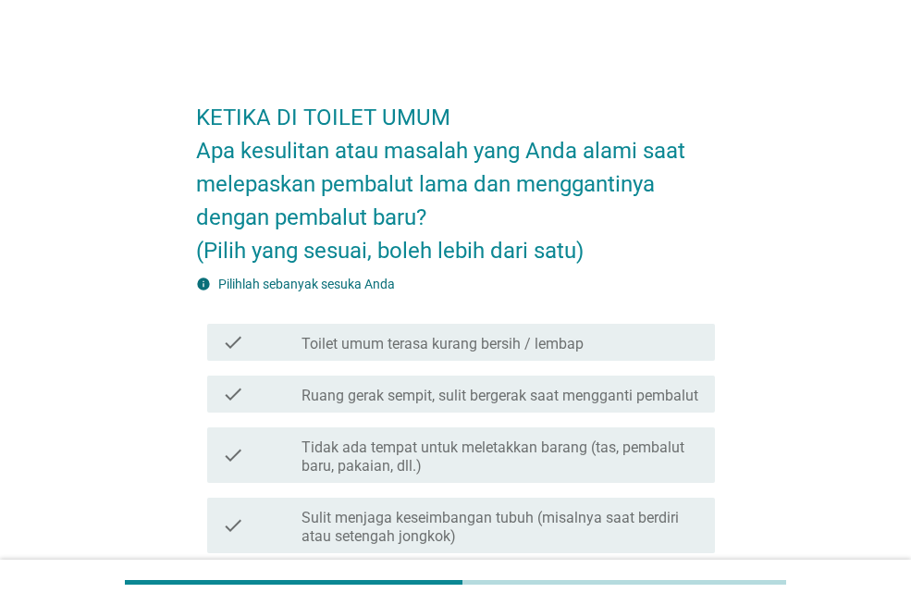
click at [461, 356] on div "check check_box_outline_blank Toilet umum terasa kurang bersih / lembap" at bounding box center [461, 342] width 508 height 37
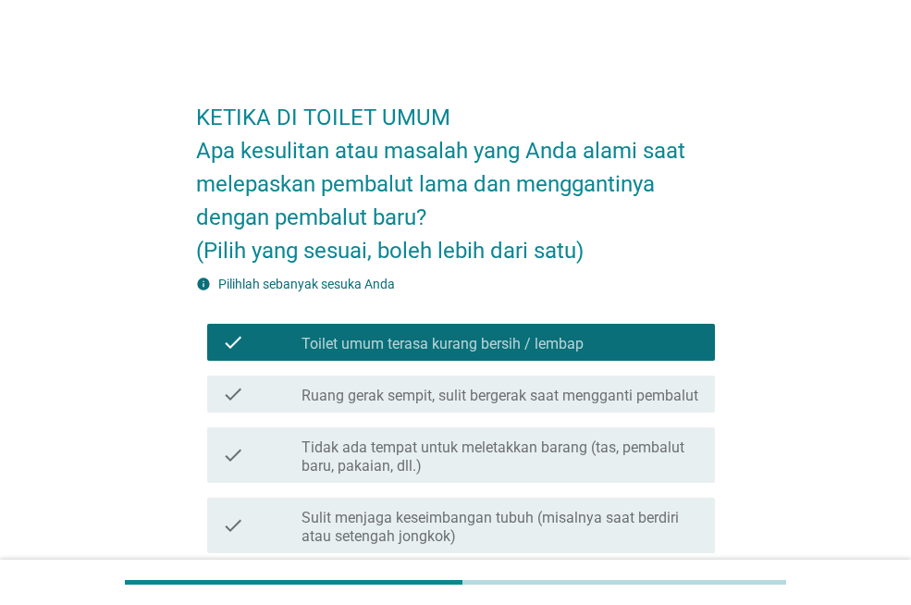
scroll to position [92, 0]
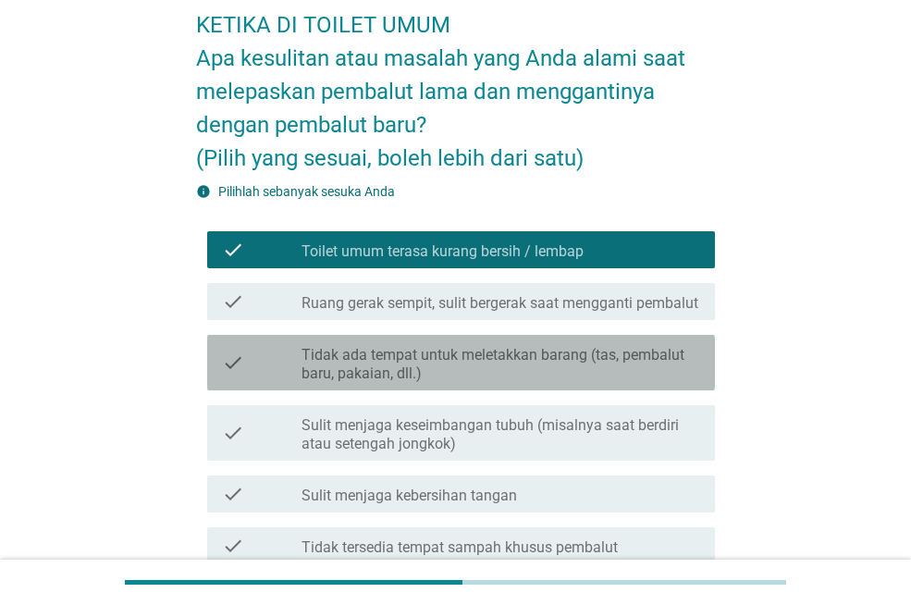
click at [525, 383] on label "Tidak ada tempat untuk meletakkan barang (tas, pembalut baru, pakaian, dll.)" at bounding box center [500, 364] width 398 height 37
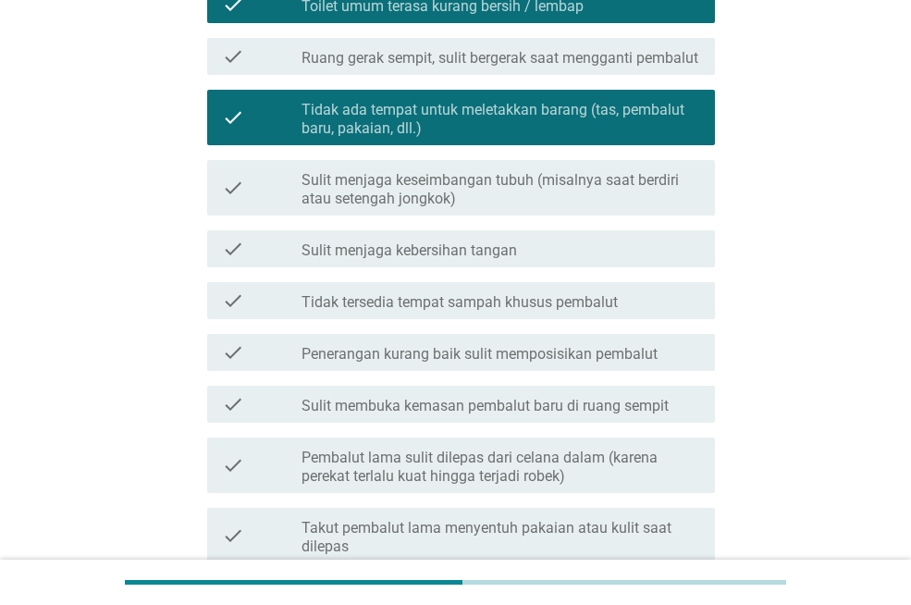
scroll to position [370, 0]
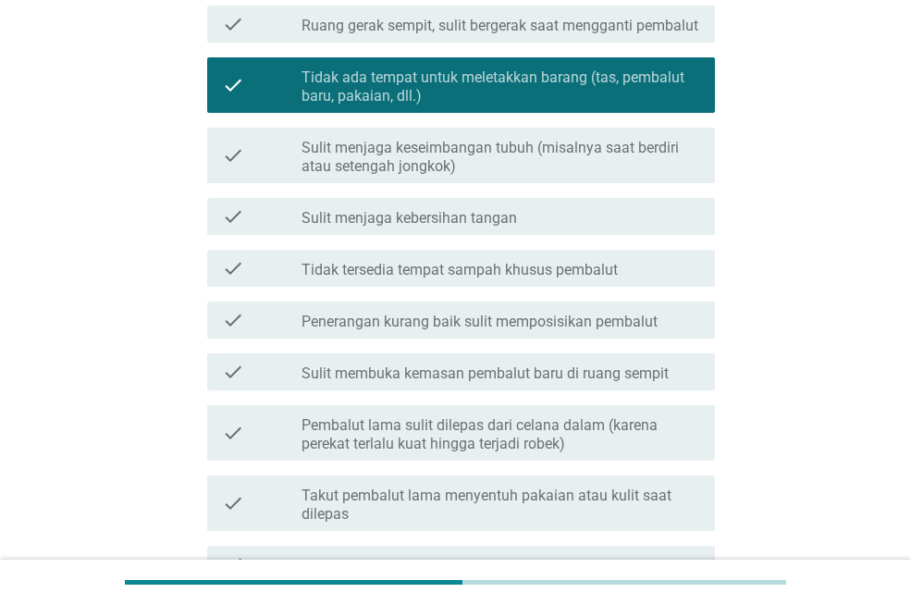
click at [520, 279] on label "Tidak tersedia tempat sampah khusus pembalut" at bounding box center [459, 270] width 316 height 18
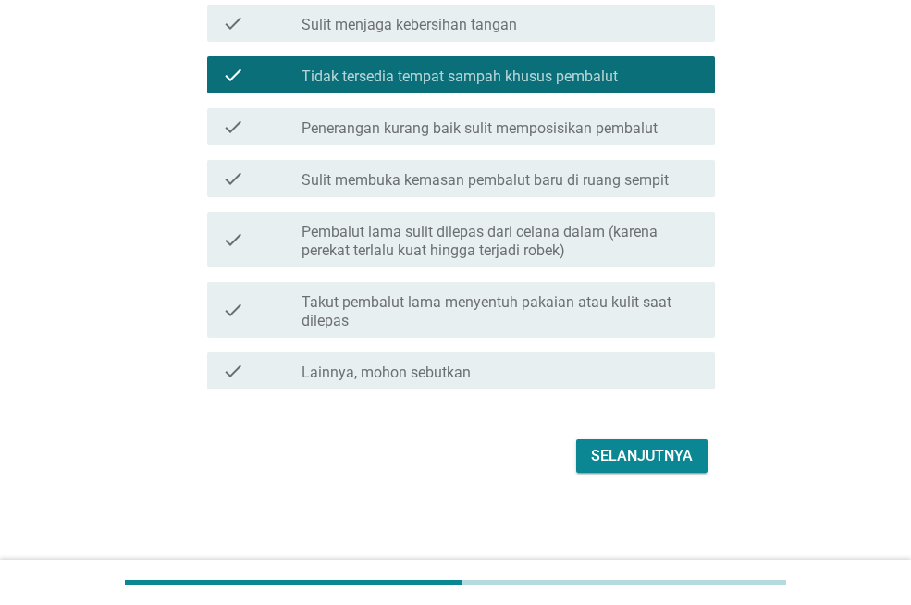
scroll to position [582, 0]
click at [605, 447] on div "Selanjutnya" at bounding box center [642, 456] width 102 height 22
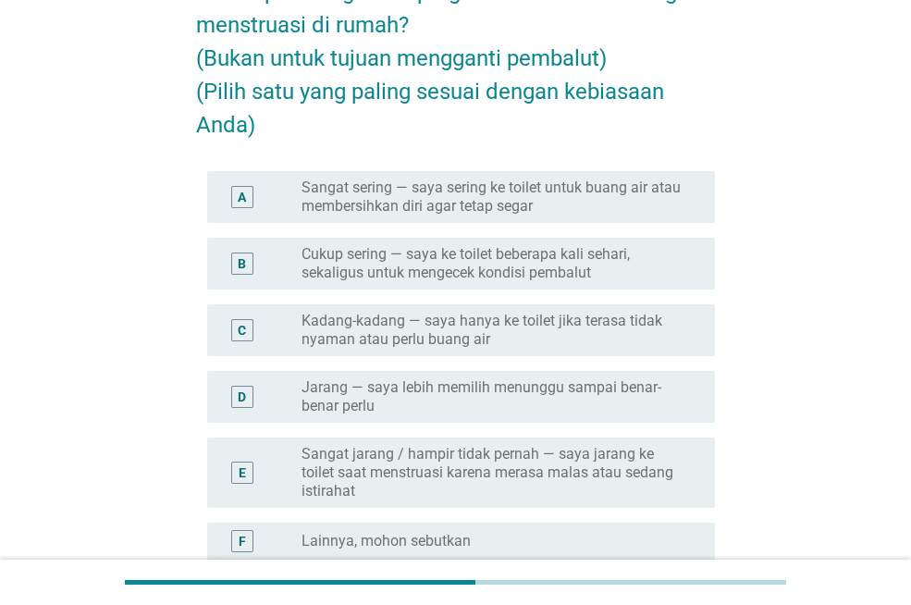
scroll to position [185, 0]
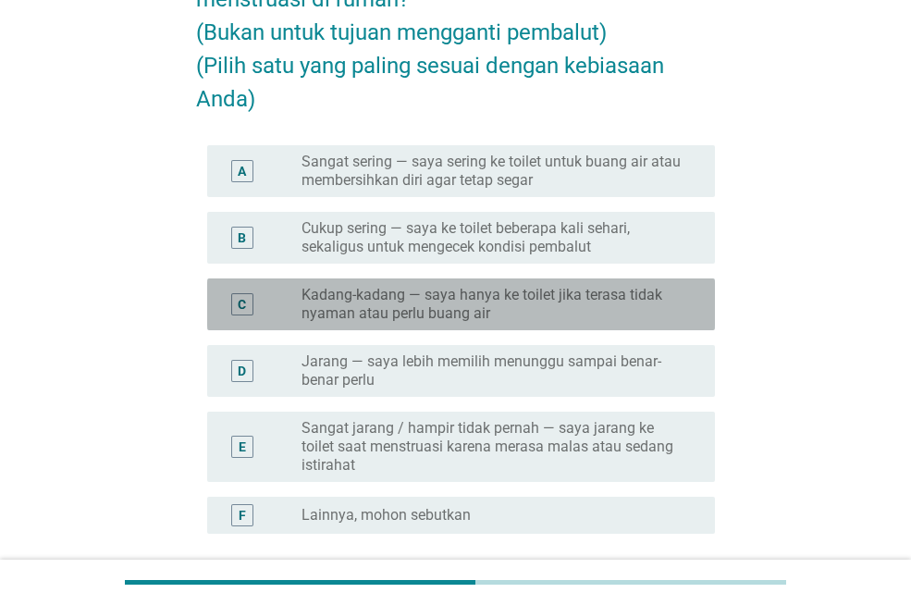
drag, startPoint x: 449, startPoint y: 315, endPoint x: 452, endPoint y: 329, distance: 14.1
click at [448, 314] on label "Kadang-kadang — saya hanya ke toilet jika terasa tidak nyaman atau perlu buang …" at bounding box center [493, 304] width 384 height 37
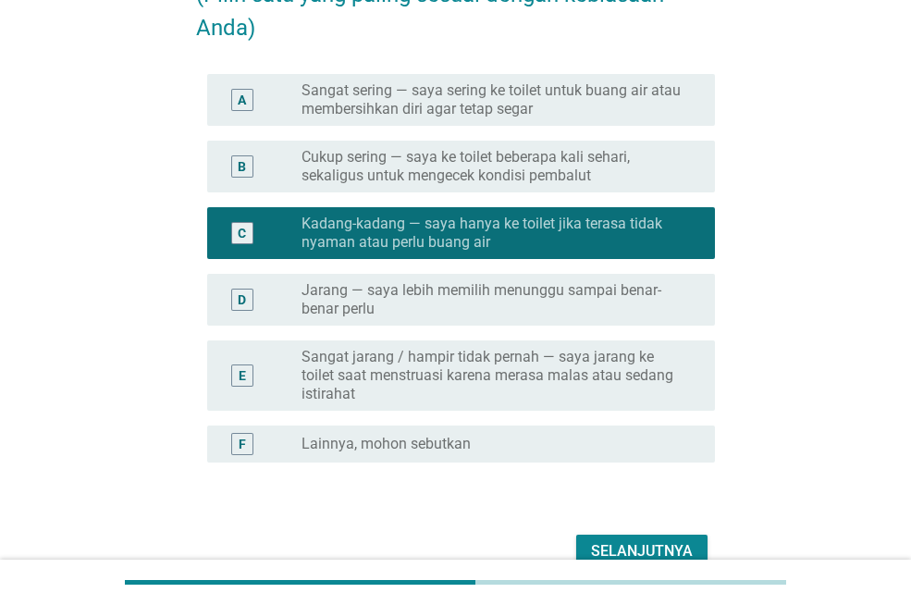
scroll to position [351, 0]
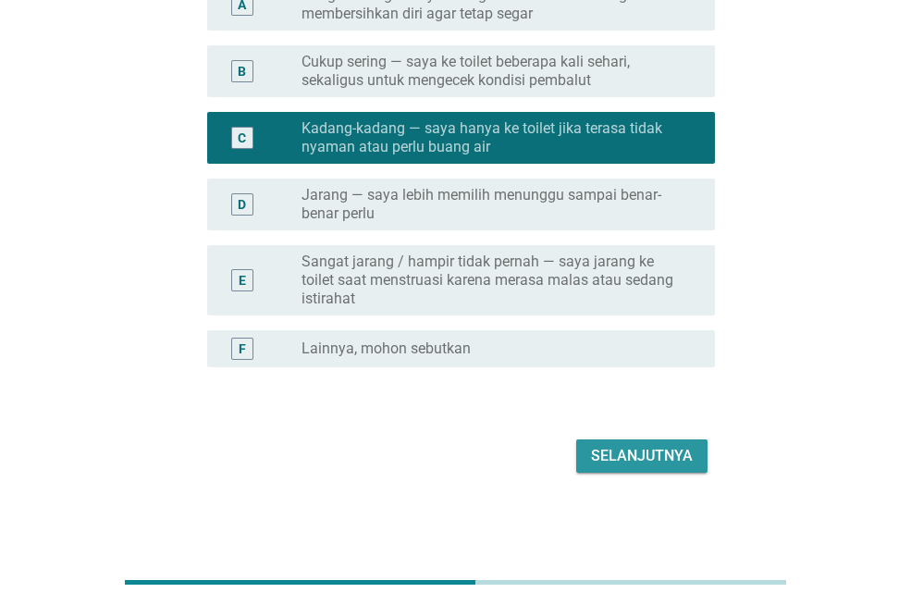
drag, startPoint x: 608, startPoint y: 459, endPoint x: 547, endPoint y: 389, distance: 92.4
click at [608, 458] on div "Selanjutnya" at bounding box center [642, 456] width 102 height 22
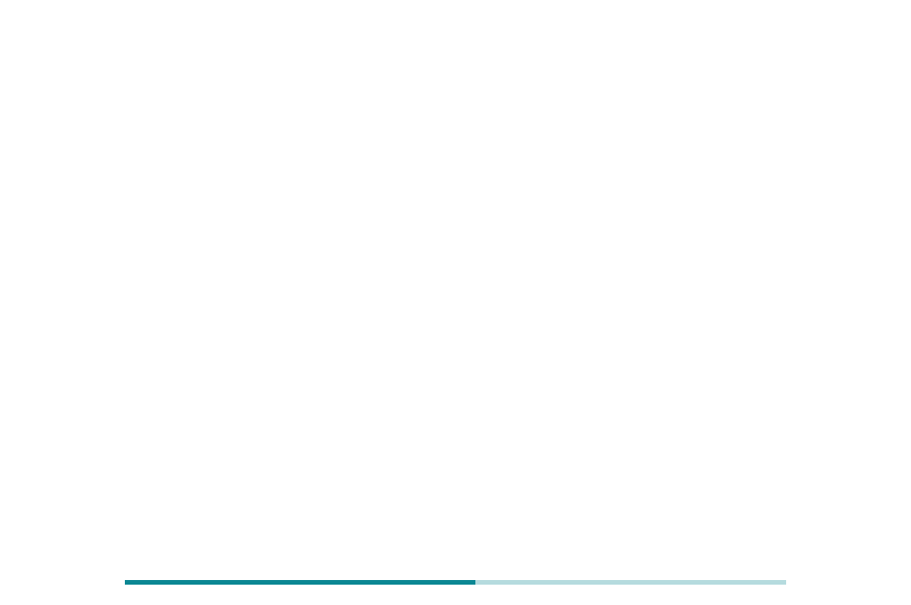
scroll to position [0, 0]
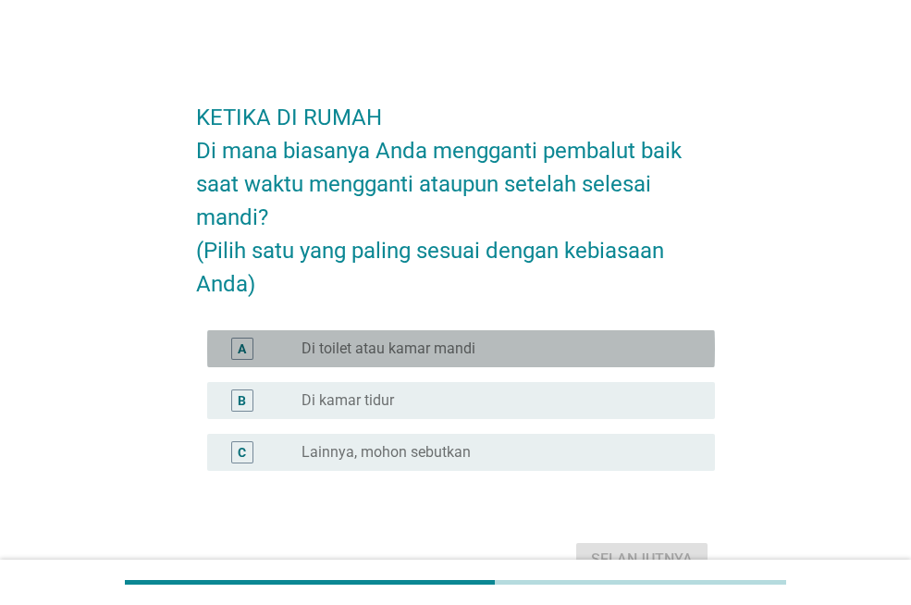
click at [457, 351] on label "Di toilet atau kamar mandi" at bounding box center [388, 348] width 174 height 18
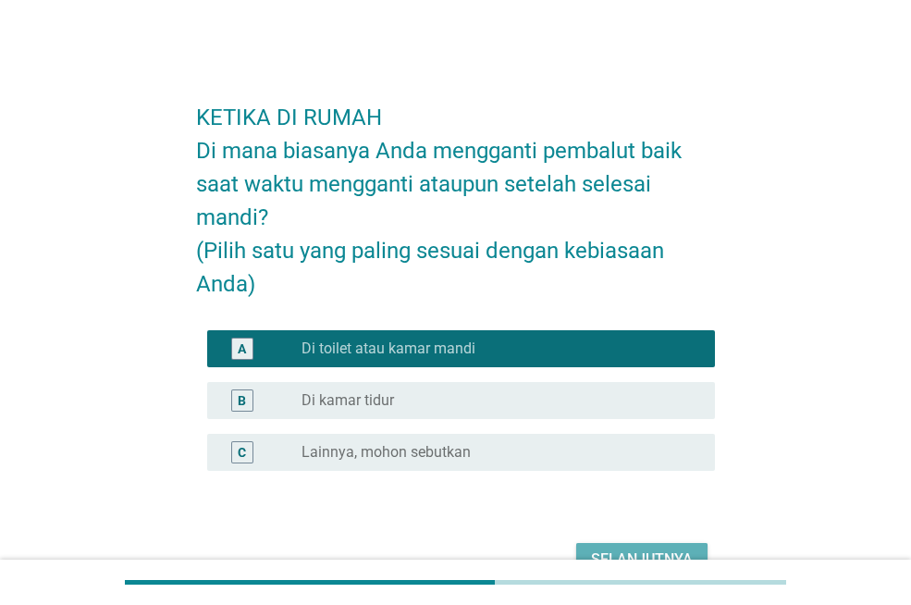
click at [639, 546] on button "Selanjutnya" at bounding box center [641, 559] width 131 height 33
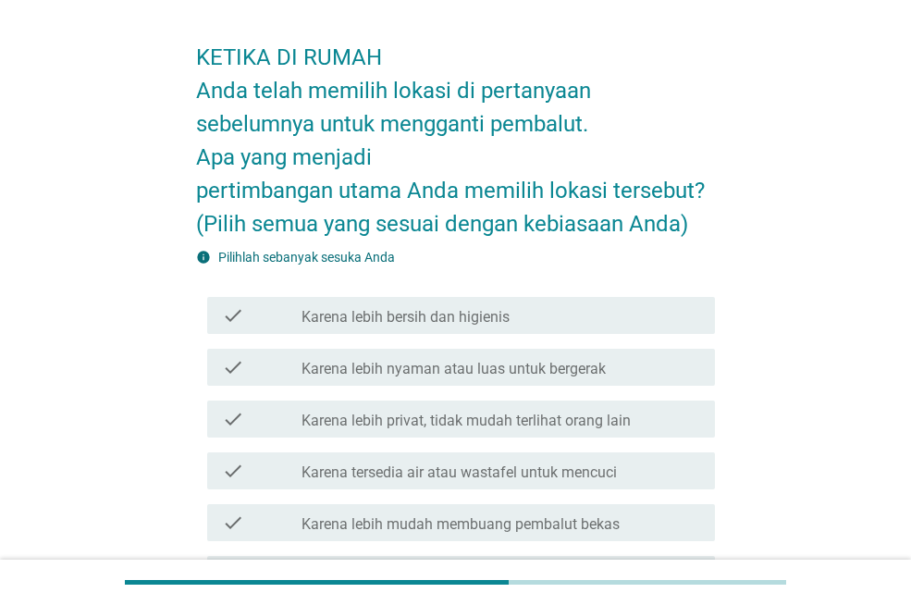
scroll to position [92, 0]
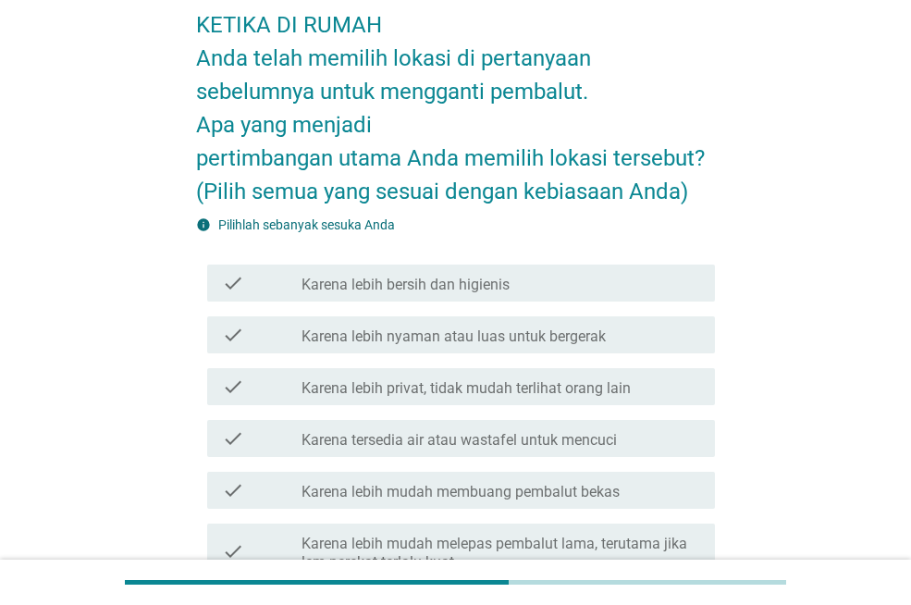
click at [368, 349] on div "check check_box_outline_blank Karena lebih nyaman atau luas untuk bergerak" at bounding box center [461, 334] width 508 height 37
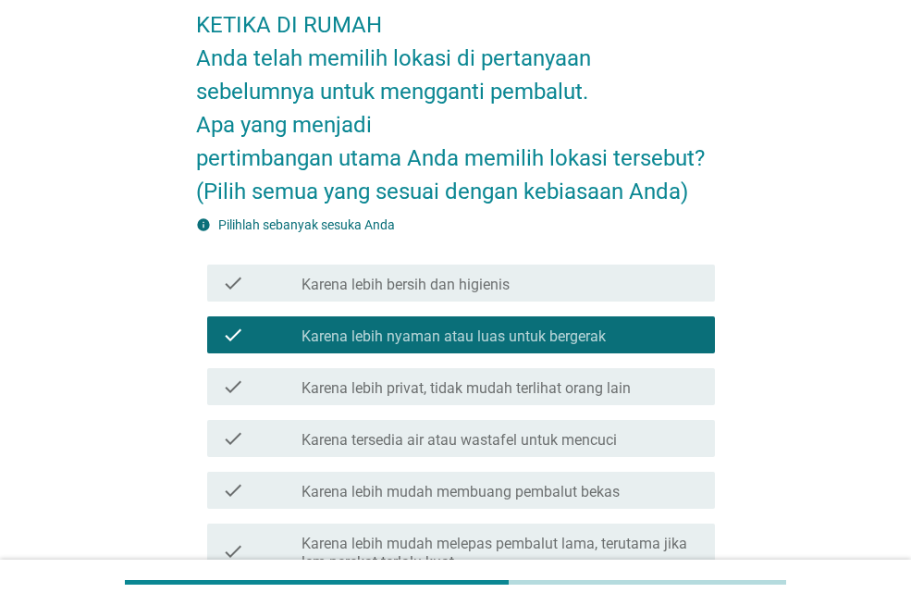
click at [376, 389] on label "Karena lebih privat, tidak mudah terlihat orang lain" at bounding box center [465, 388] width 329 height 18
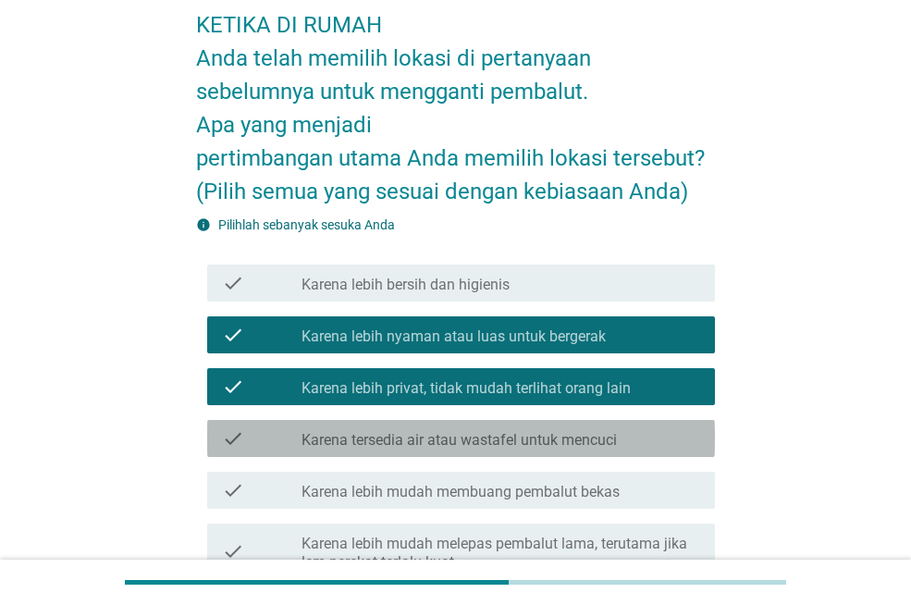
click at [382, 441] on label "Karena tersedia air atau wastafel untuk mencuci" at bounding box center [458, 440] width 315 height 18
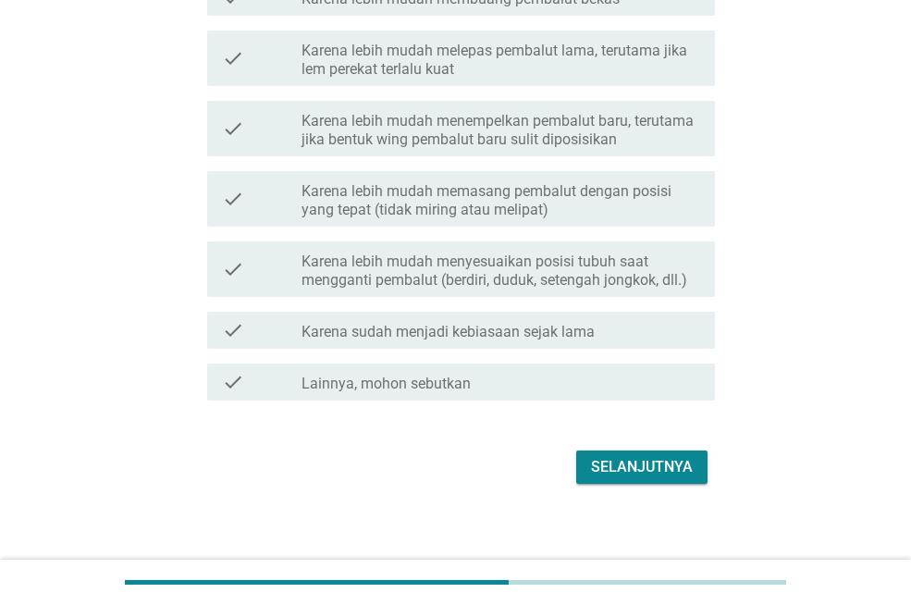
scroll to position [596, 0]
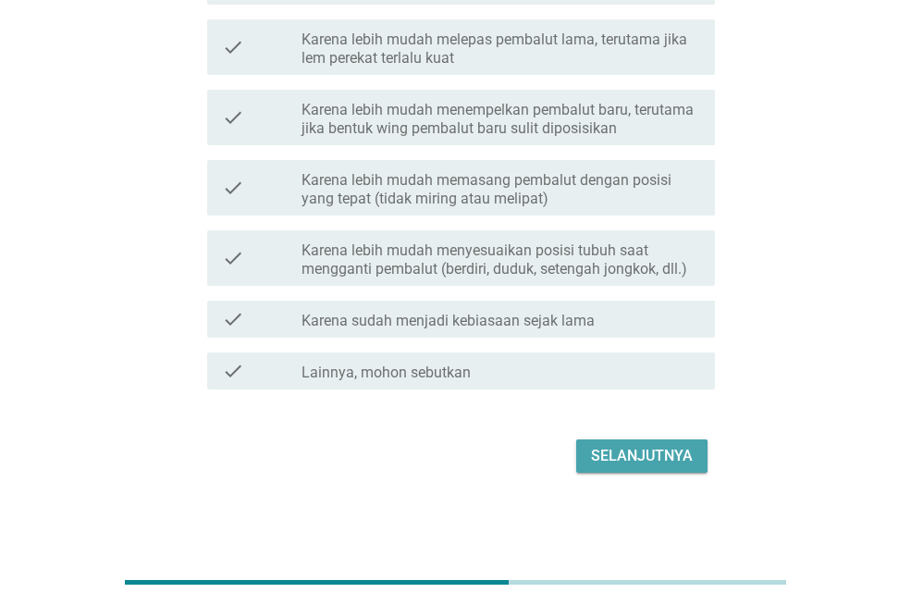
drag, startPoint x: 663, startPoint y: 463, endPoint x: 526, endPoint y: 433, distance: 140.2
click at [663, 462] on div "Selanjutnya" at bounding box center [642, 456] width 102 height 22
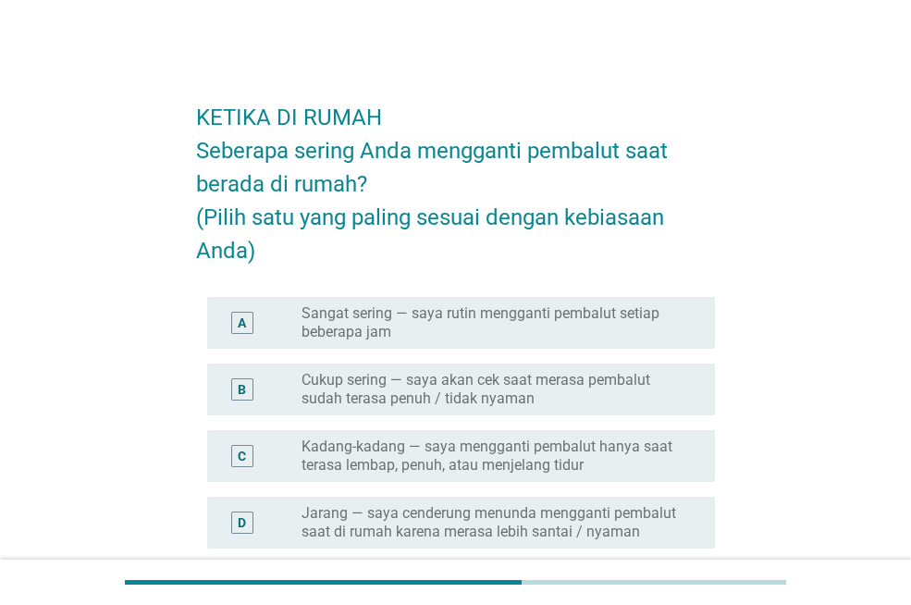
scroll to position [0, 0]
click at [426, 451] on label "Kadang-kadang — saya mengganti pembalut hanya saat terasa lembap, penuh, atau m…" at bounding box center [493, 455] width 384 height 37
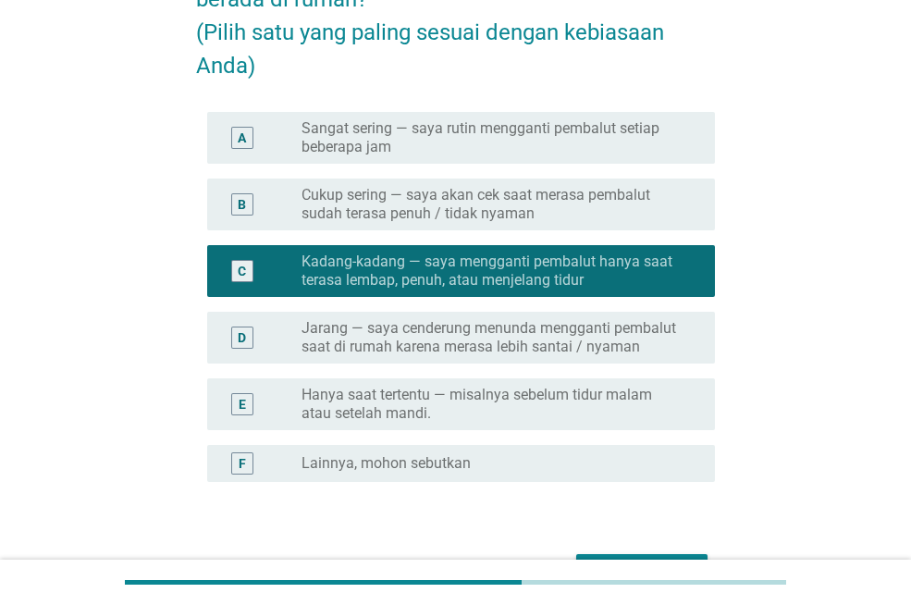
scroll to position [277, 0]
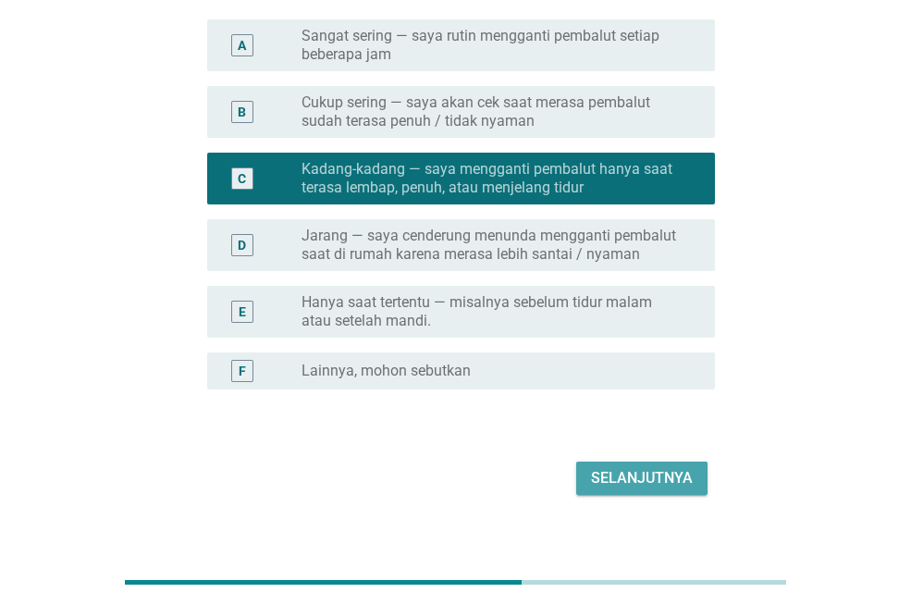
click at [637, 484] on div "Selanjutnya" at bounding box center [642, 478] width 102 height 22
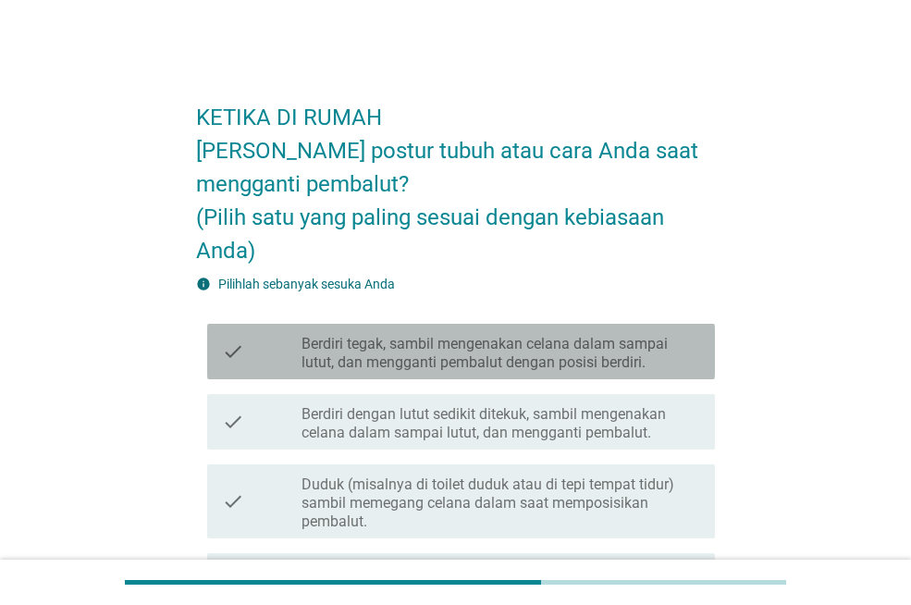
click at [379, 356] on label "Berdiri tegak, sambil mengenakan celana dalam sampai lutut, dan mengganti pemba…" at bounding box center [500, 353] width 398 height 37
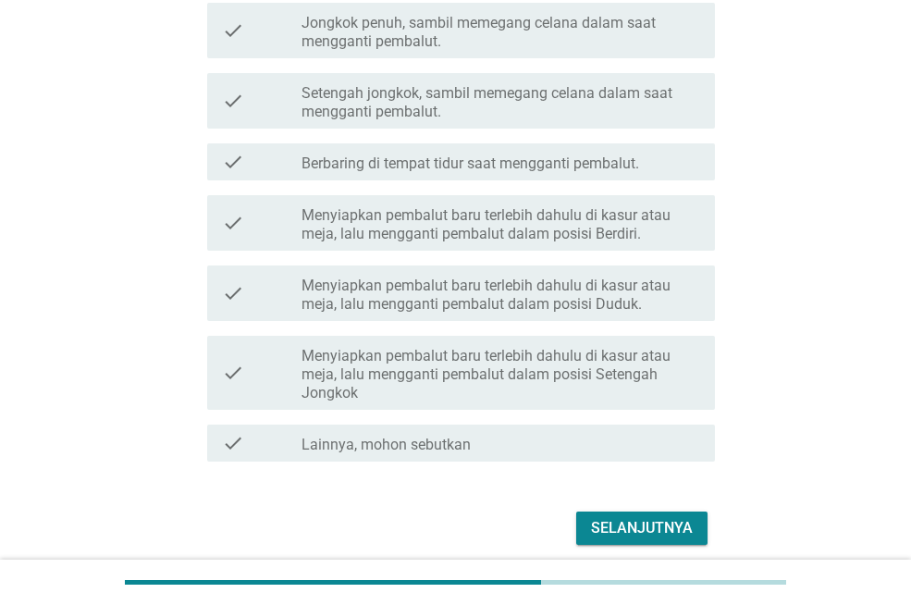
scroll to position [622, 0]
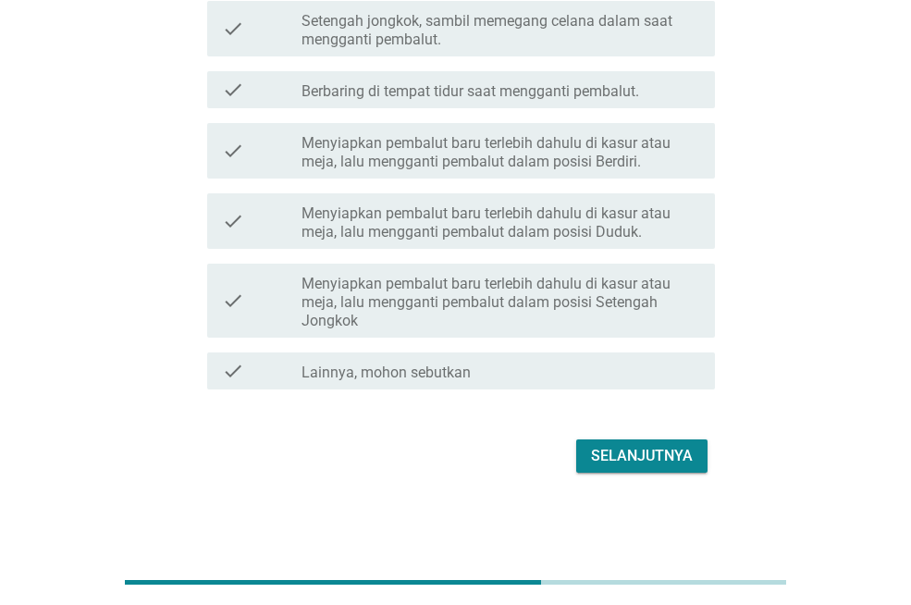
click at [626, 462] on div "Selanjutnya" at bounding box center [642, 456] width 102 height 22
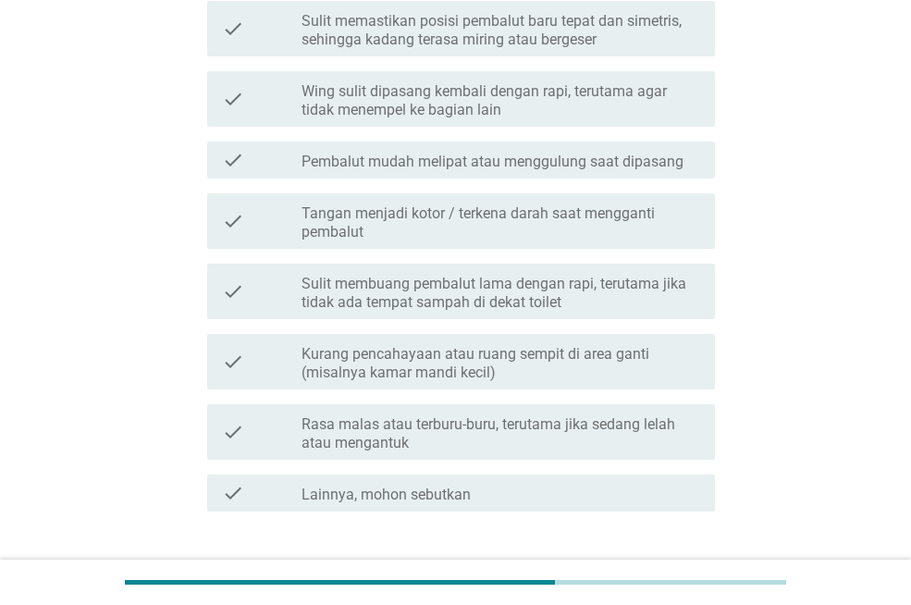
scroll to position [0, 0]
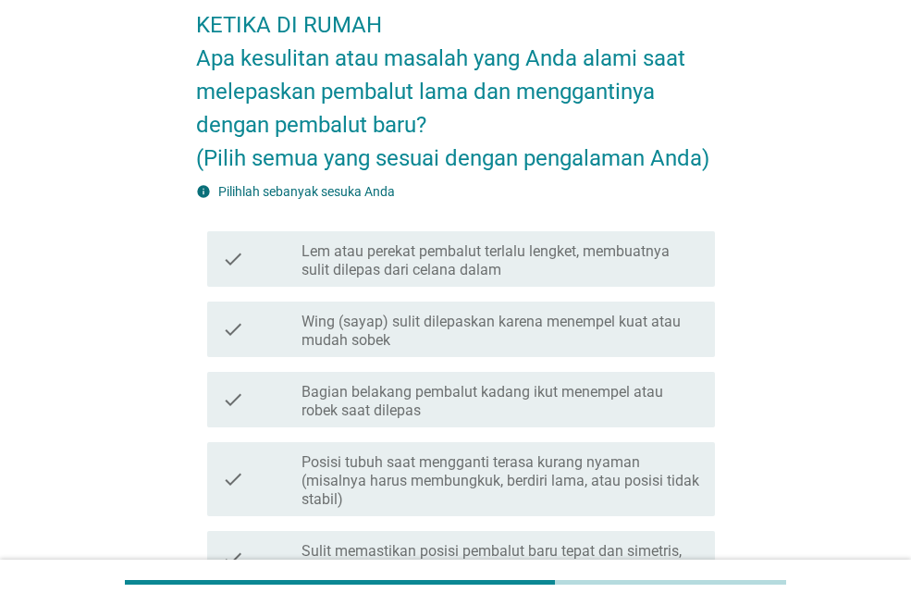
click at [423, 279] on div "check check_box_outline_blank Lem atau perekat pembalut terlalu lengket, membua…" at bounding box center [461, 258] width 508 height 55
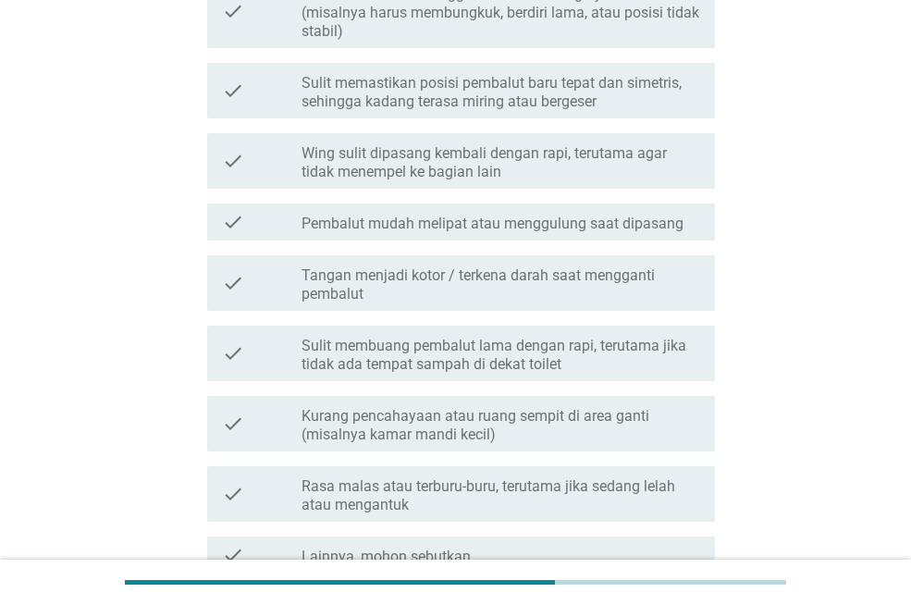
scroll to position [647, 0]
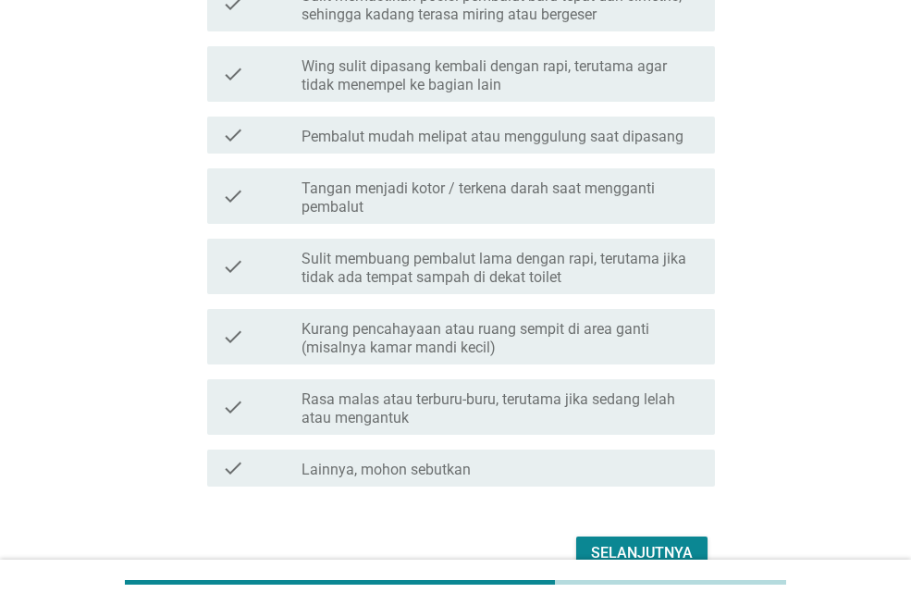
click at [533, 191] on label "Tangan menjadi kotor / terkena darah saat mengganti pembalut" at bounding box center [500, 197] width 398 height 37
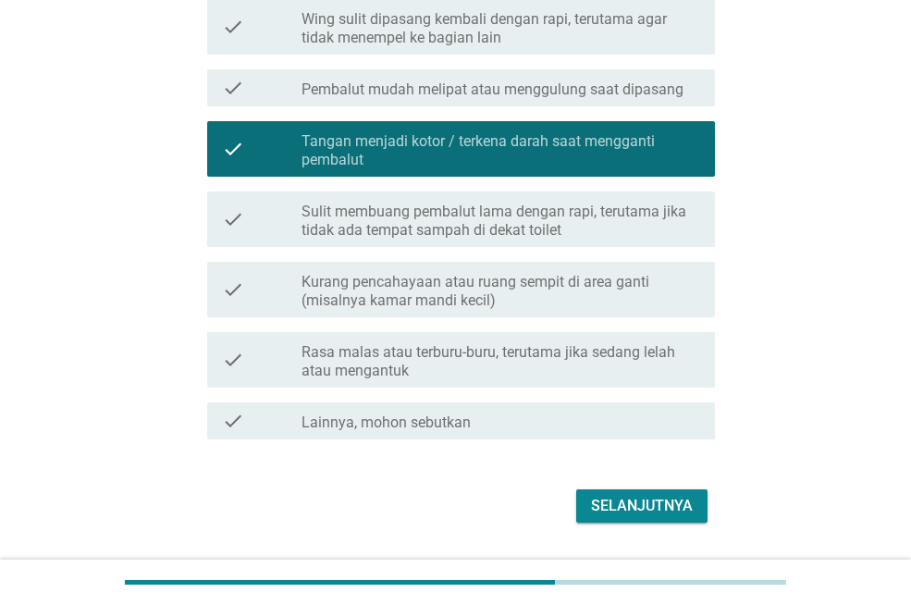
scroll to position [740, 0]
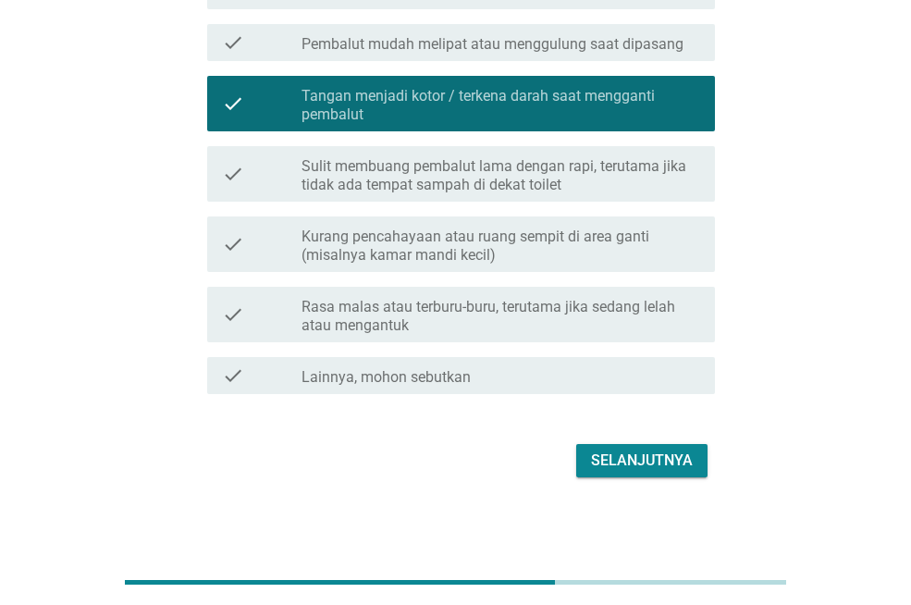
click at [619, 458] on div "Selanjutnya" at bounding box center [642, 460] width 102 height 22
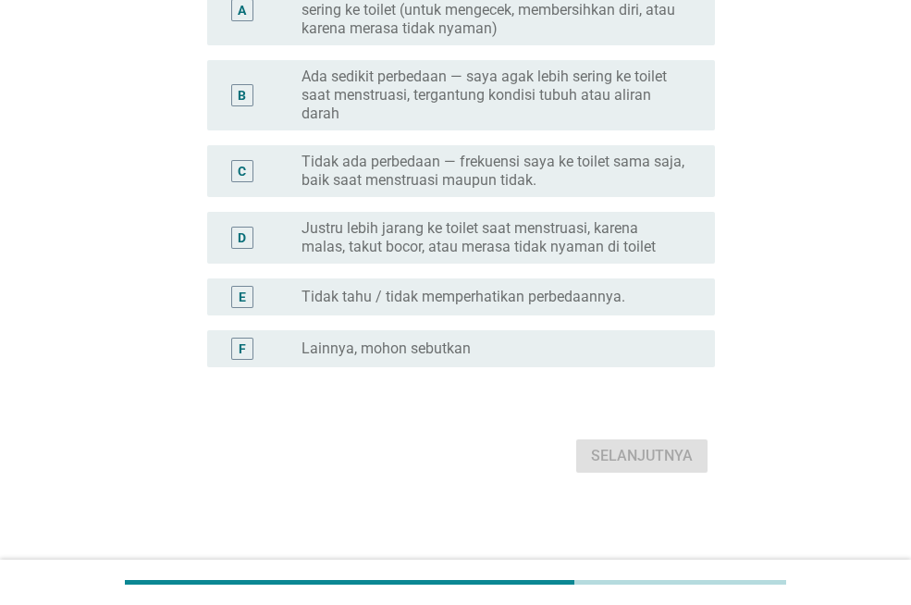
scroll to position [0, 0]
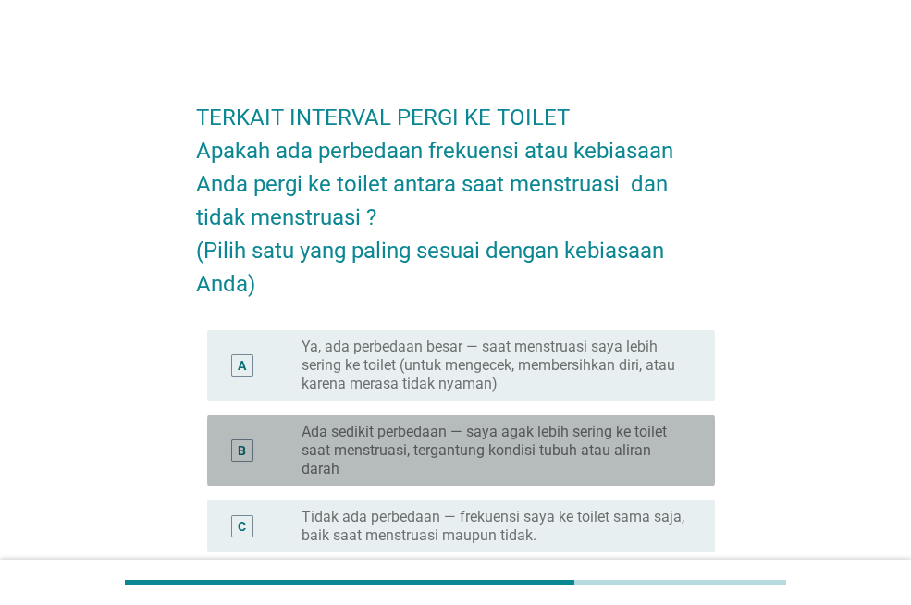
click at [422, 444] on label "Ada sedikit perbedaan — saya agak lebih sering ke toilet saat menstruasi, terga…" at bounding box center [493, 450] width 384 height 55
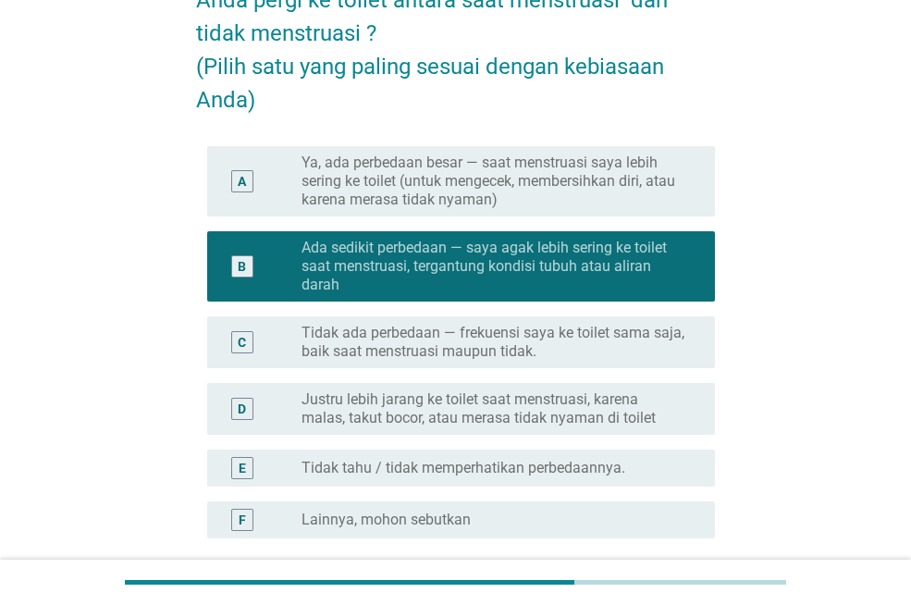
scroll to position [277, 0]
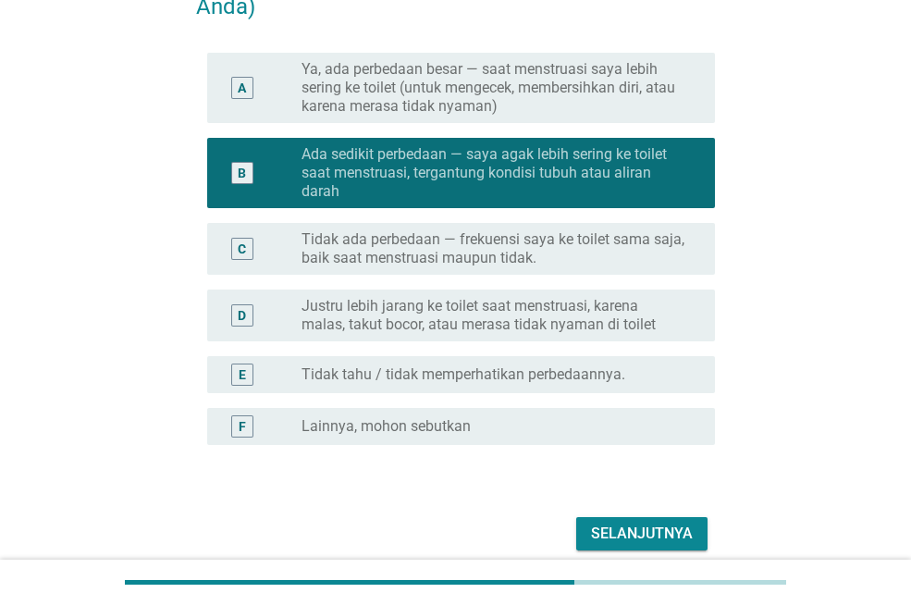
click at [643, 530] on div "Selanjutnya" at bounding box center [642, 533] width 102 height 22
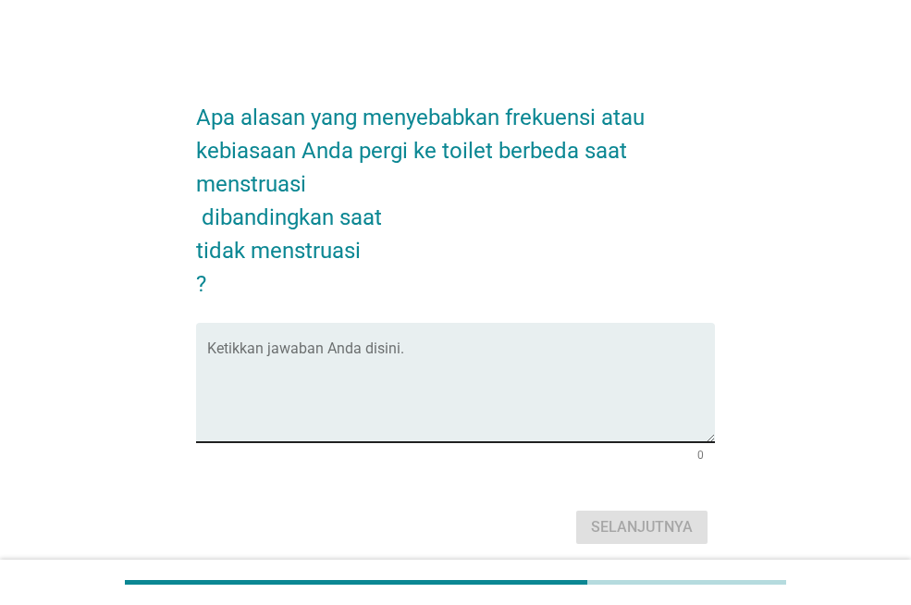
click at [404, 382] on textarea "Ketikkan jawaban Anda disini." at bounding box center [461, 393] width 508 height 97
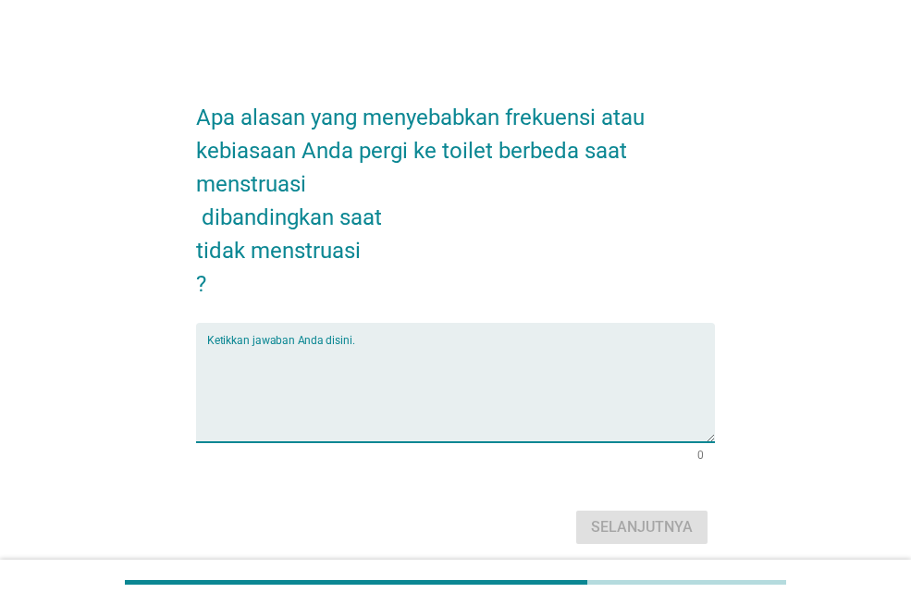
click at [287, 410] on textarea "Ketikkan jawaban Anda disini." at bounding box center [461, 393] width 508 height 97
type textarea "s"
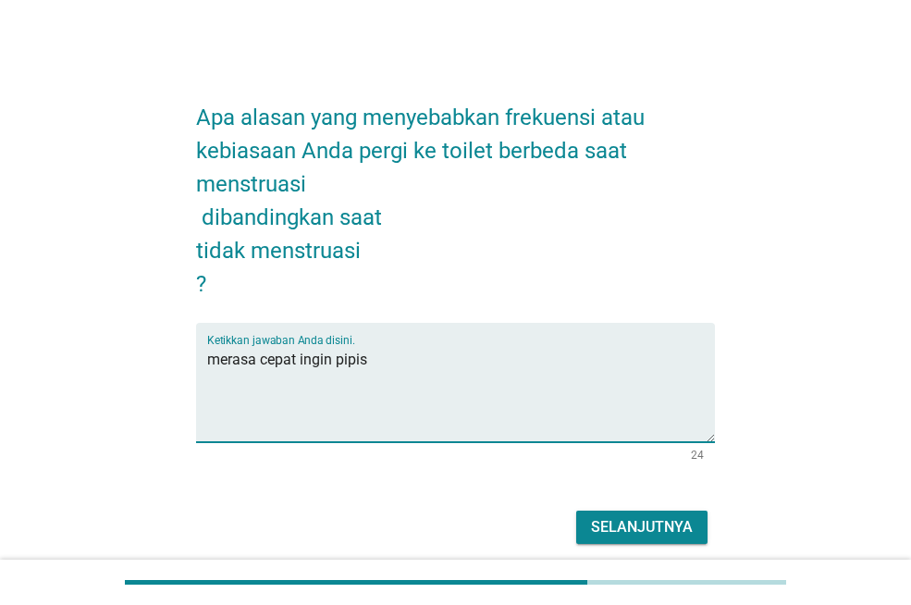
type textarea "merasa cepat ingin pipis"
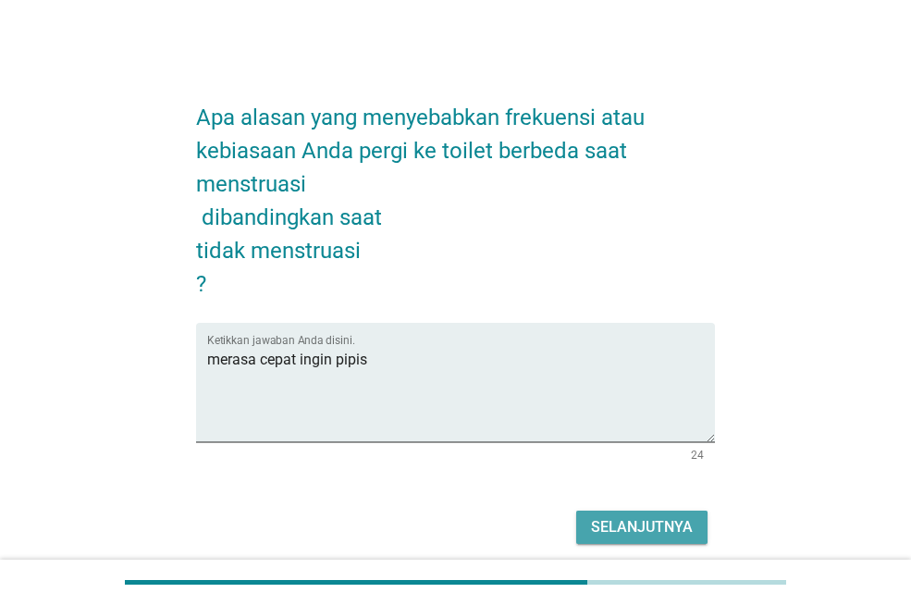
click at [623, 526] on div "Selanjutnya" at bounding box center [642, 527] width 102 height 22
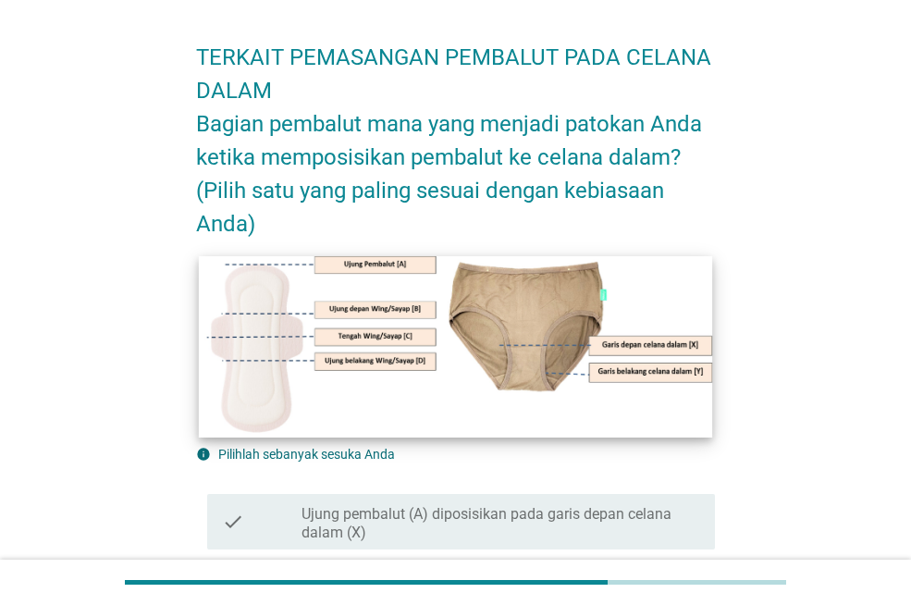
scroll to position [92, 0]
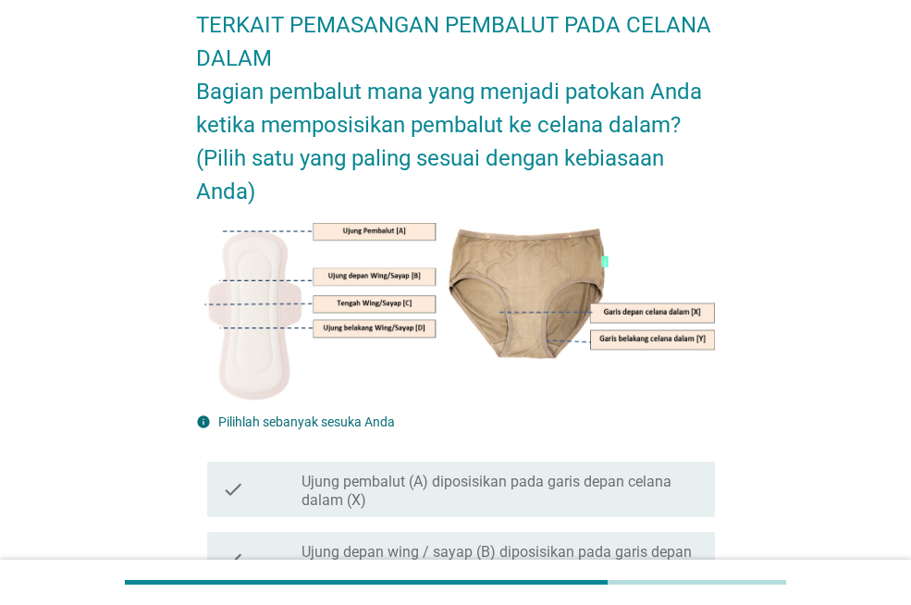
click at [446, 489] on label "Ujung pembalut (A) diposisikan pada garis depan celana dalam (X)" at bounding box center [500, 490] width 398 height 37
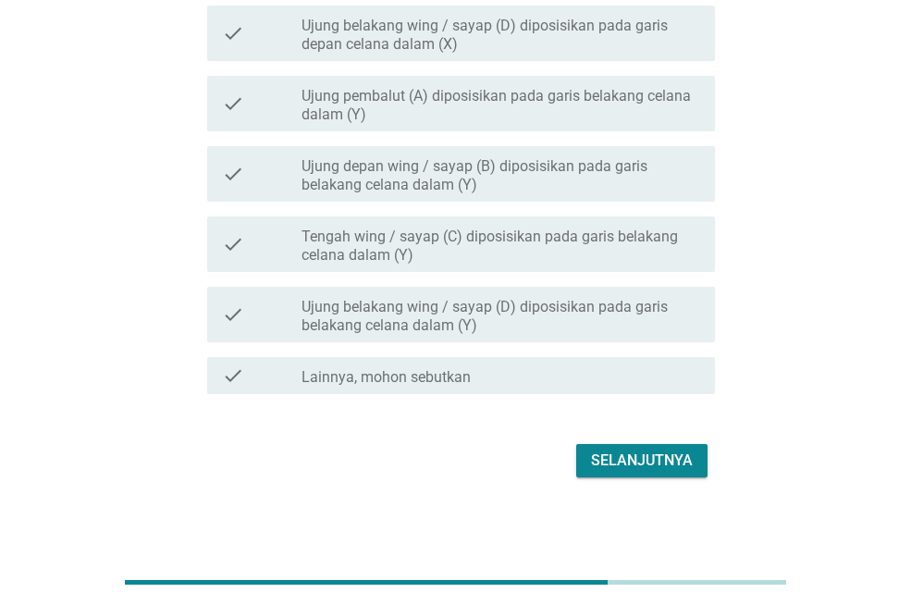
scroll to position [765, 0]
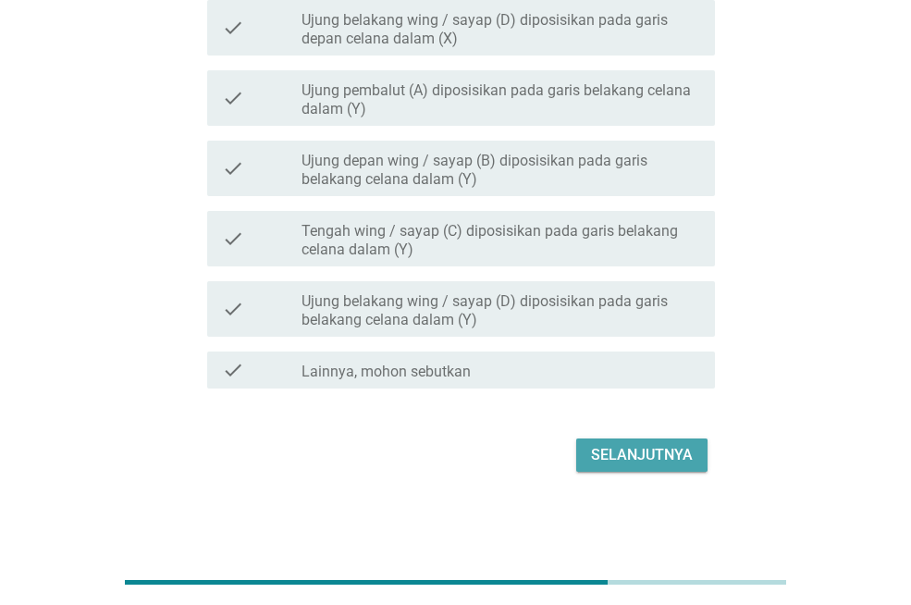
click at [665, 461] on div "Selanjutnya" at bounding box center [642, 455] width 102 height 22
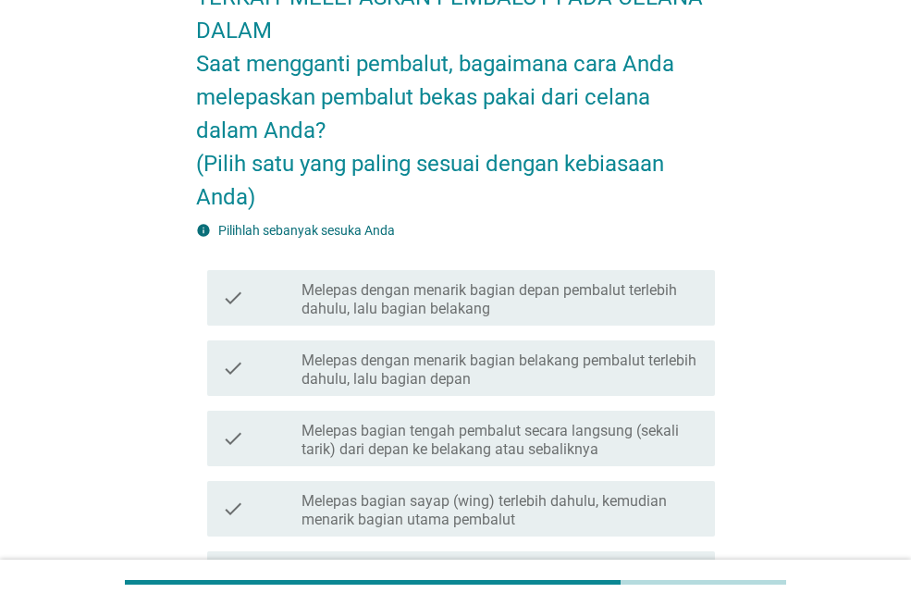
scroll to position [92, 0]
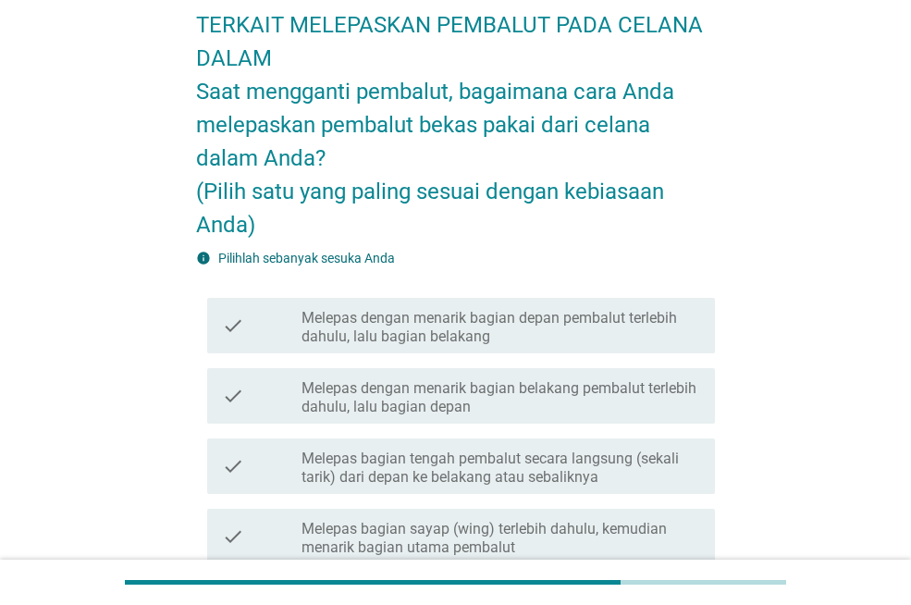
click at [410, 338] on label "Melepas dengan menarik bagian depan pembalut terlebih dahulu, lalu bagian belak…" at bounding box center [500, 327] width 398 height 37
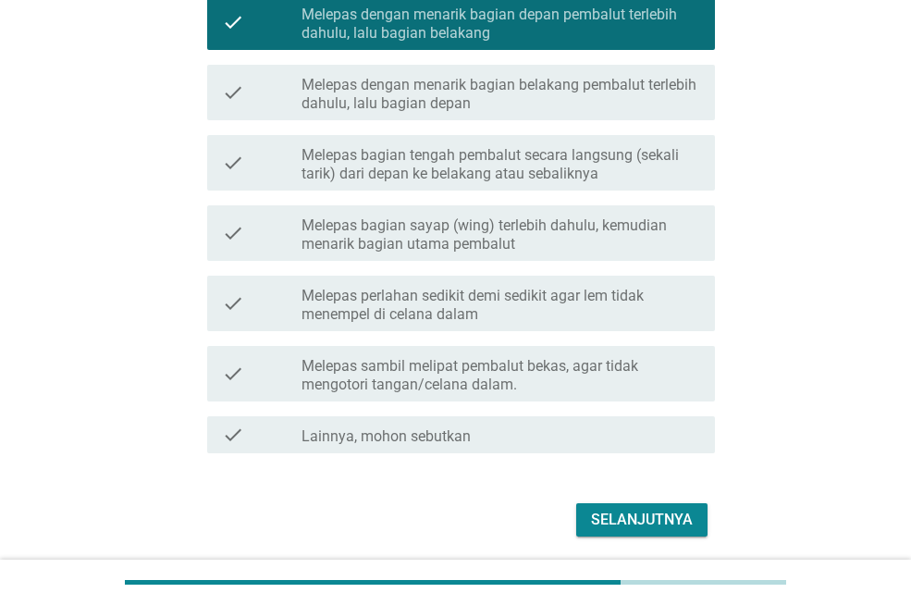
scroll to position [459, 0]
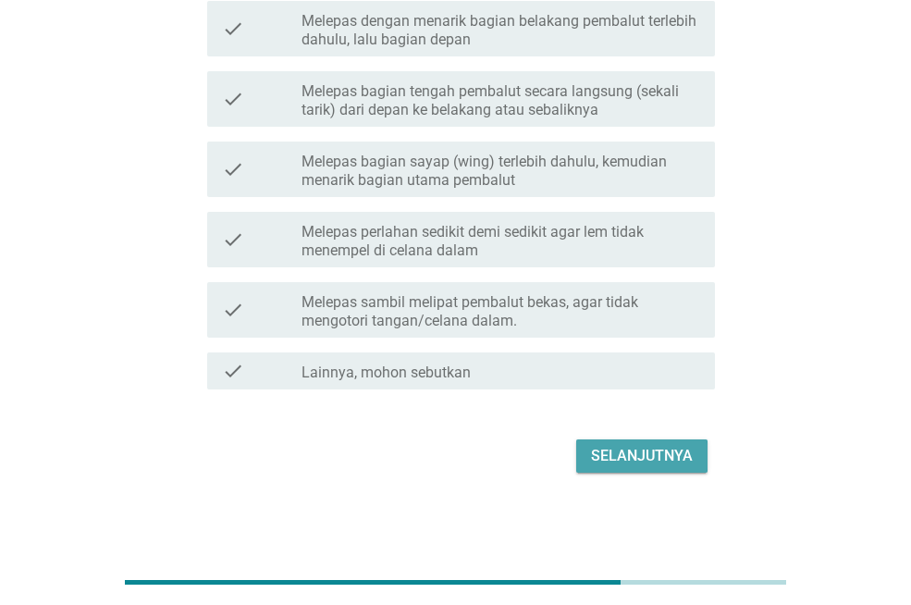
click at [665, 460] on div "Selanjutnya" at bounding box center [642, 456] width 102 height 22
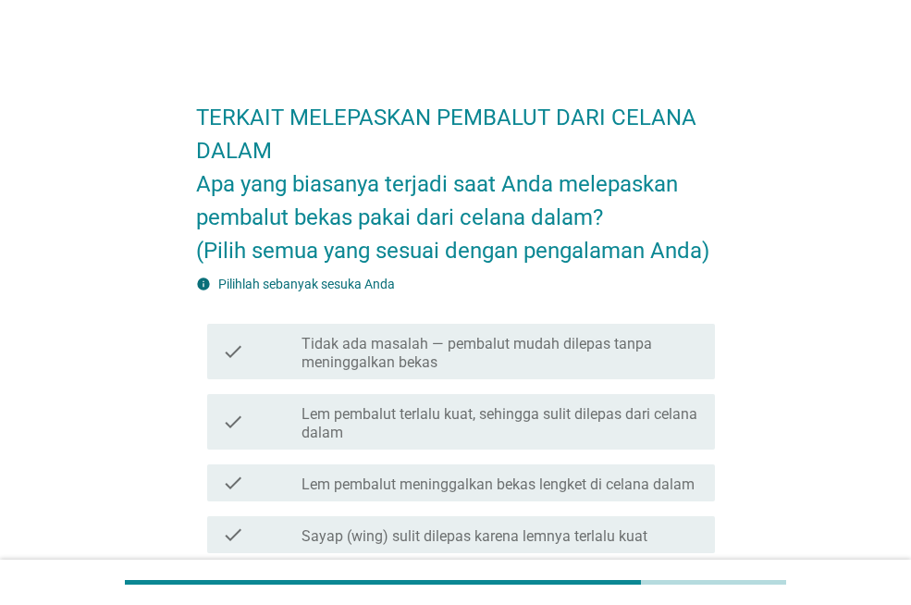
click at [515, 374] on div "check check_box_outline_blank Tidak ada masalah — pembalut mudah dilepas tanpa …" at bounding box center [461, 351] width 508 height 55
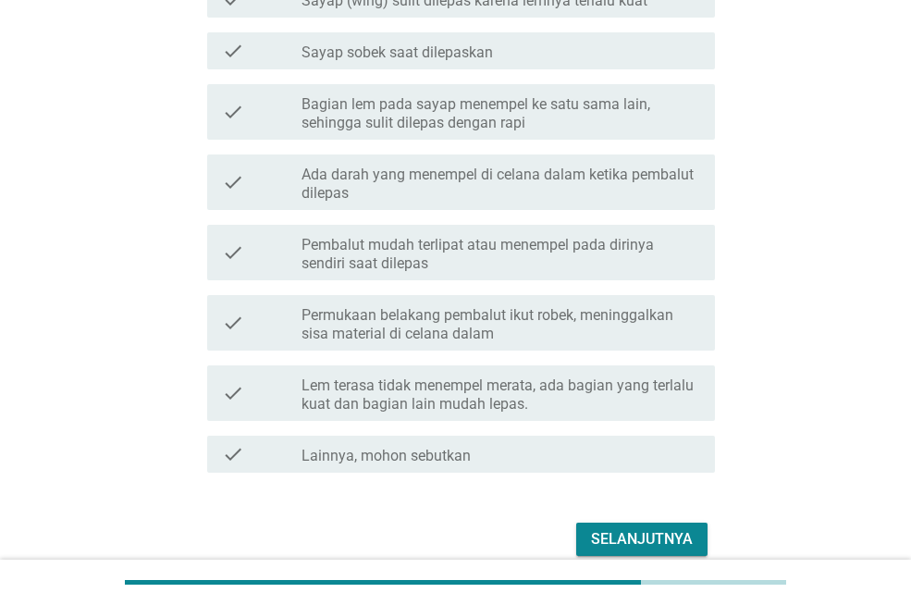
scroll to position [555, 0]
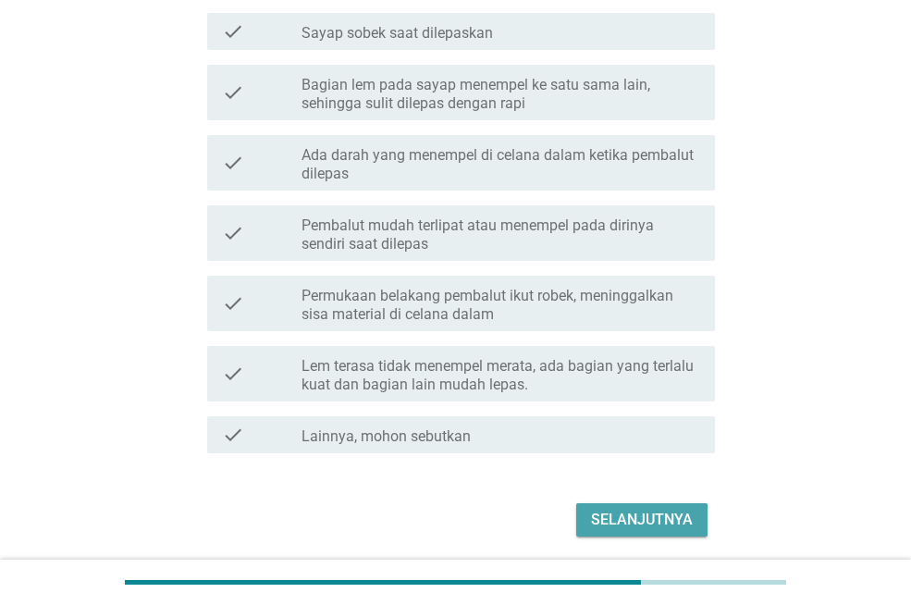
click at [619, 515] on div "Selanjutnya" at bounding box center [642, 519] width 102 height 22
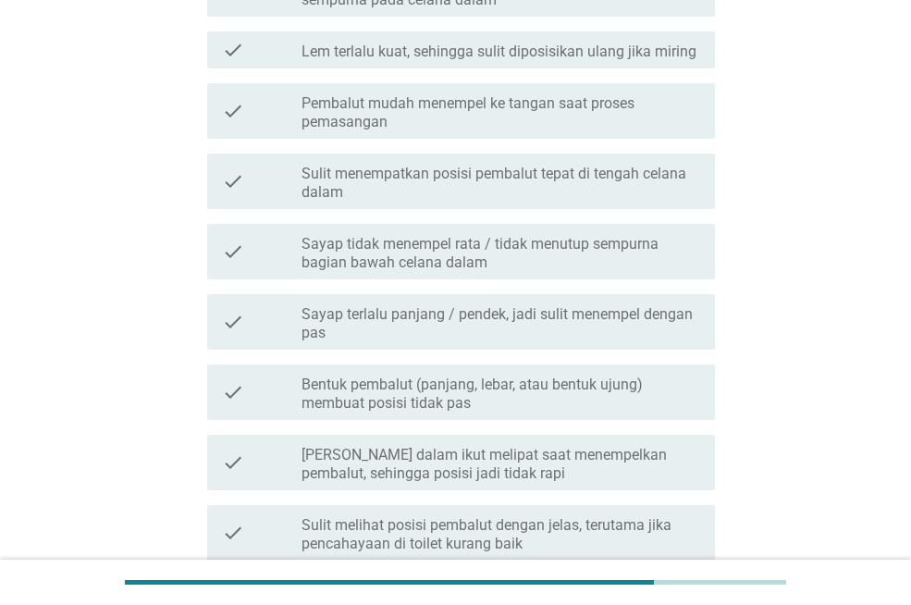
scroll to position [0, 0]
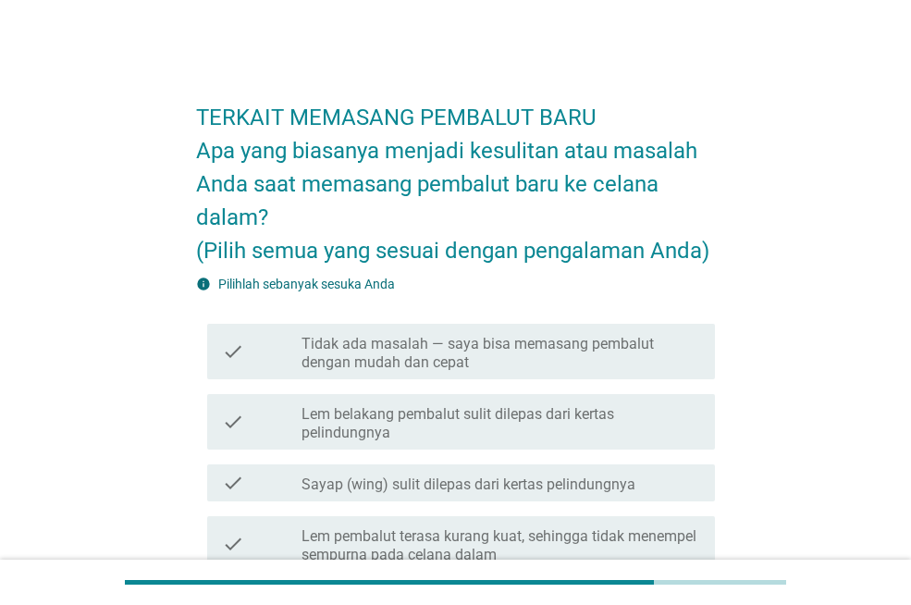
click at [442, 361] on label "Tidak ada masalah — saya bisa memasang pembalut dengan mudah dan cepat" at bounding box center [500, 353] width 398 height 37
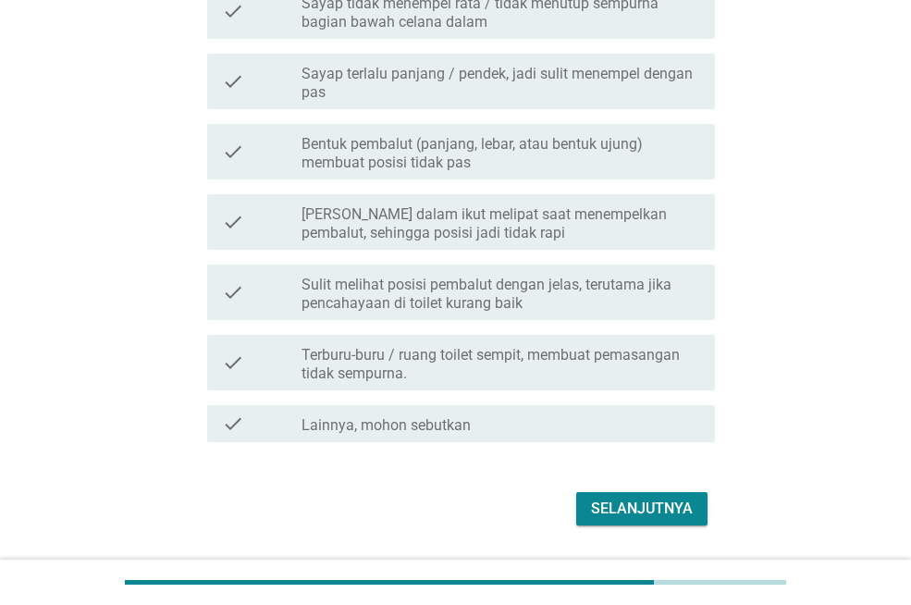
scroll to position [848, 0]
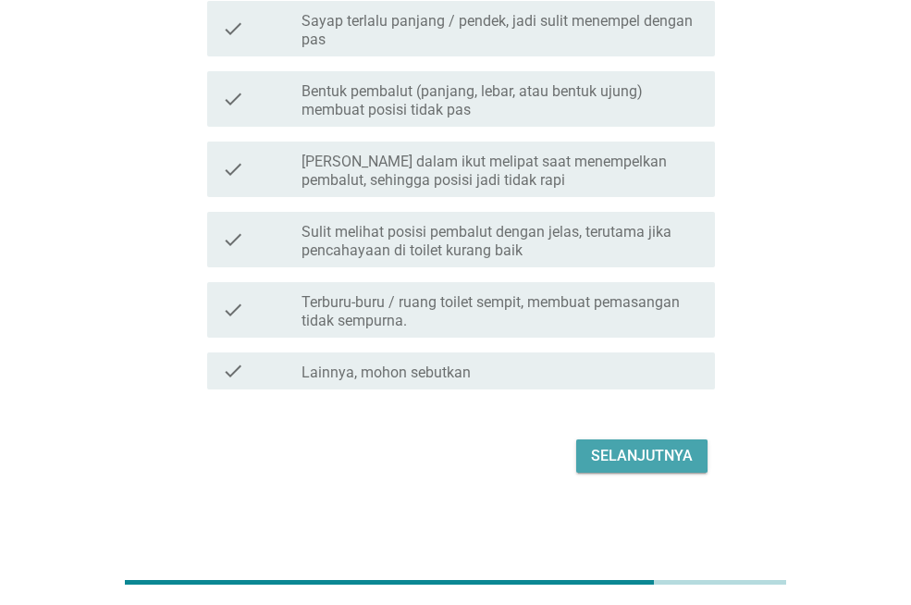
click at [645, 470] on button "Selanjutnya" at bounding box center [641, 455] width 131 height 33
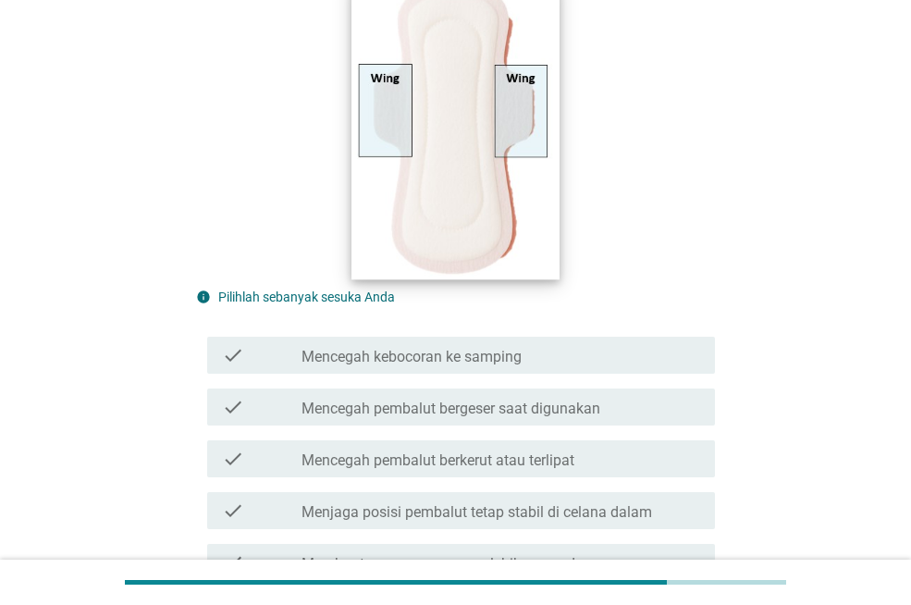
scroll to position [277, 0]
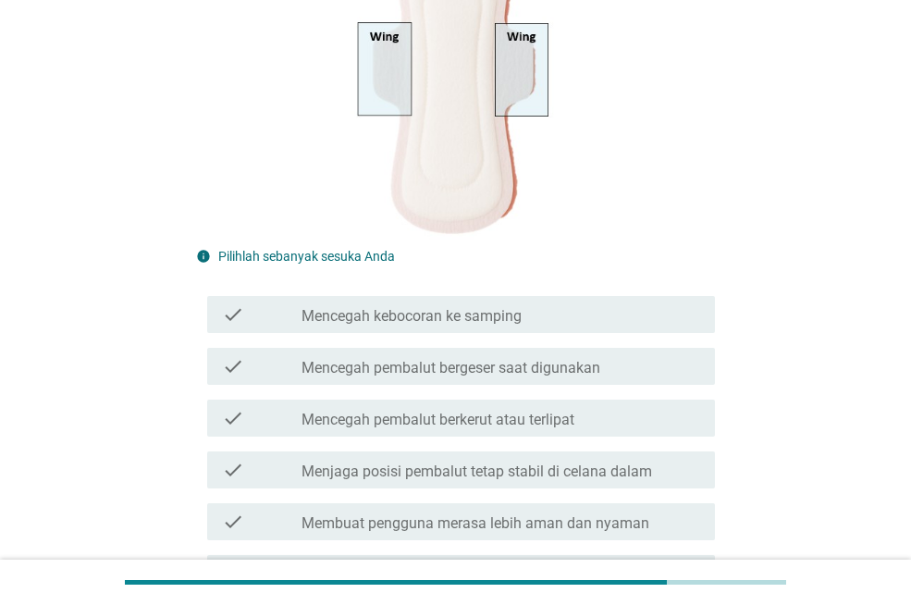
click at [438, 325] on label "Mencegah kebocoran ke samping" at bounding box center [411, 316] width 220 height 18
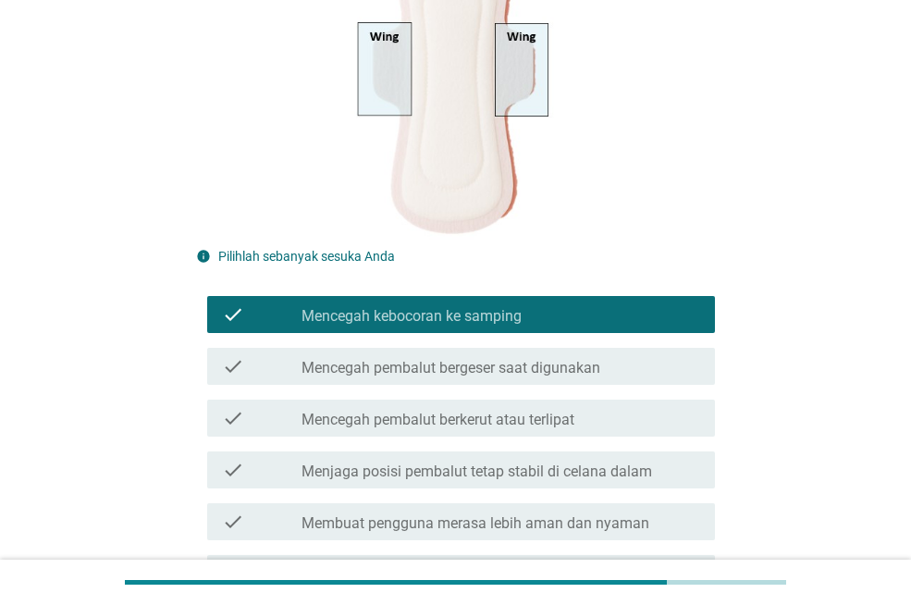
click at [438, 361] on label "Mencegah pembalut bergeser saat digunakan" at bounding box center [450, 368] width 299 height 18
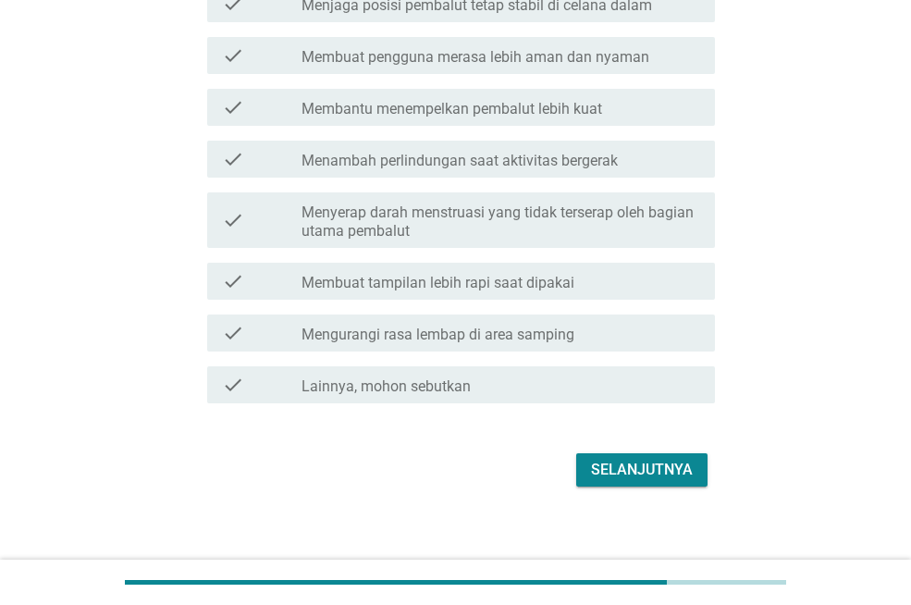
scroll to position [758, 0]
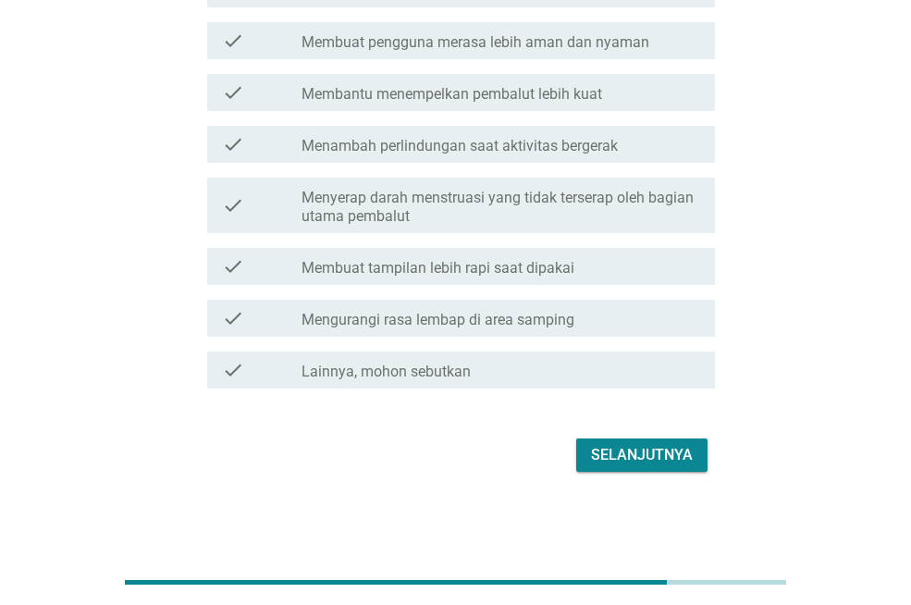
click at [643, 464] on div "Selanjutnya" at bounding box center [642, 455] width 102 height 22
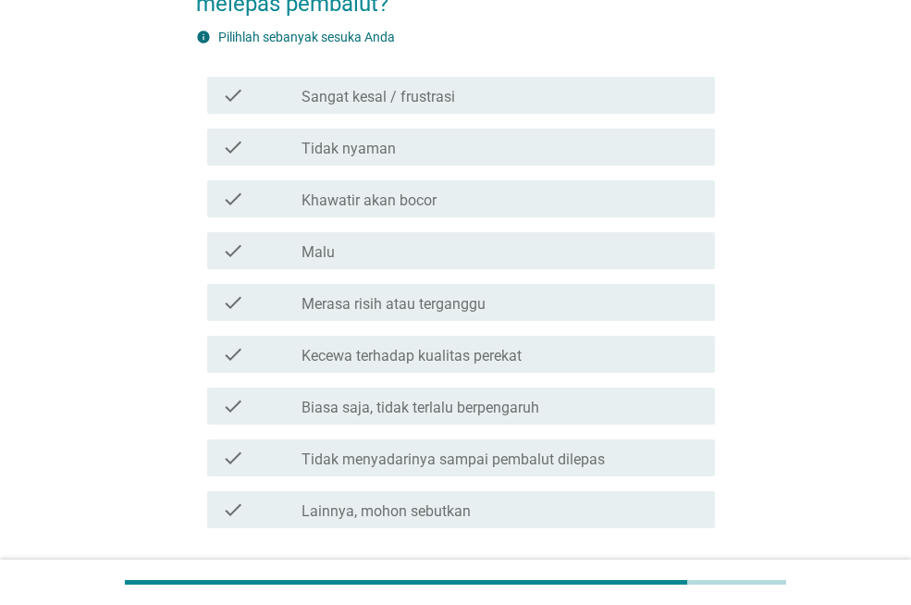
scroll to position [277, 0]
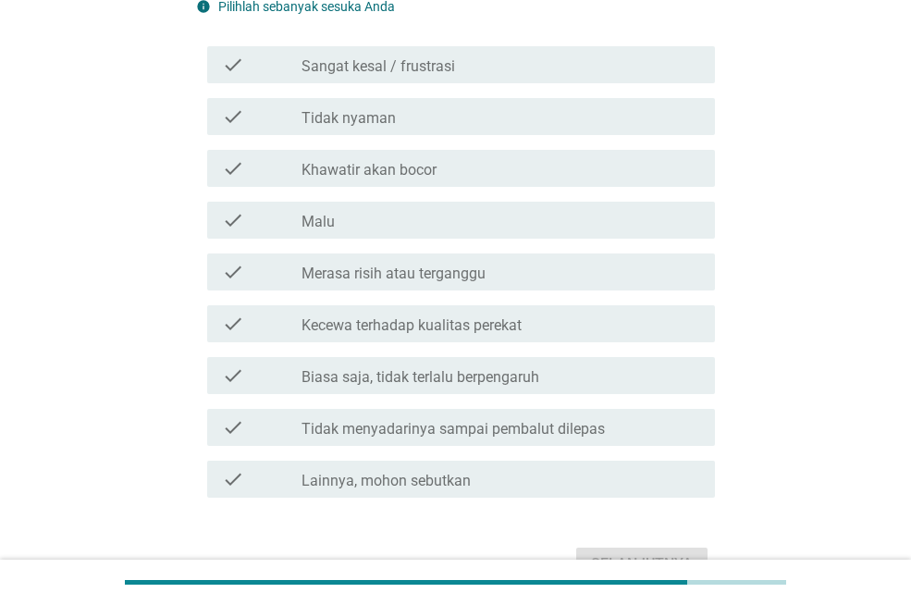
click at [419, 384] on label "Biasa saja, tidak terlalu berpengaruh" at bounding box center [420, 377] width 238 height 18
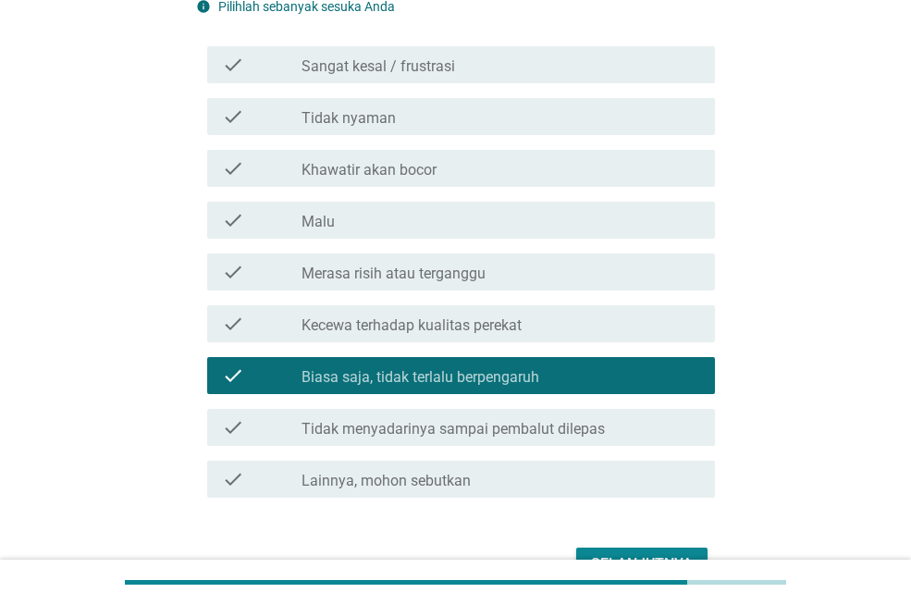
click at [359, 312] on div "check_box_outline_blank Kecewa terhadap kualitas perekat" at bounding box center [500, 323] width 398 height 22
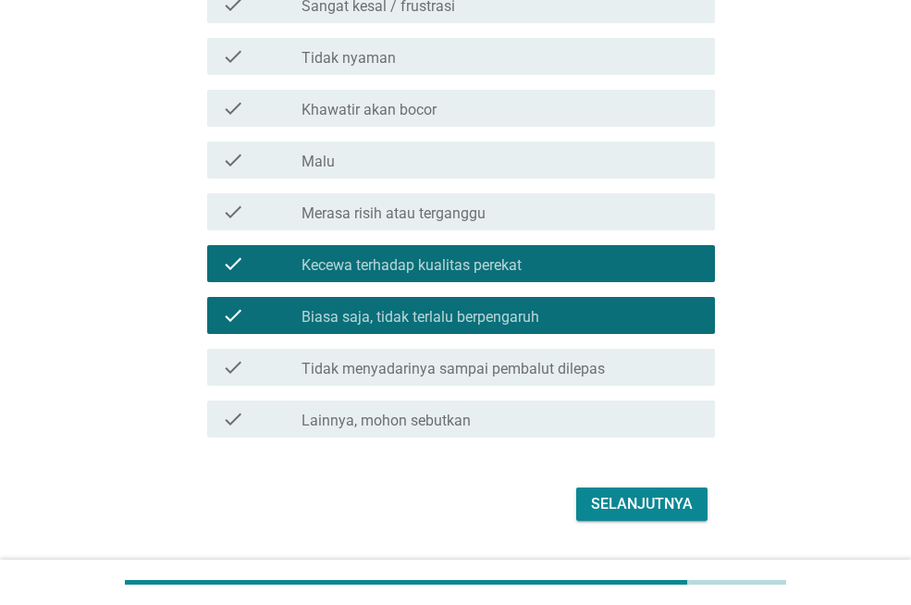
scroll to position [370, 0]
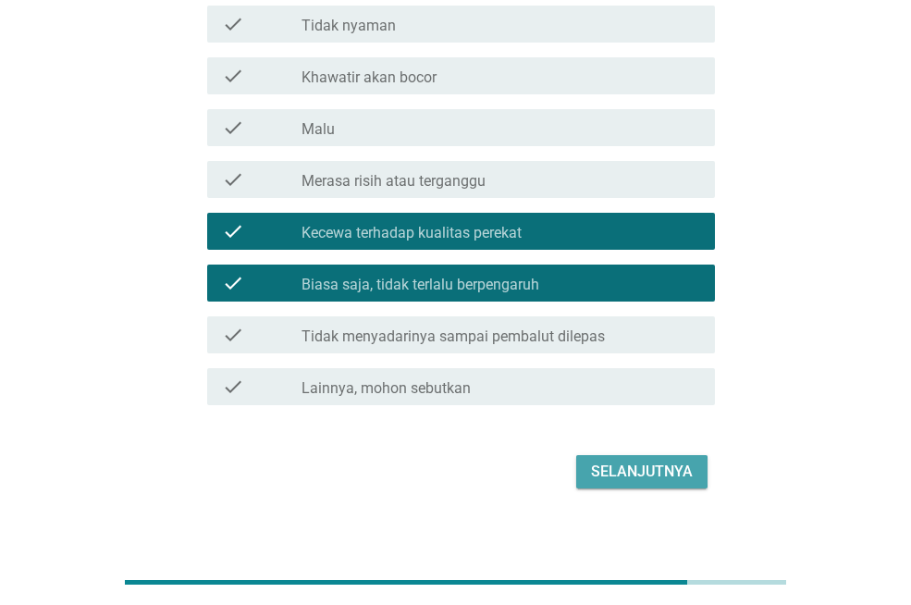
click at [633, 466] on div "Selanjutnya" at bounding box center [642, 471] width 102 height 22
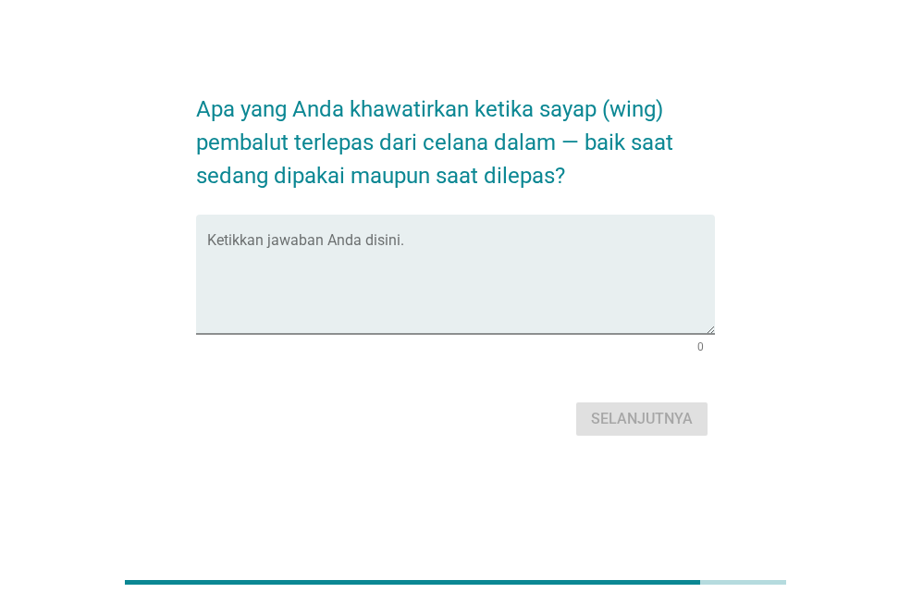
scroll to position [0, 0]
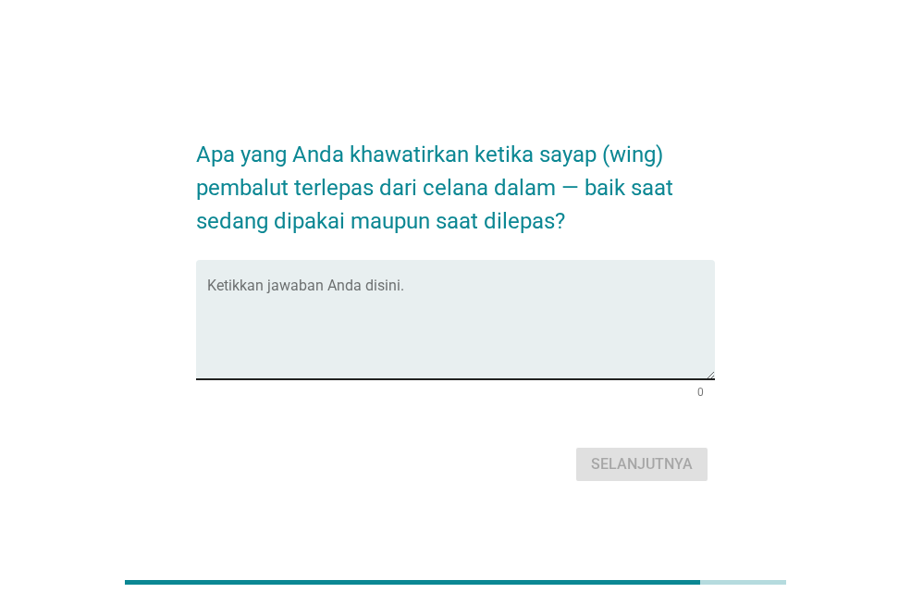
click at [385, 327] on textarea "Ketikkan jawaban Anda disini." at bounding box center [461, 330] width 508 height 97
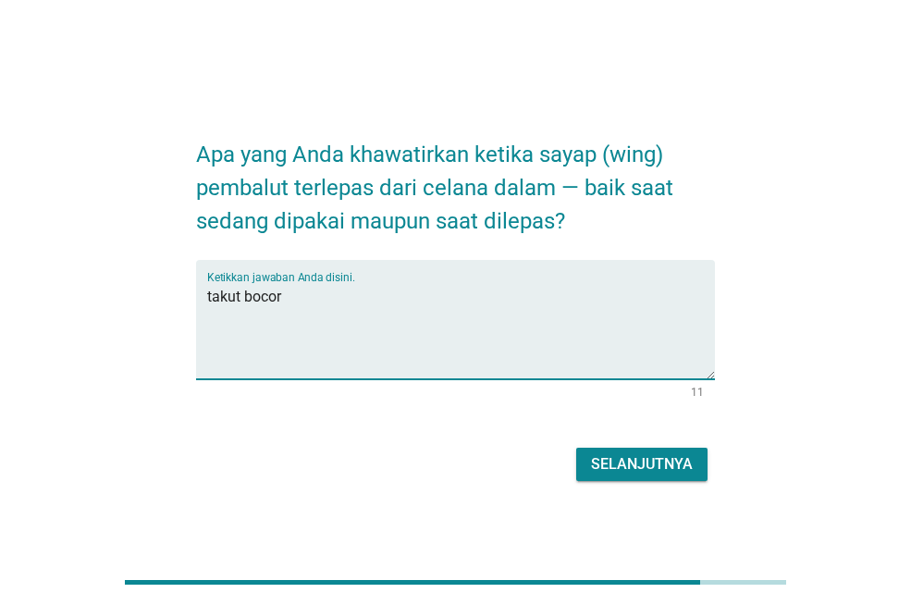
type textarea "takut bocor"
click at [615, 463] on div "Selanjutnya" at bounding box center [642, 464] width 102 height 22
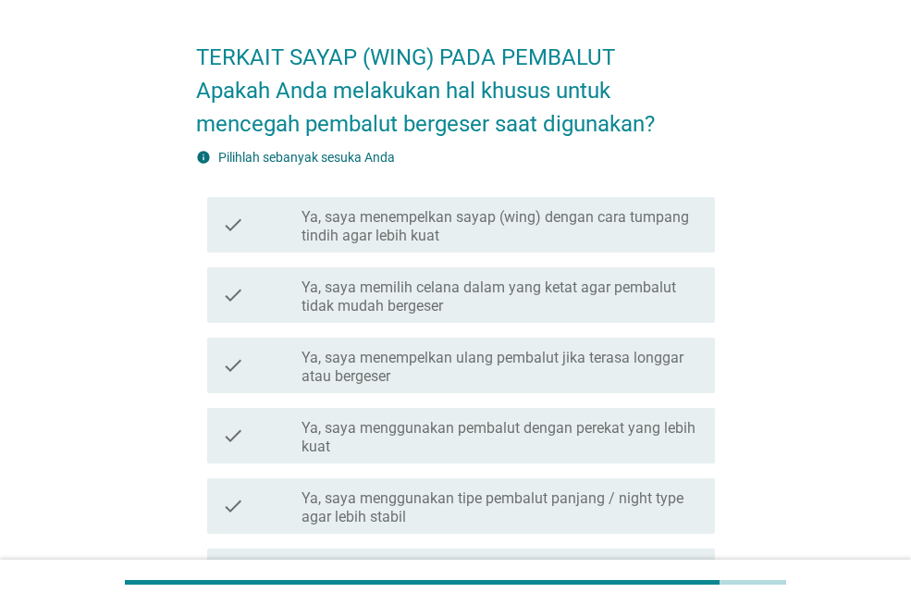
scroll to position [92, 0]
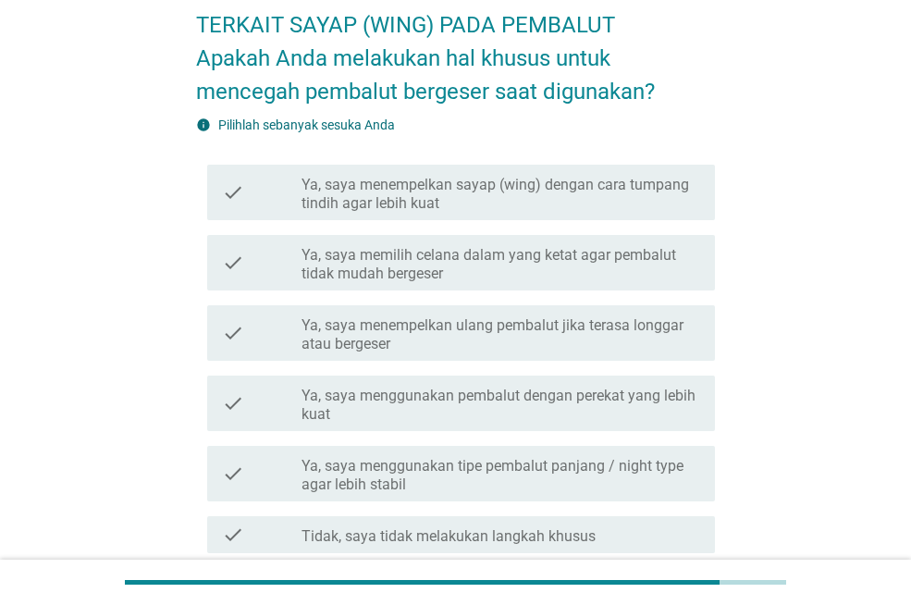
click at [421, 256] on label "Ya, saya memilih celana dalam yang ketat agar pembalut tidak mudah bergeser" at bounding box center [500, 264] width 398 height 37
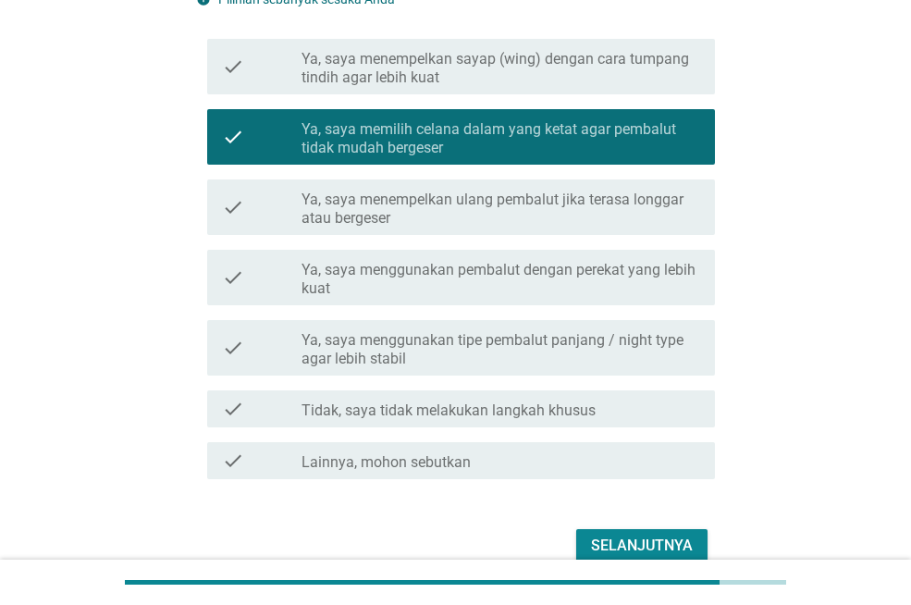
scroll to position [308, 0]
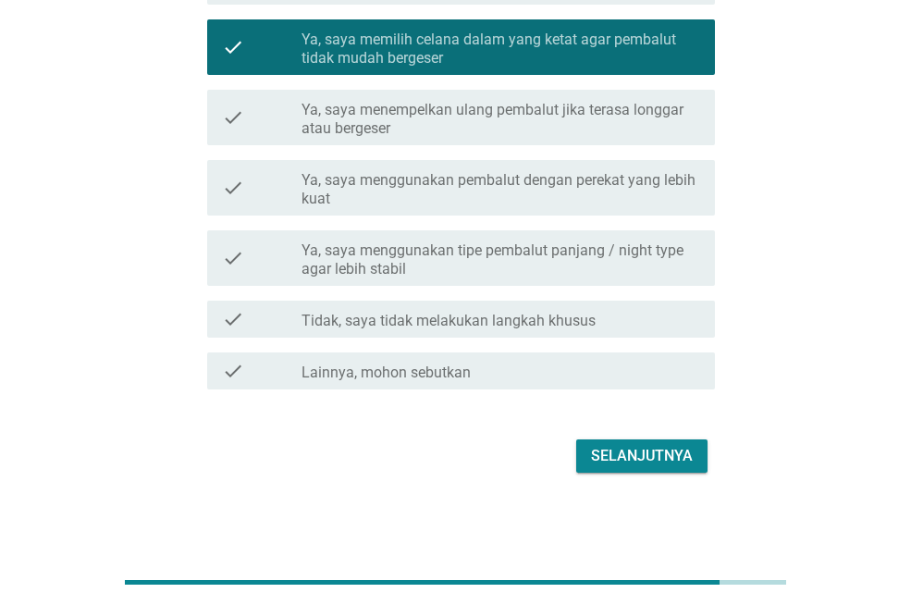
click at [647, 457] on div "Selanjutnya" at bounding box center [642, 456] width 102 height 22
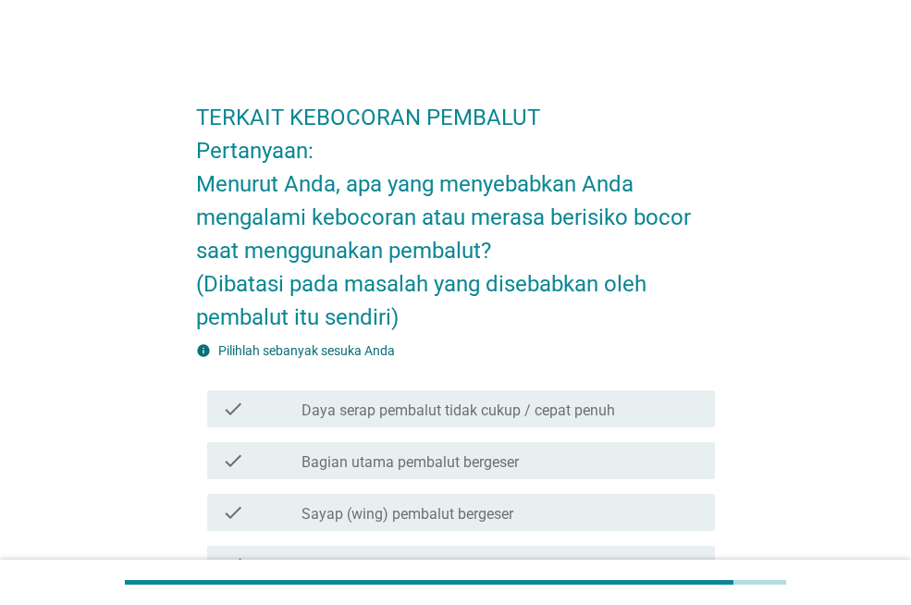
scroll to position [92, 0]
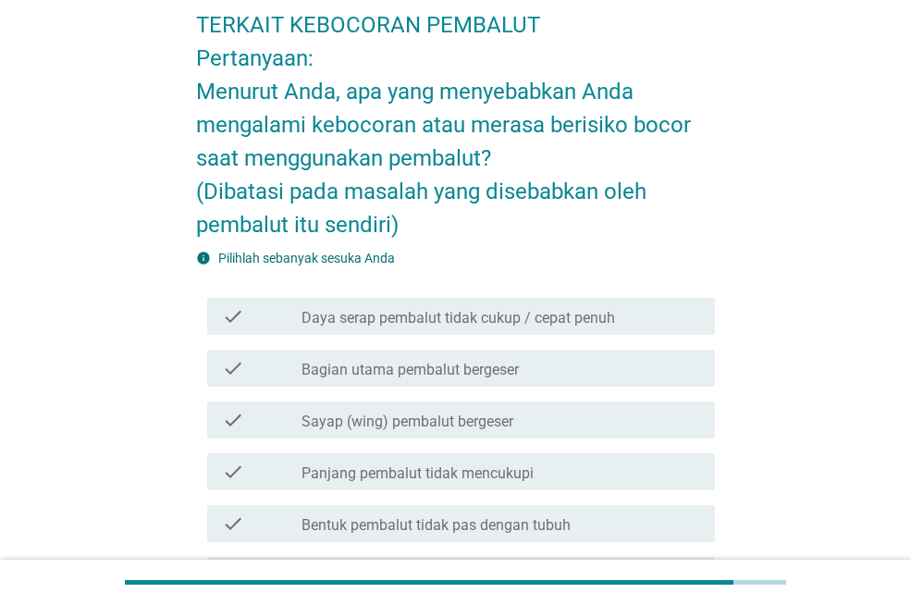
click at [357, 418] on label "Sayap (wing) pembalut bergeser" at bounding box center [407, 421] width 212 height 18
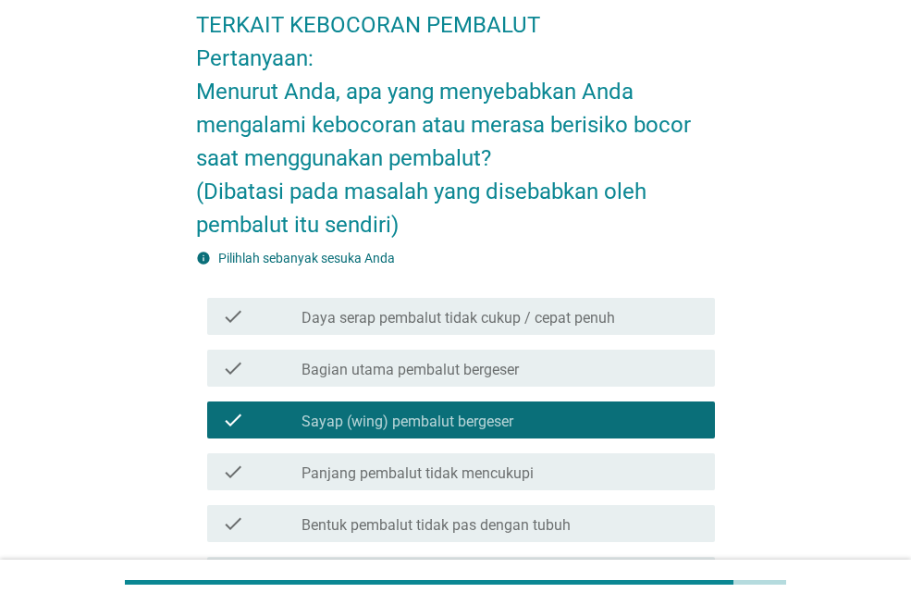
click at [455, 378] on label "Bagian utama pembalut bergeser" at bounding box center [409, 370] width 217 height 18
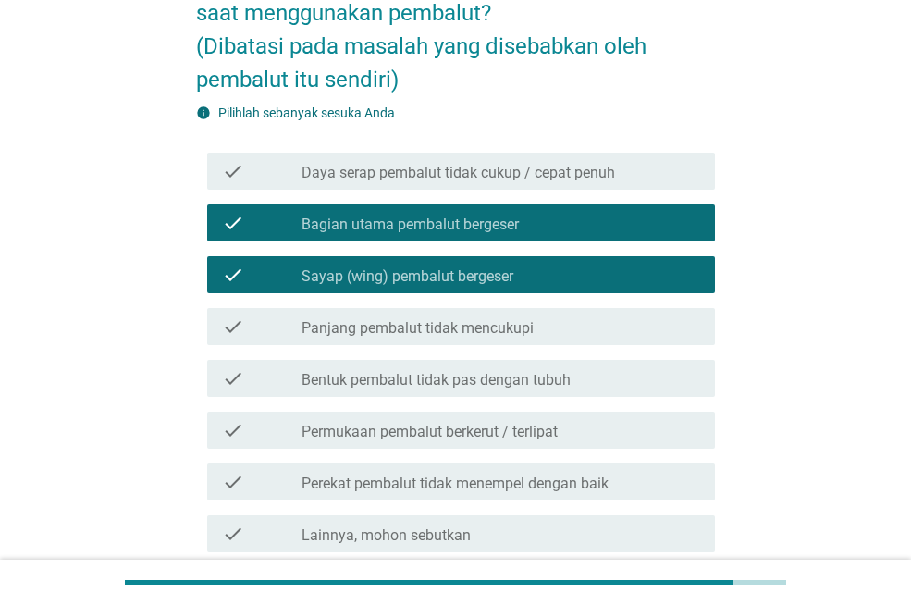
scroll to position [400, 0]
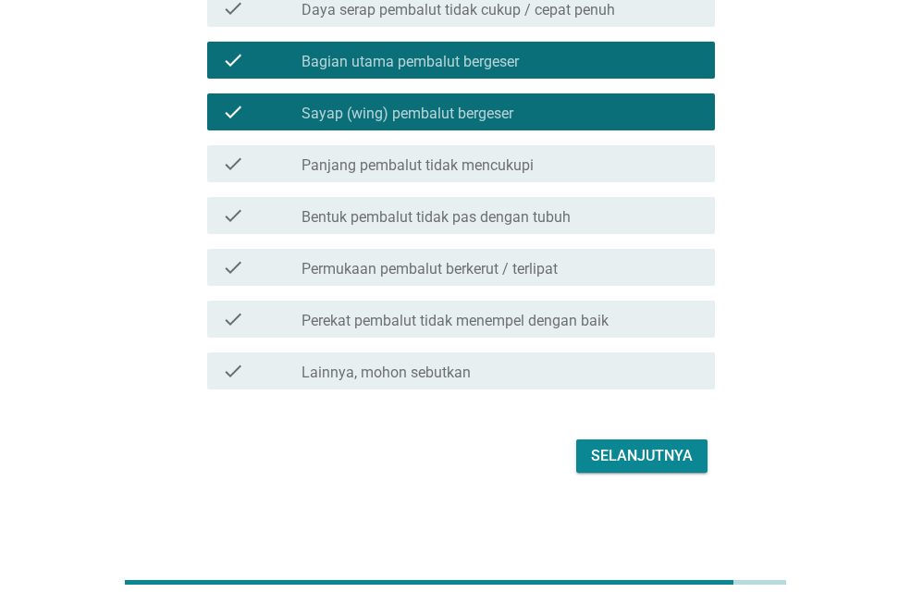
click at [417, 67] on label "Bagian utama pembalut bergeser" at bounding box center [409, 62] width 217 height 18
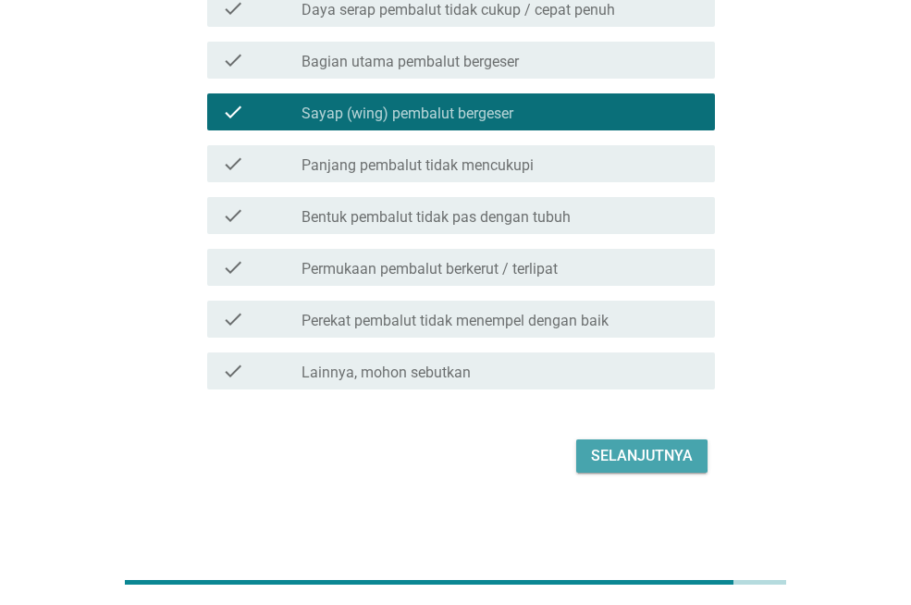
drag, startPoint x: 619, startPoint y: 454, endPoint x: 599, endPoint y: 428, distance: 32.4
click at [619, 453] on div "Selanjutnya" at bounding box center [642, 456] width 102 height 22
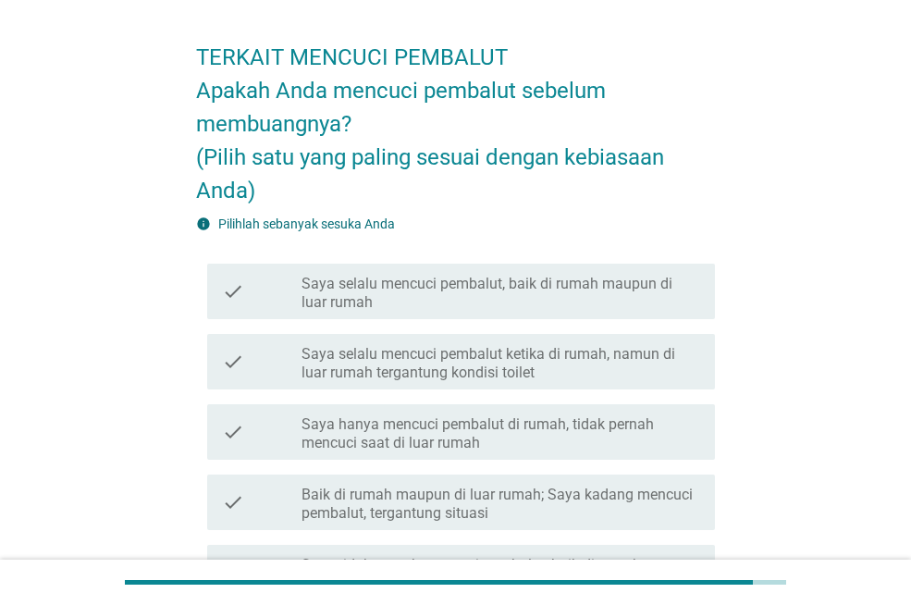
scroll to position [92, 0]
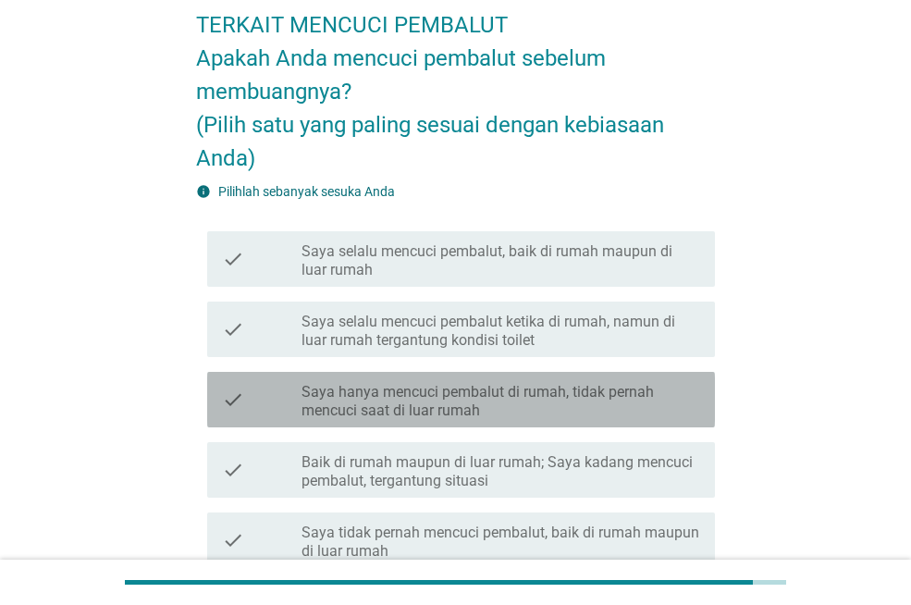
click at [565, 411] on label "Saya hanya mencuci pembalut di rumah, tidak pernah mencuci saat di luar rumah" at bounding box center [500, 401] width 398 height 37
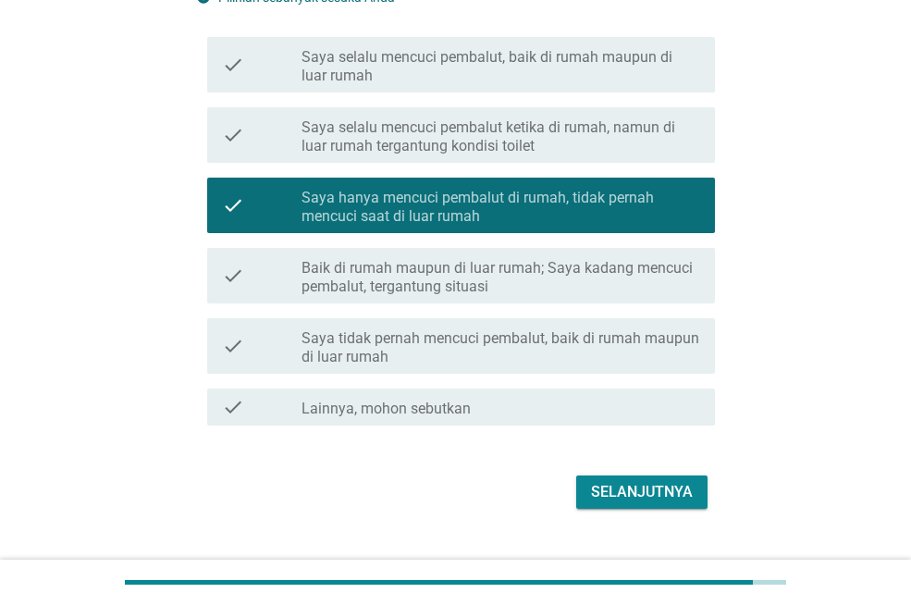
scroll to position [323, 0]
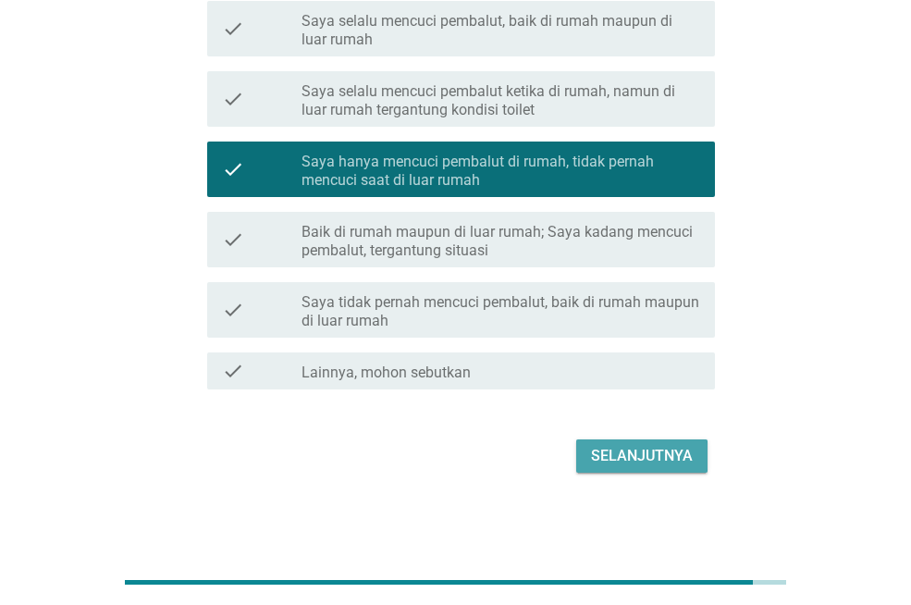
click at [624, 465] on div "Selanjutnya" at bounding box center [642, 456] width 102 height 22
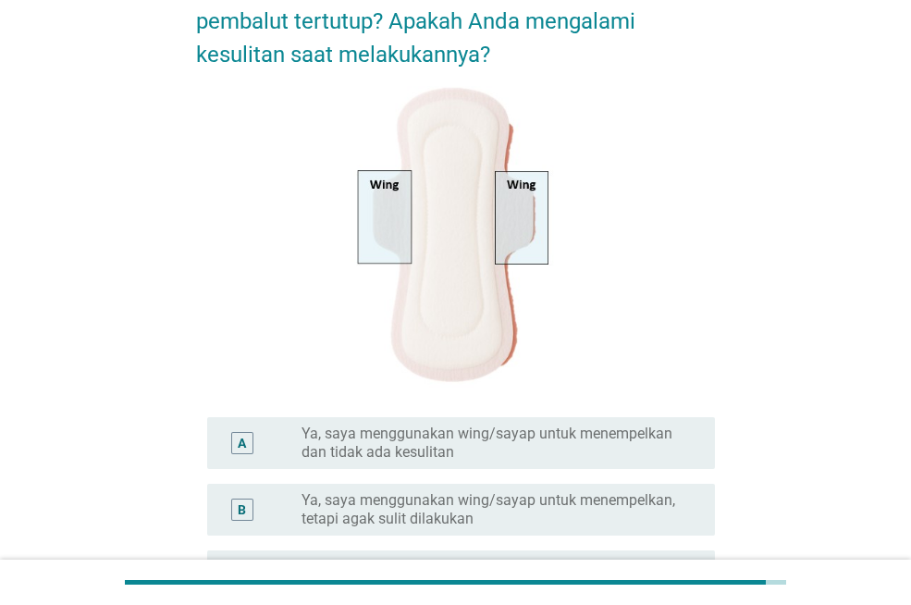
scroll to position [277, 0]
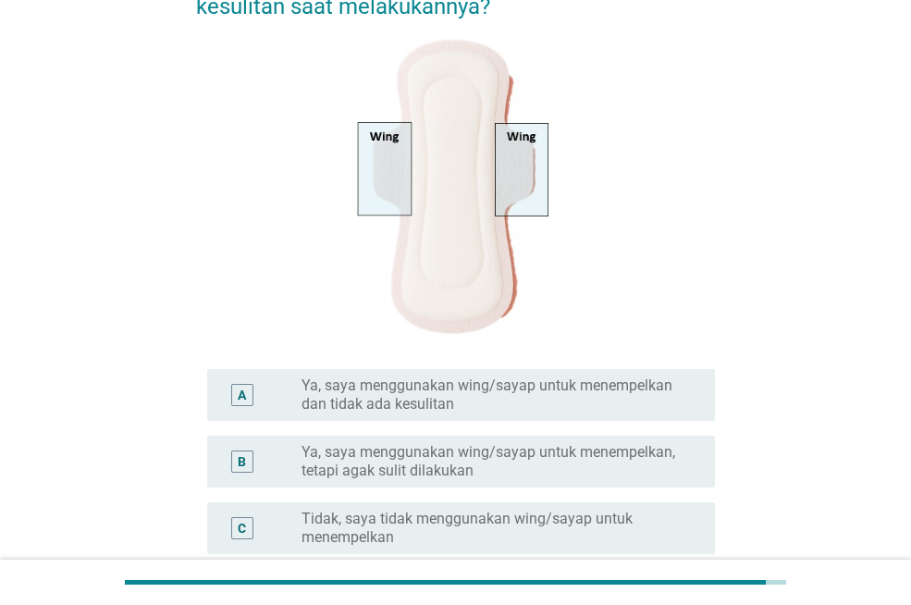
click at [469, 453] on label "Ya, saya menggunakan wing/sayap untuk menempelkan, tetapi agak sulit dilakukan" at bounding box center [493, 461] width 384 height 37
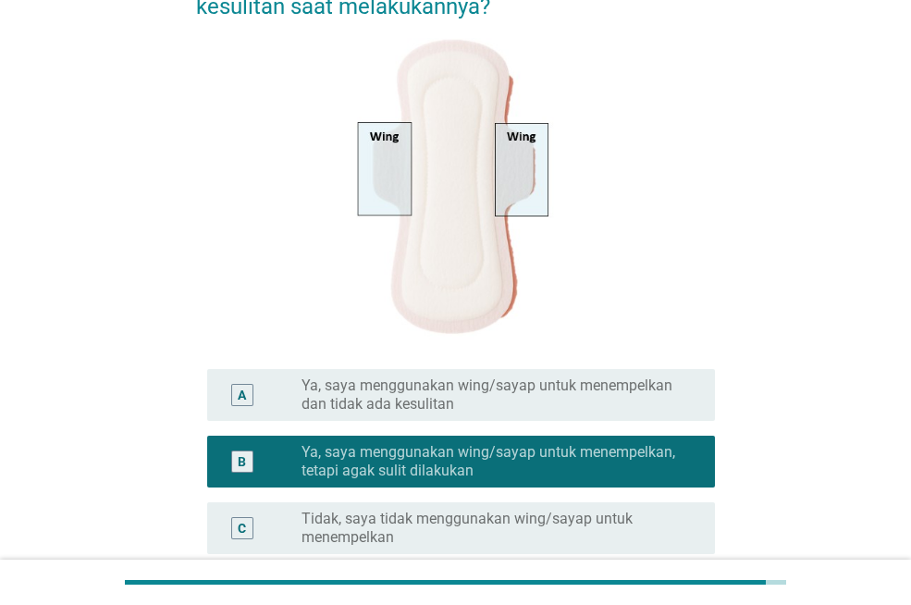
click at [479, 399] on label "Ya, saya menggunakan wing/sayap untuk menempelkan dan tidak ada kesulitan" at bounding box center [493, 394] width 384 height 37
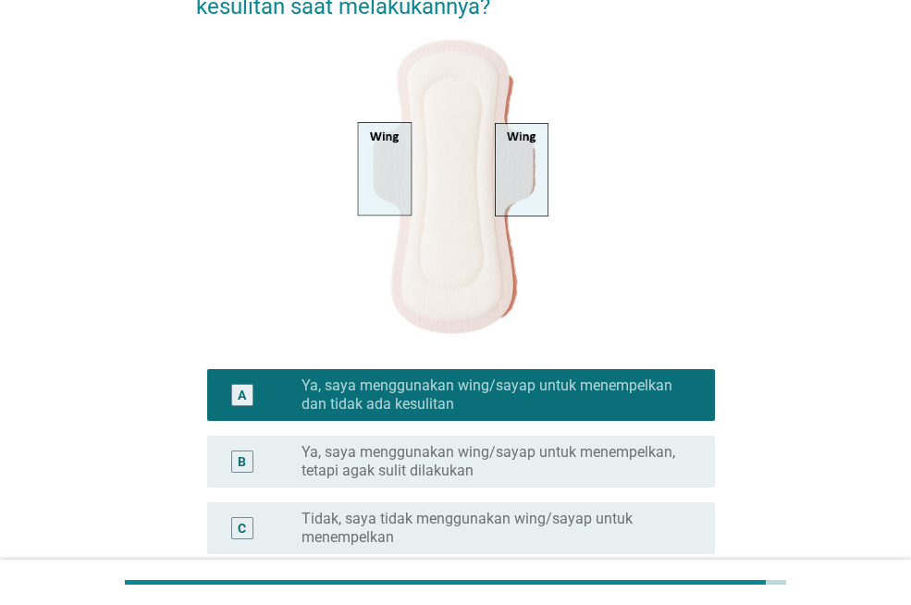
click at [478, 451] on label "Ya, saya menggunakan wing/sayap untuk menempelkan, tetapi agak sulit dilakukan" at bounding box center [493, 461] width 384 height 37
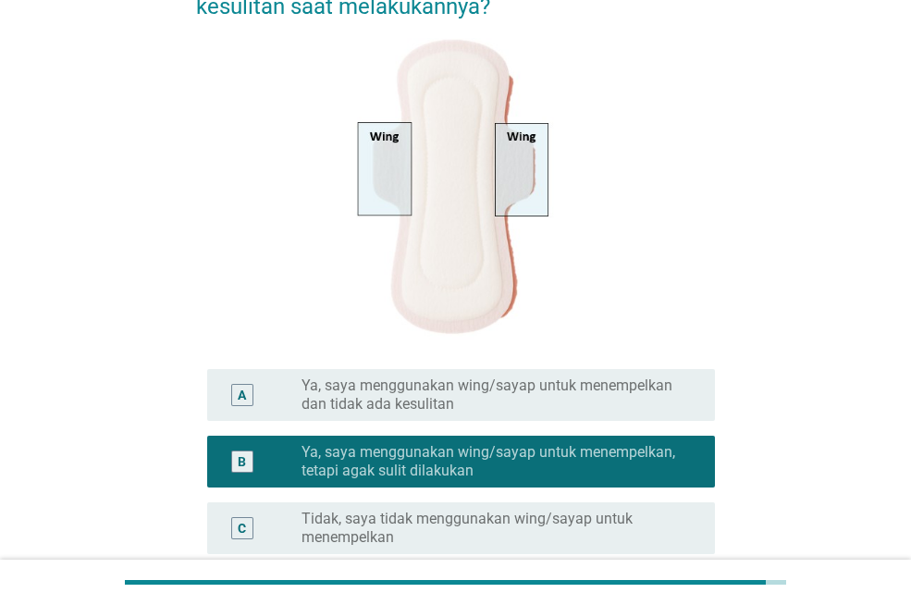
click at [478, 414] on div "A radio_button_unchecked Ya, saya menggunakan wing/sayap untuk menempelkan dan …" at bounding box center [461, 395] width 508 height 52
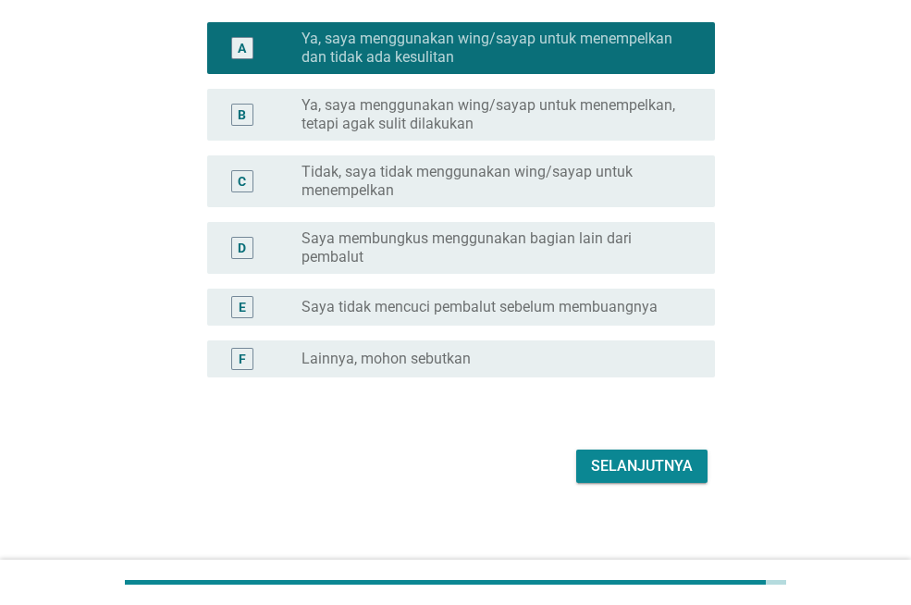
scroll to position [635, 0]
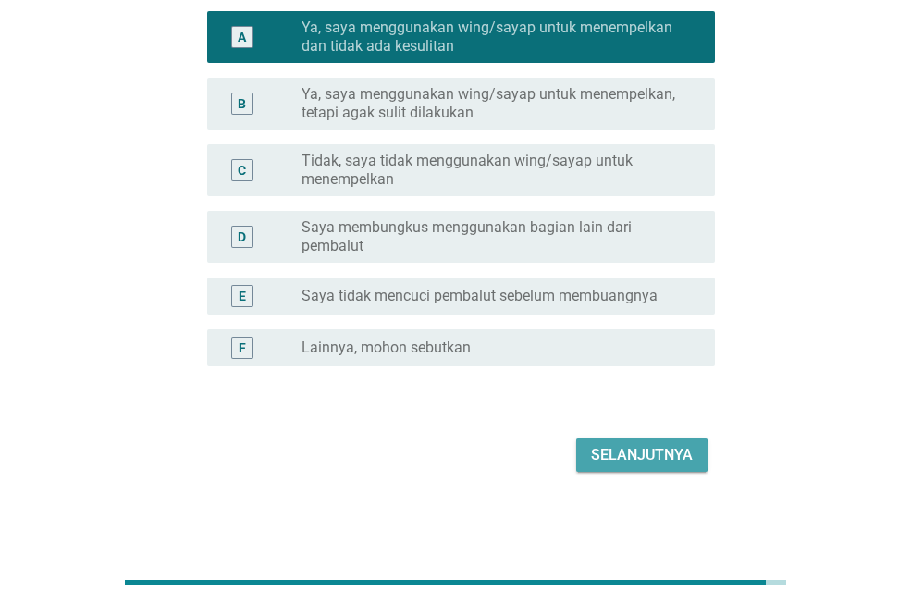
click at [595, 451] on div "Selanjutnya" at bounding box center [642, 455] width 102 height 22
